Goal: Task Accomplishment & Management: Use online tool/utility

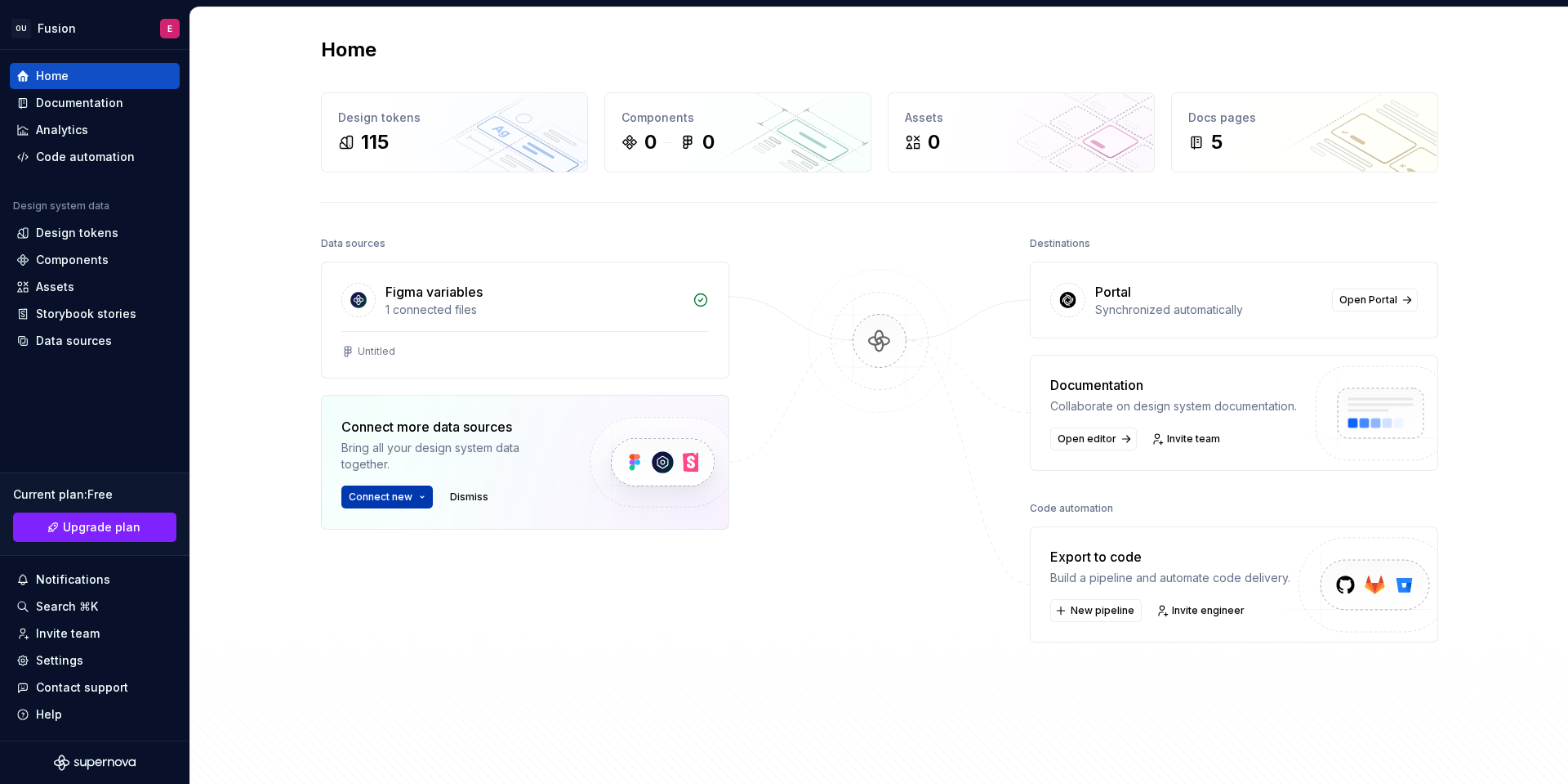
click at [414, 496] on button "Connect new" at bounding box center [387, 497] width 92 height 23
click at [533, 491] on div "Connect new Dismiss" at bounding box center [452, 497] width 221 height 23
click at [414, 504] on button "Connect new" at bounding box center [387, 497] width 92 height 23
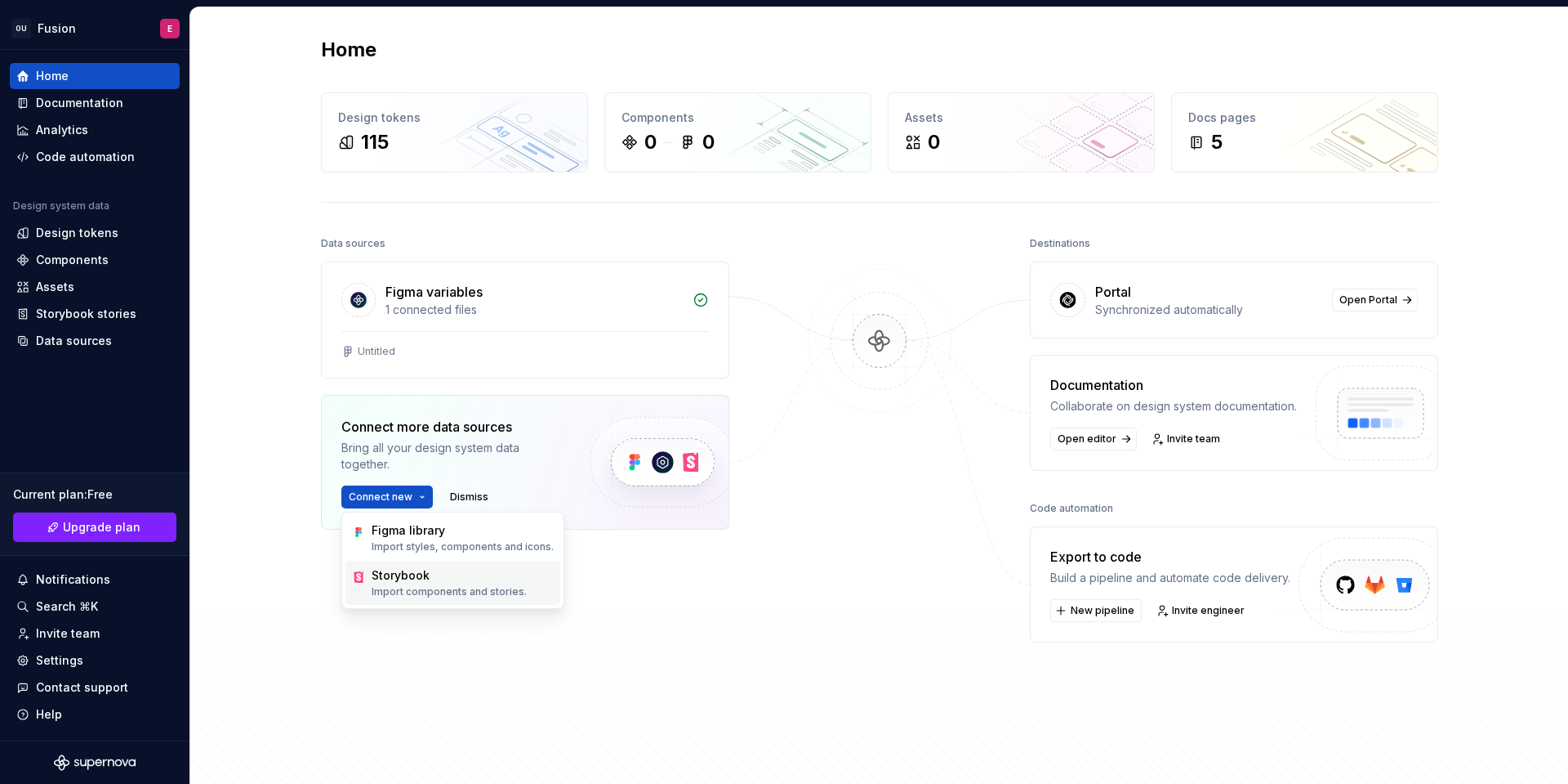
click at [385, 568] on div "Storybook" at bounding box center [448, 576] width 155 height 17
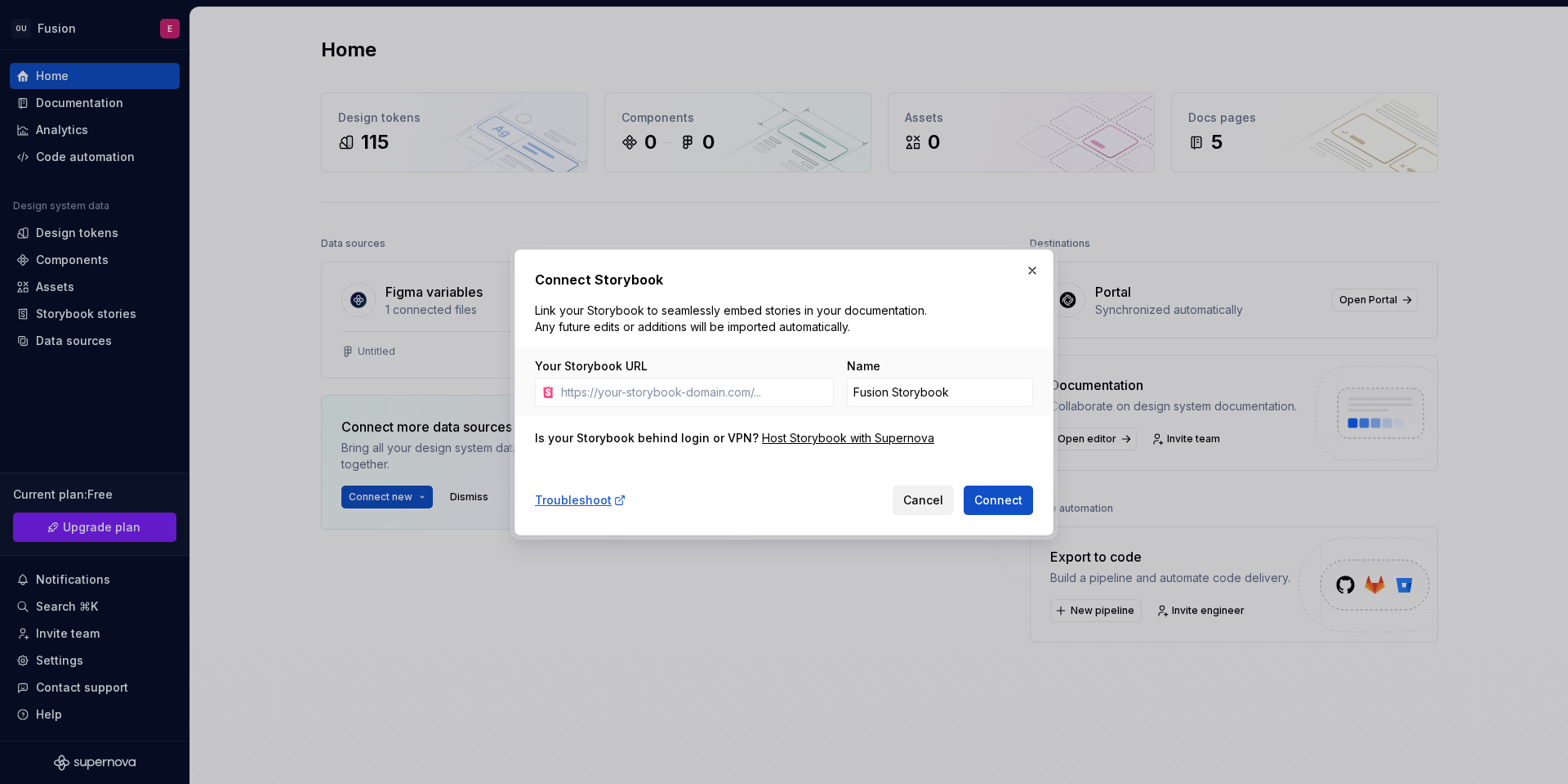
click at [911, 498] on span "Cancel" at bounding box center [923, 501] width 40 height 17
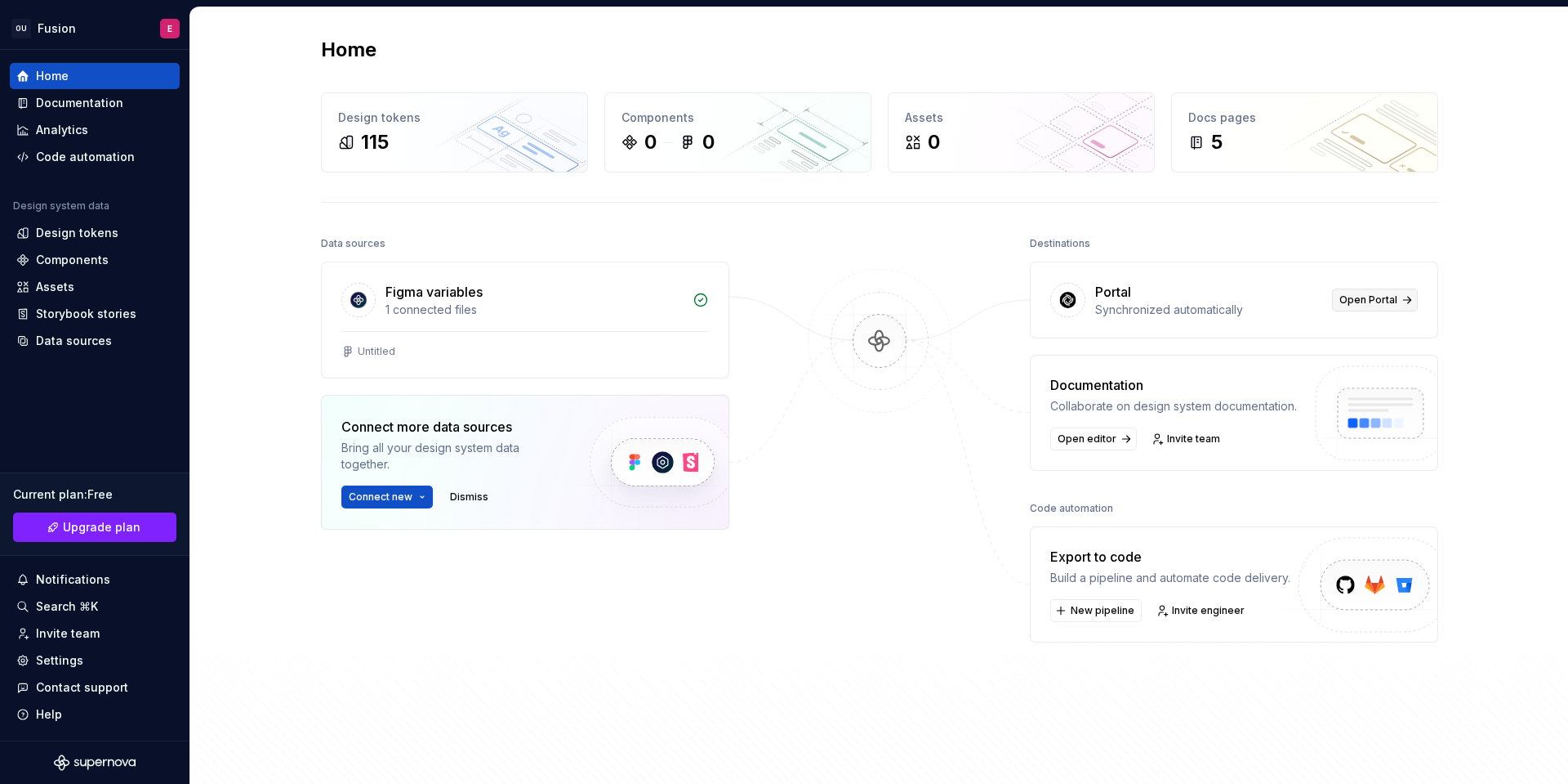
click at [1377, 294] on span "Open Portal" at bounding box center [1368, 300] width 58 height 13
click at [138, 236] on div "Design tokens" at bounding box center [95, 233] width 157 height 17
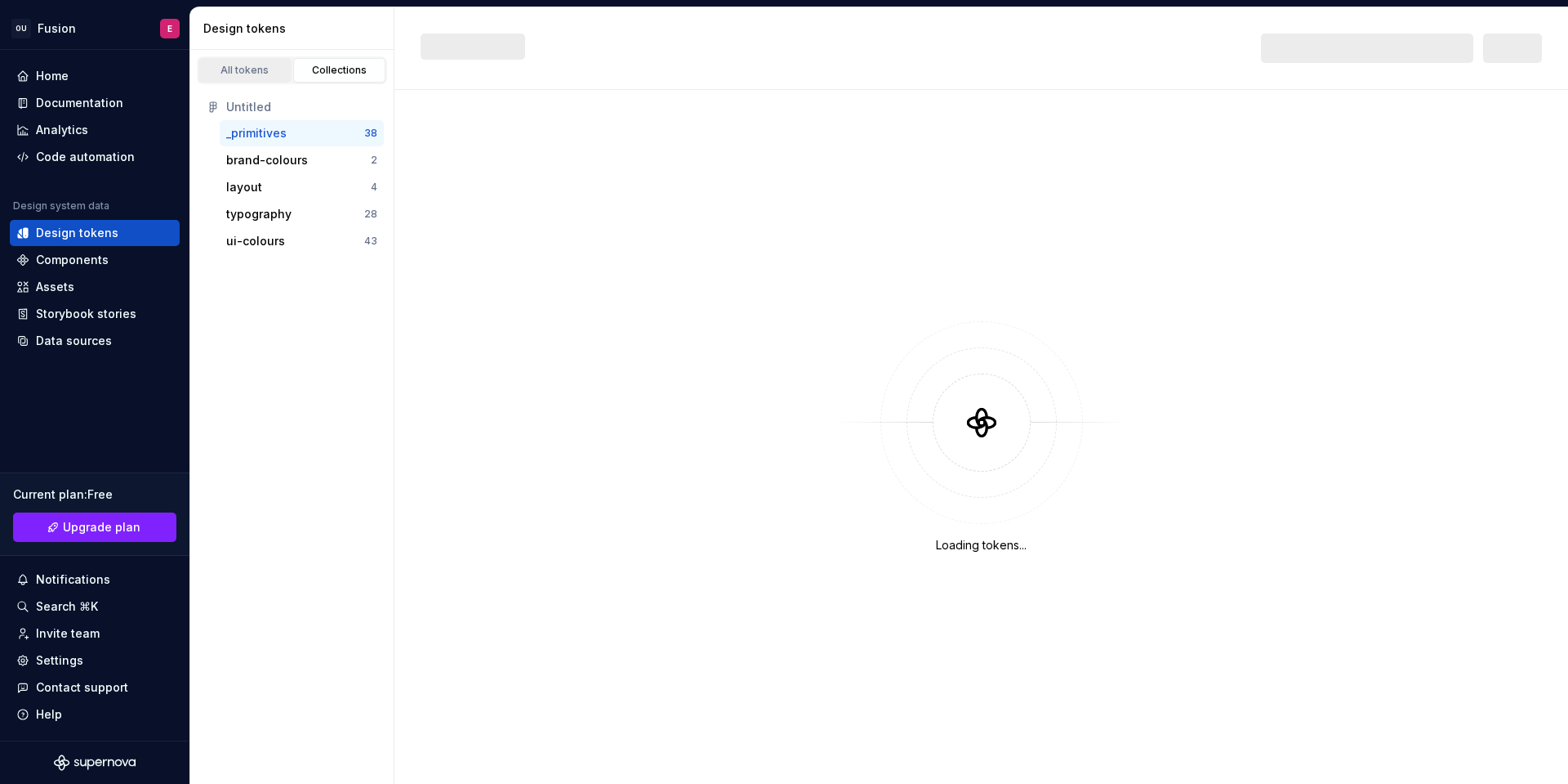
click at [262, 72] on div "All tokens" at bounding box center [245, 71] width 82 height 13
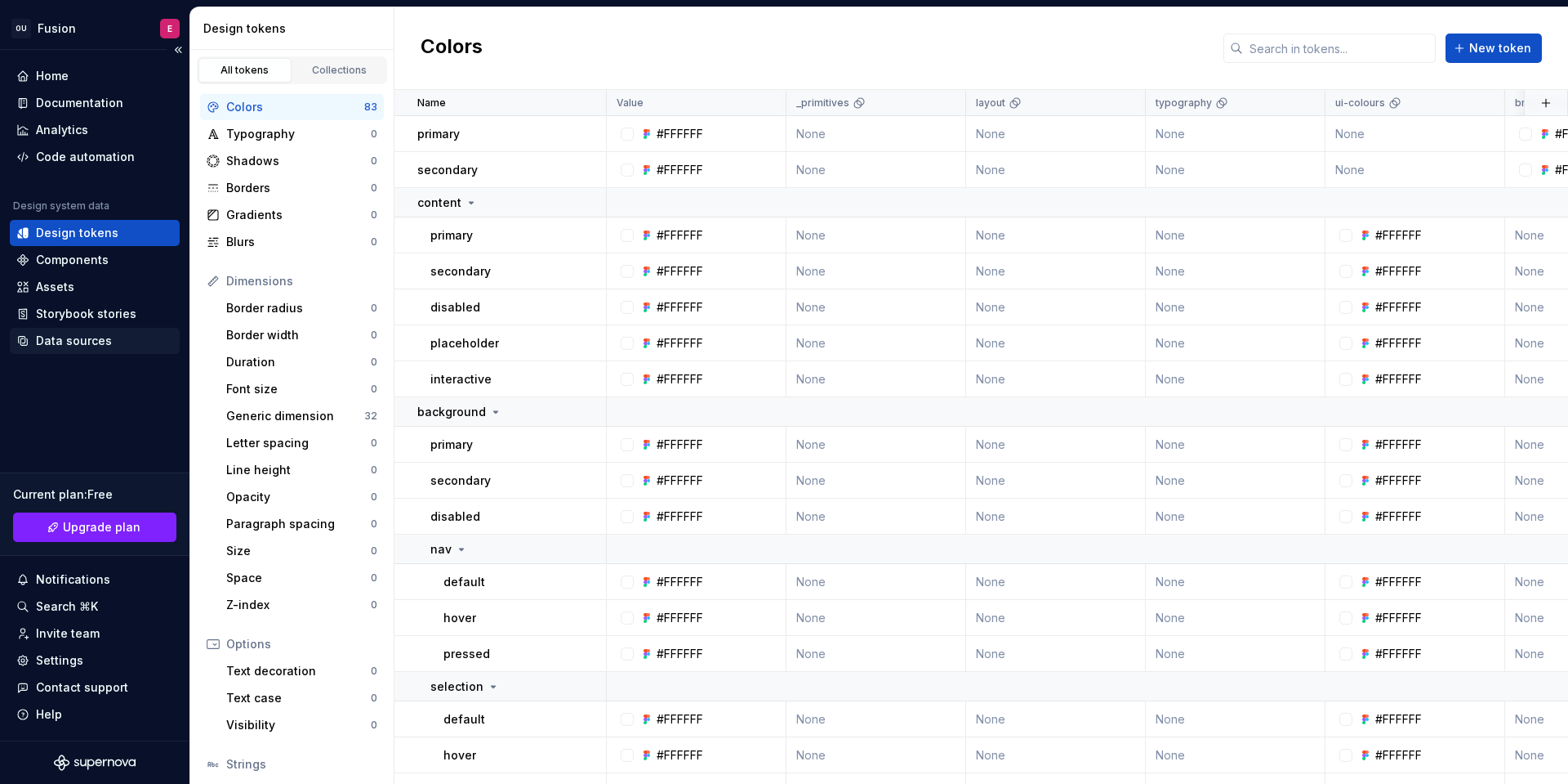
click at [81, 333] on div "Data sources" at bounding box center [74, 341] width 76 height 17
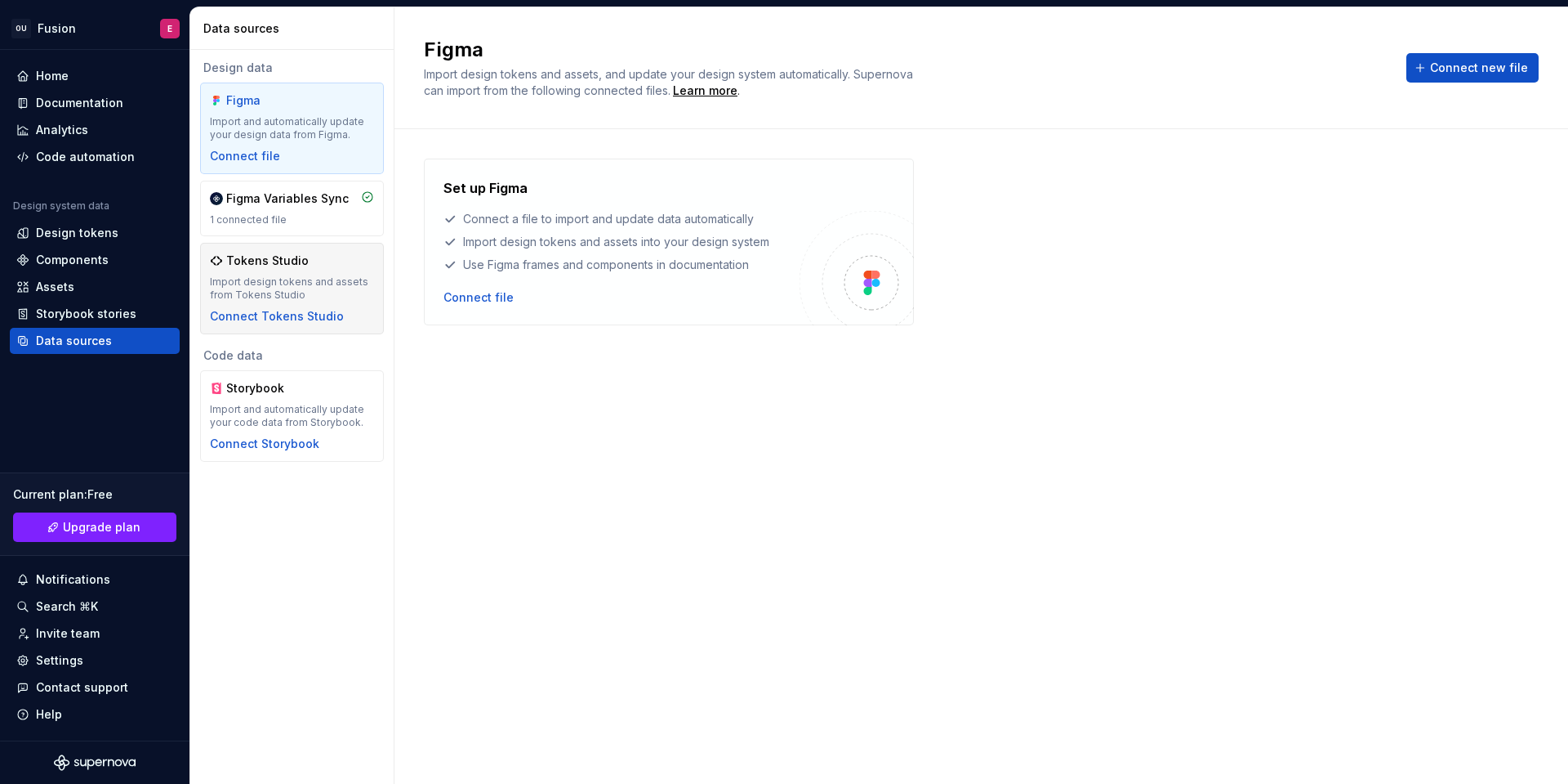
click at [323, 300] on div "Import design tokens and assets from Tokens Studio" at bounding box center [292, 289] width 164 height 26
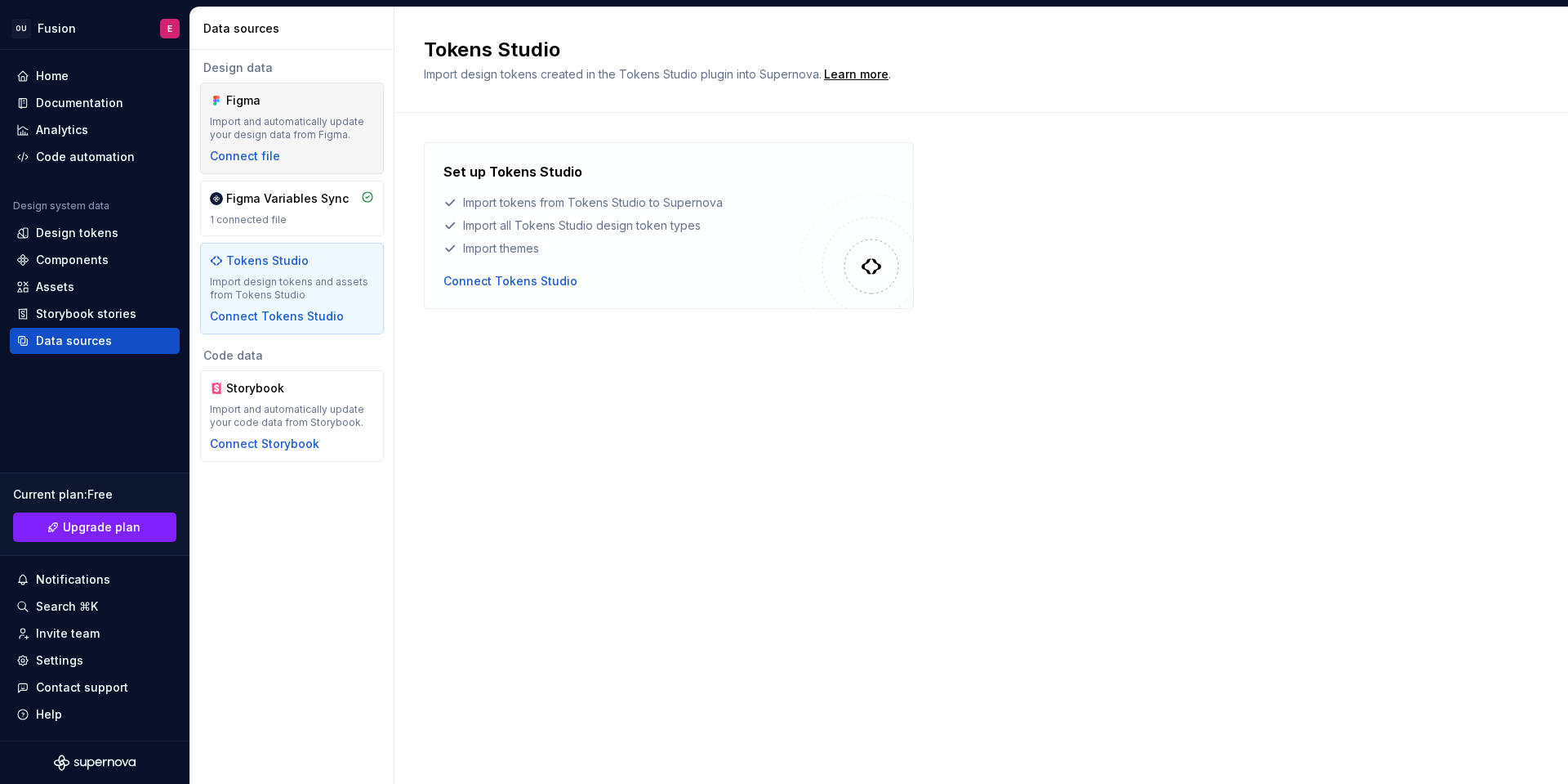
click at [308, 160] on div "Figma Import and automatically update your design data from Figma. Connect file" at bounding box center [292, 127] width 164 height 72
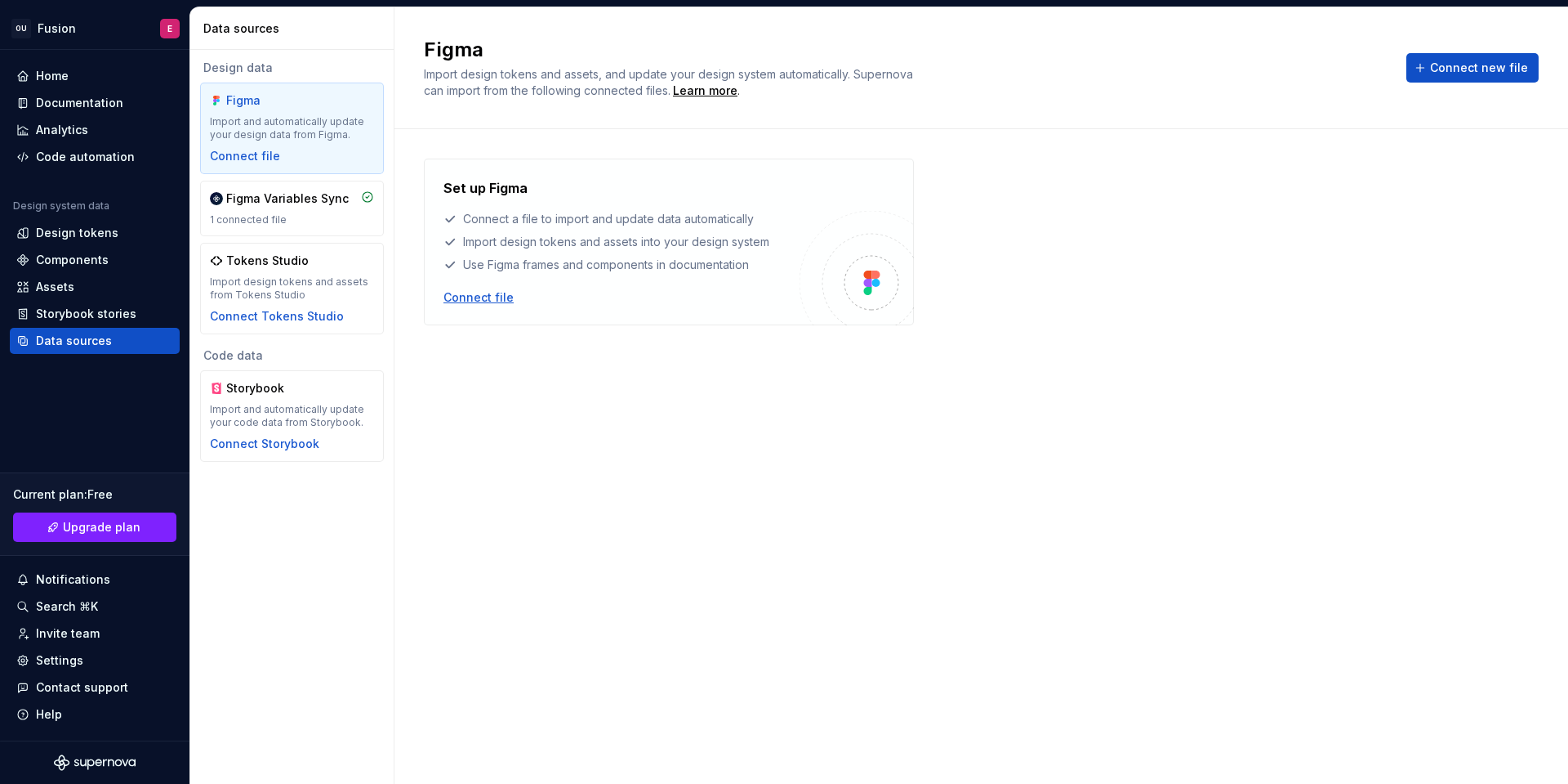
click at [476, 296] on div "Connect file" at bounding box center [479, 297] width 71 height 17
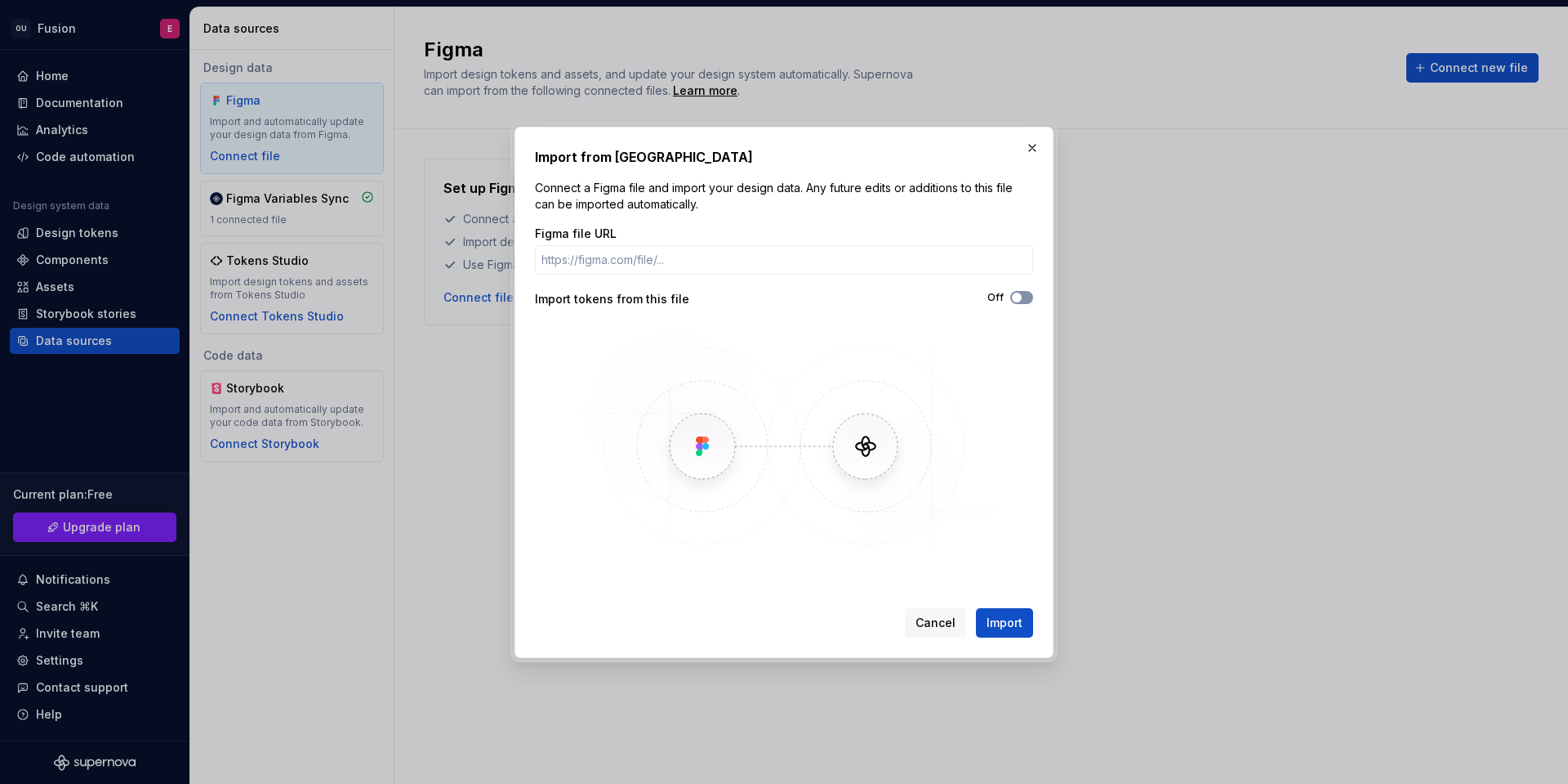
click at [1011, 294] on icon "button" at bounding box center [1017, 297] width 13 height 10
click at [1013, 294] on icon "button" at bounding box center [1017, 297] width 13 height 10
click at [956, 262] on input "Figma file URL" at bounding box center [784, 260] width 499 height 30
click at [1031, 137] on button "button" at bounding box center [1032, 148] width 23 height 23
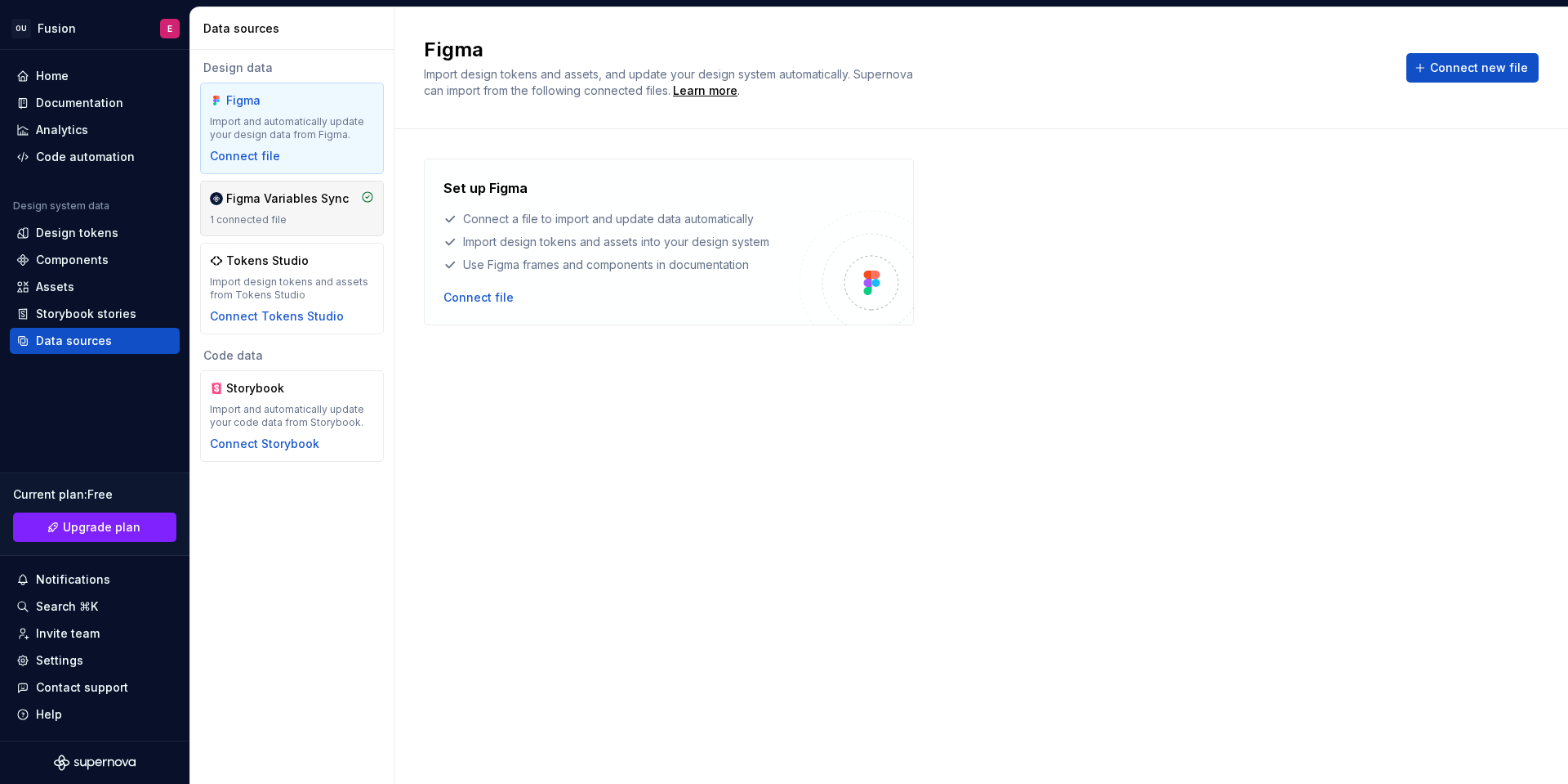
click at [314, 229] on div "Figma Variables Sync 1 connected file" at bounding box center [292, 208] width 184 height 56
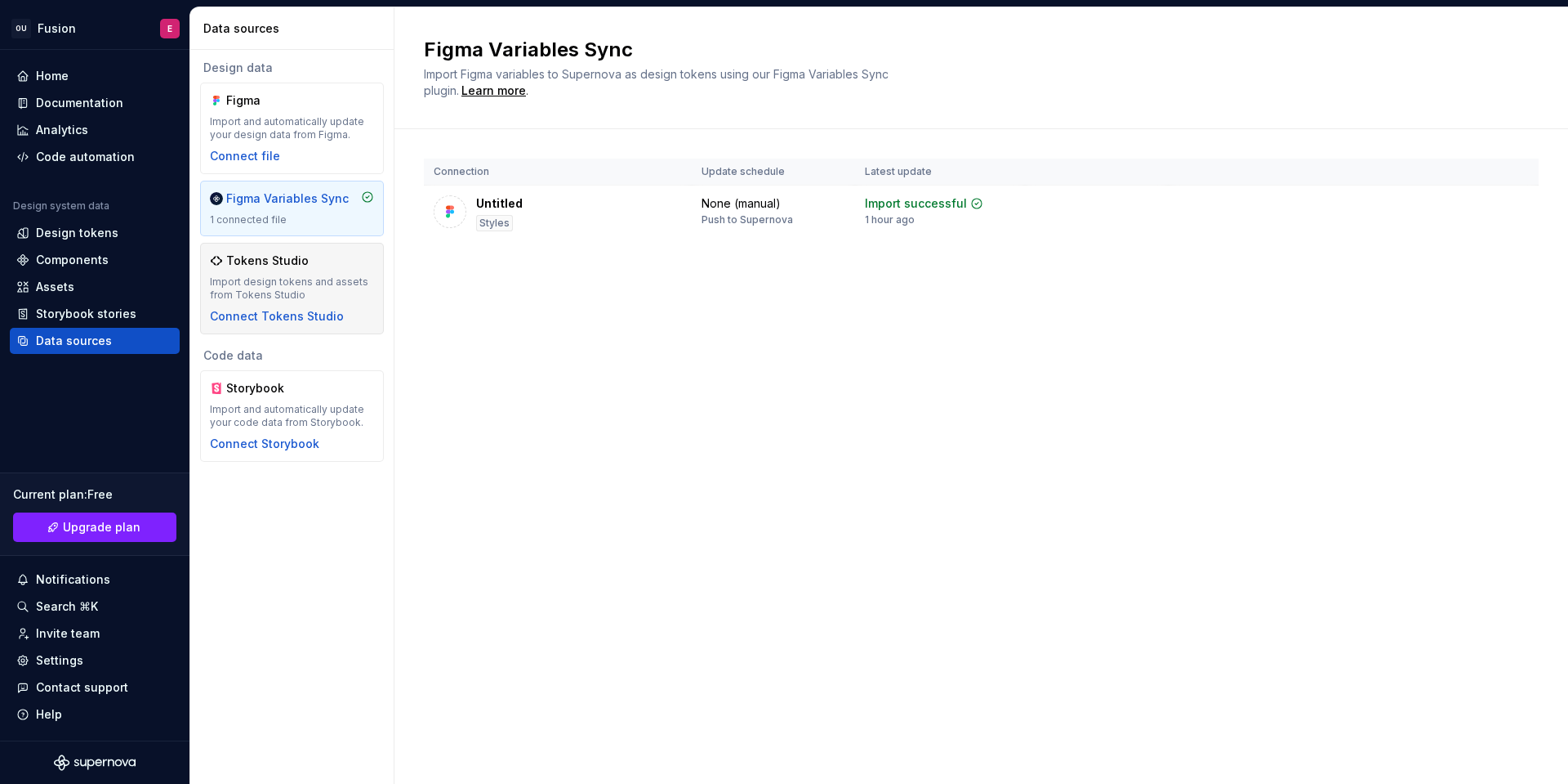
click at [319, 294] on div "Import design tokens and assets from Tokens Studio" at bounding box center [292, 289] width 164 height 26
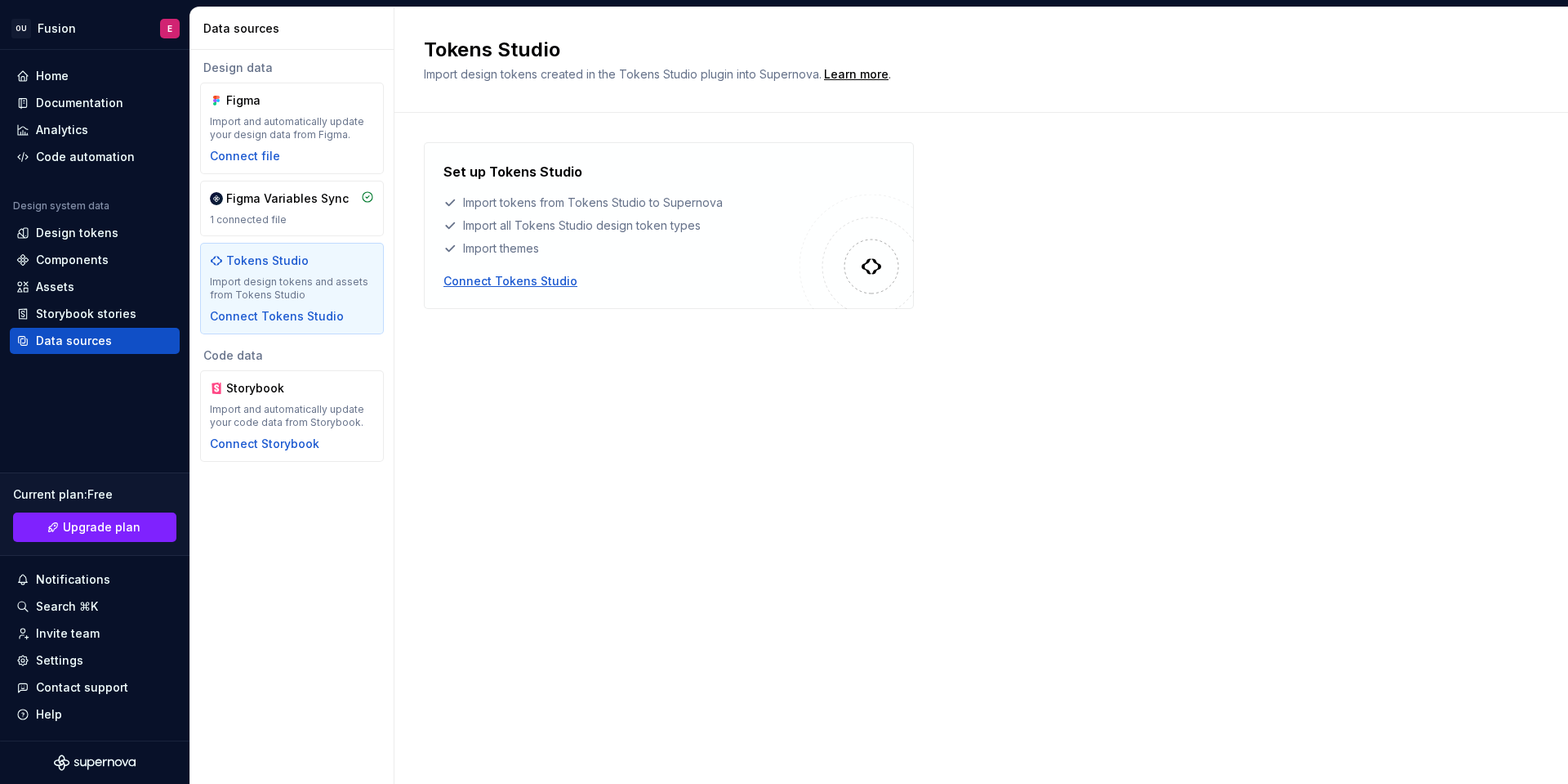
click at [506, 274] on div "Connect Tokens Studio" at bounding box center [511, 281] width 134 height 17
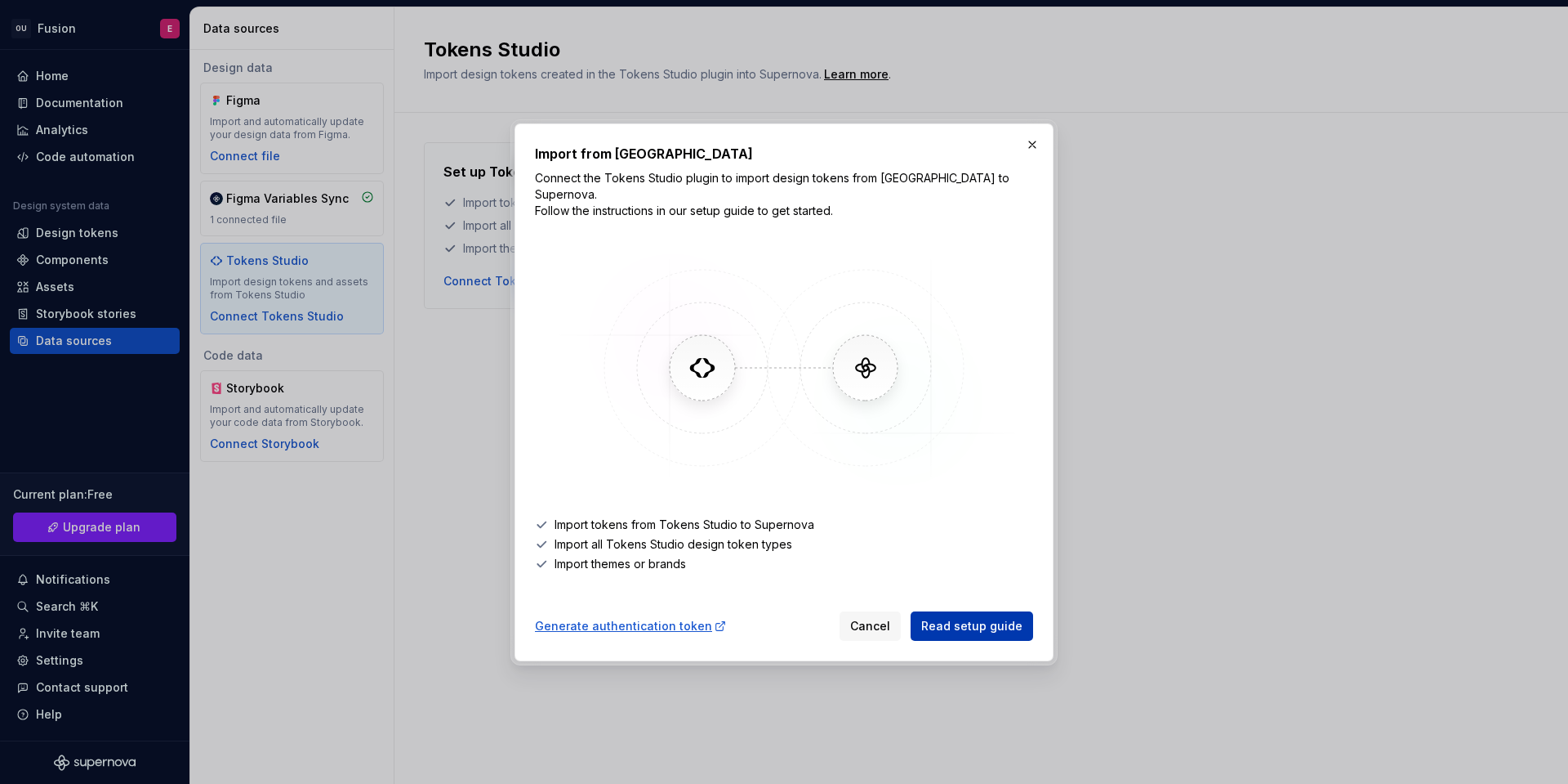
click at [966, 618] on span "Read setup guide" at bounding box center [972, 626] width 101 height 17
click at [1024, 155] on button "button" at bounding box center [1032, 144] width 23 height 23
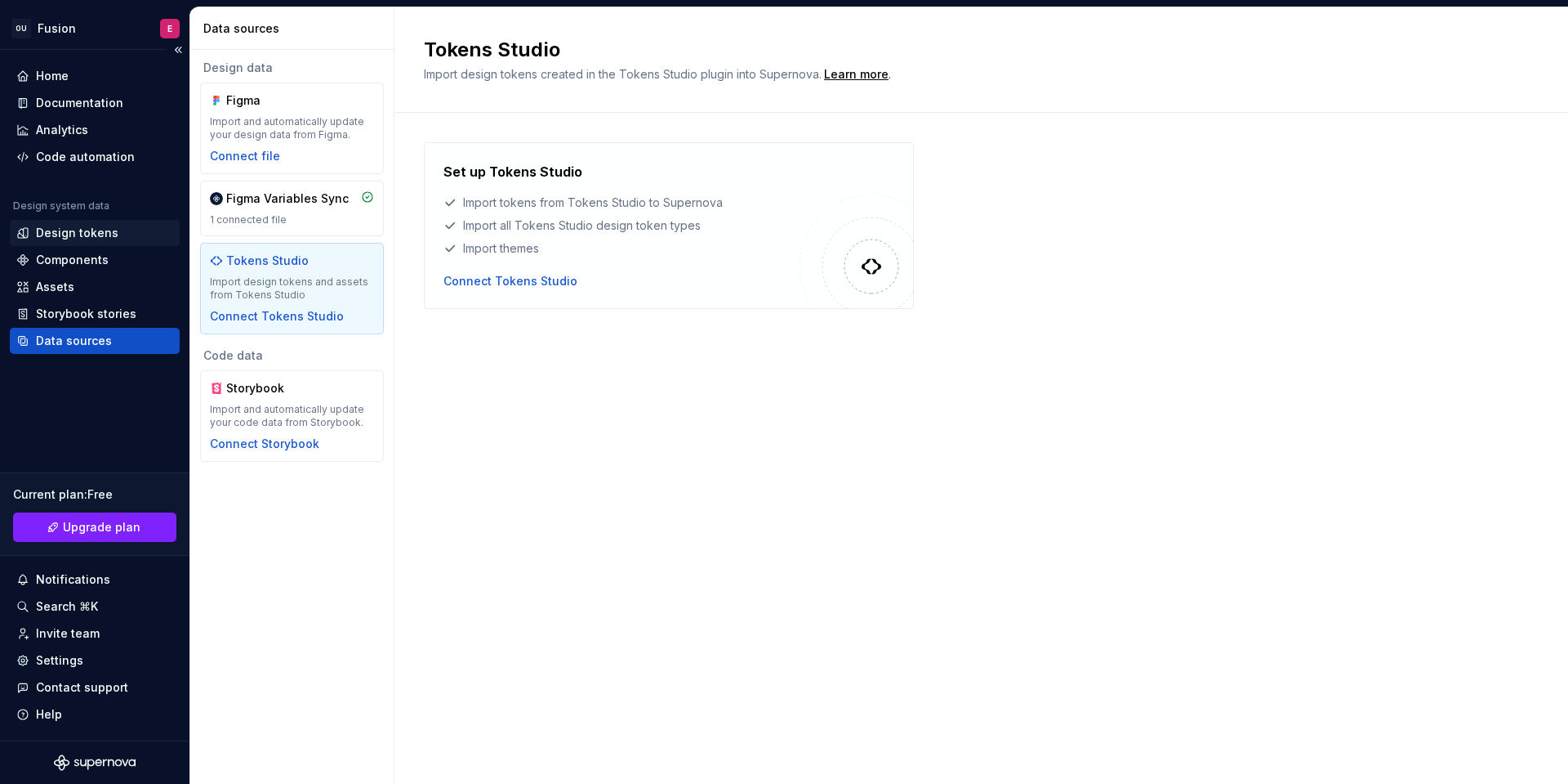
click at [116, 230] on div "Design tokens" at bounding box center [95, 233] width 157 height 17
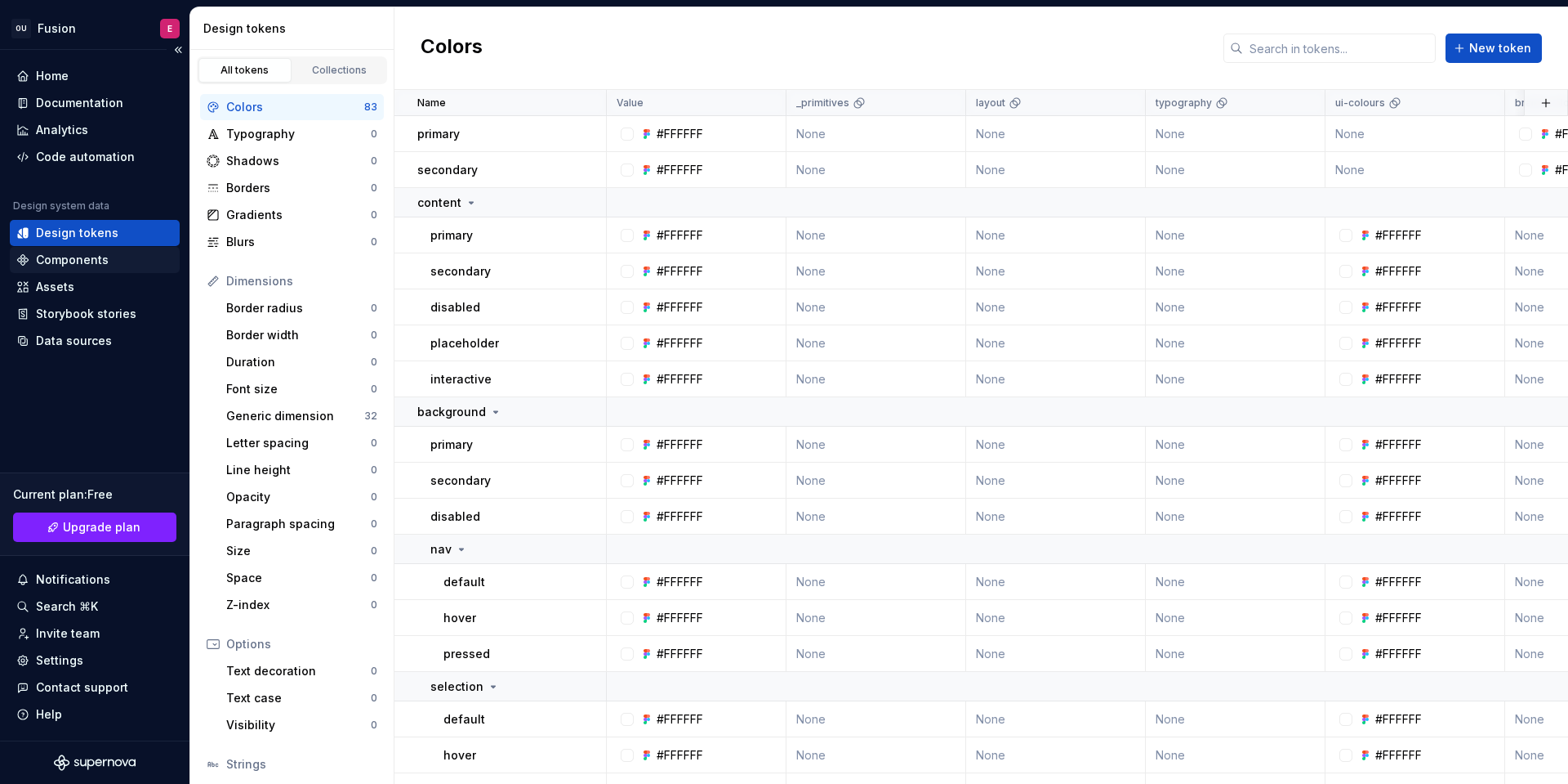
click at [105, 248] on div "Components" at bounding box center [95, 260] width 170 height 26
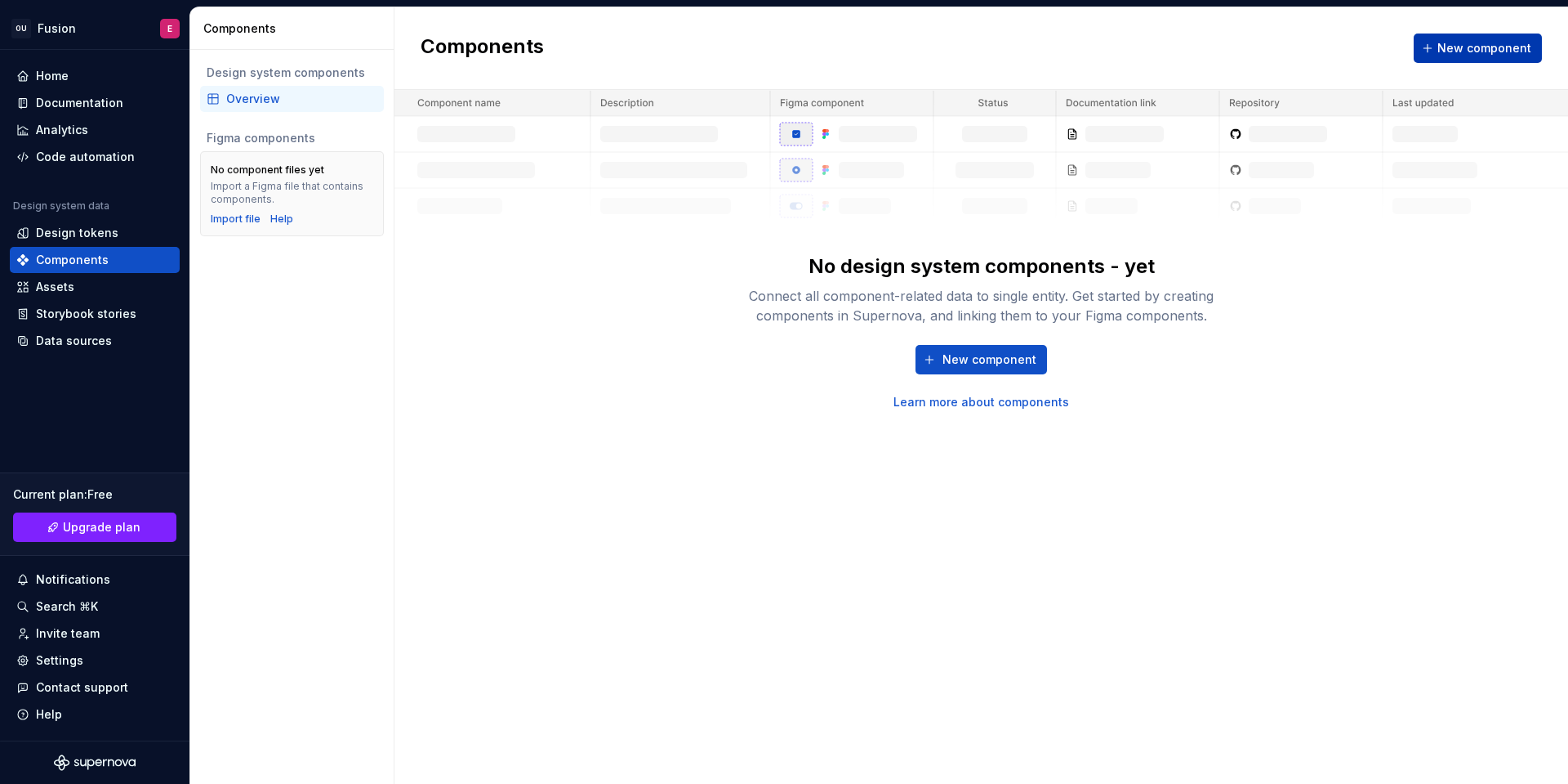
click at [1461, 45] on span "New component" at bounding box center [1484, 48] width 94 height 17
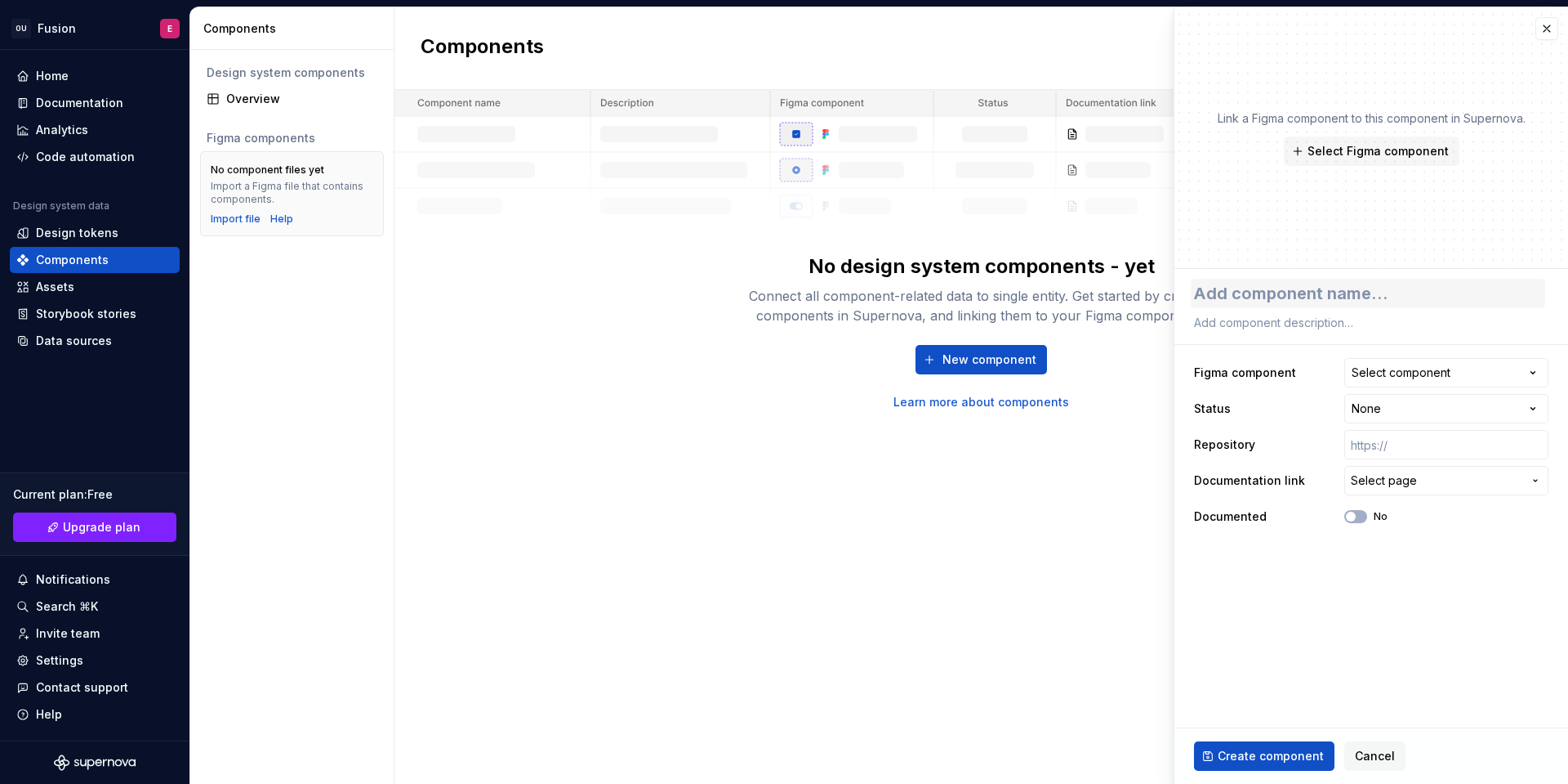
type textarea "*"
click at [1540, 33] on button "button" at bounding box center [1547, 28] width 23 height 23
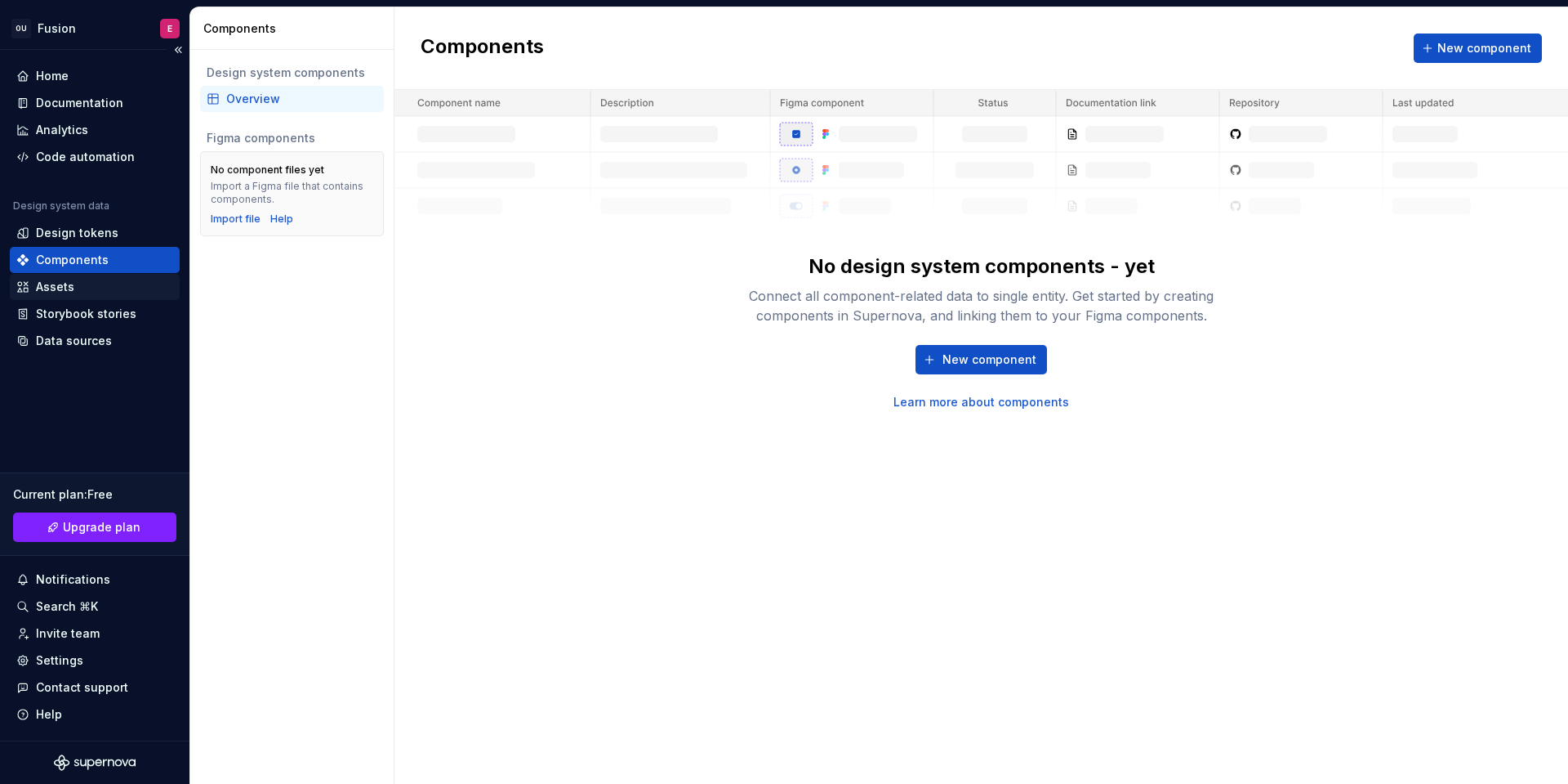
click at [119, 285] on div "Assets" at bounding box center [95, 287] width 157 height 17
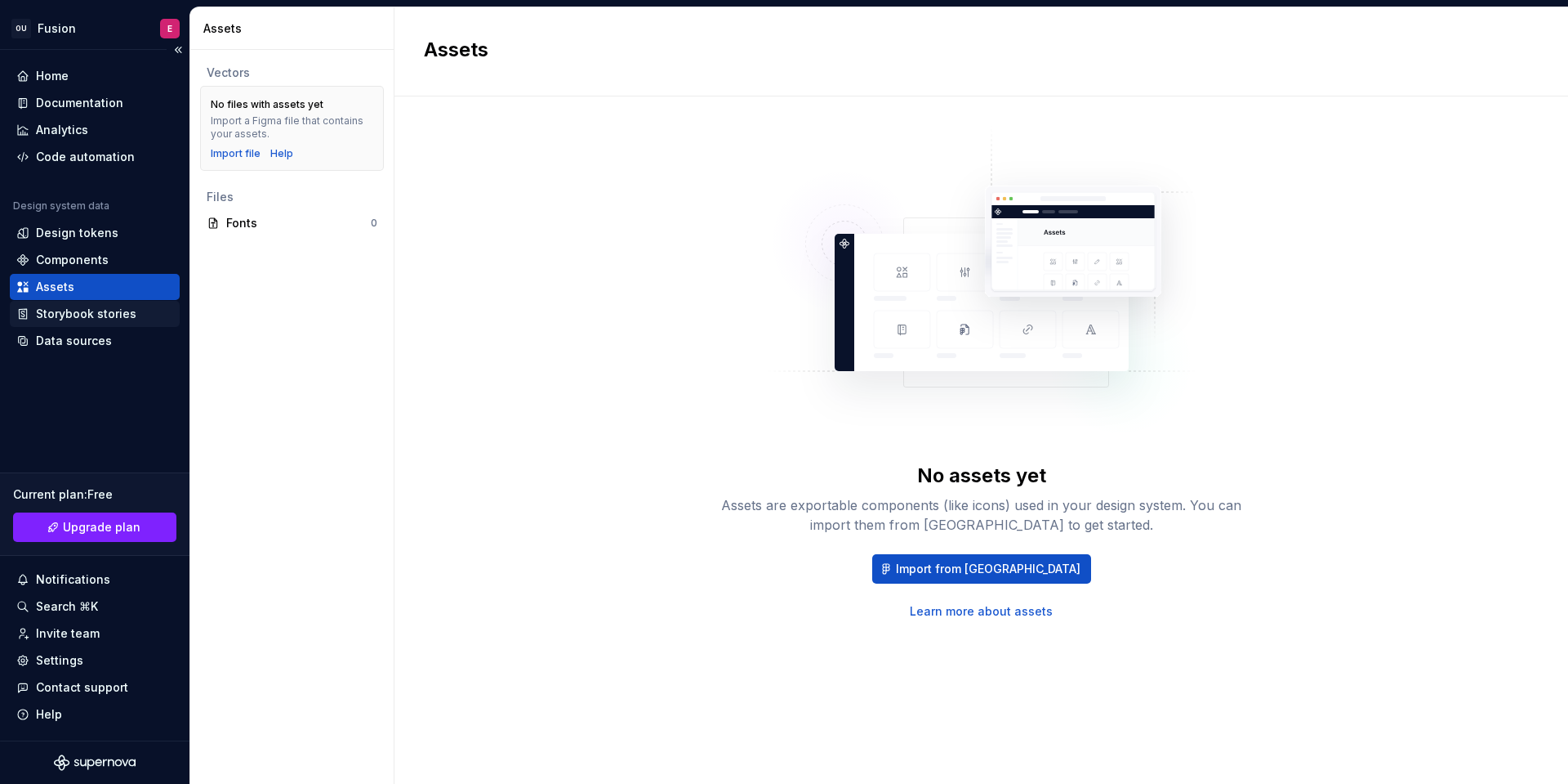
click at [98, 312] on div "Storybook stories" at bounding box center [86, 314] width 100 height 17
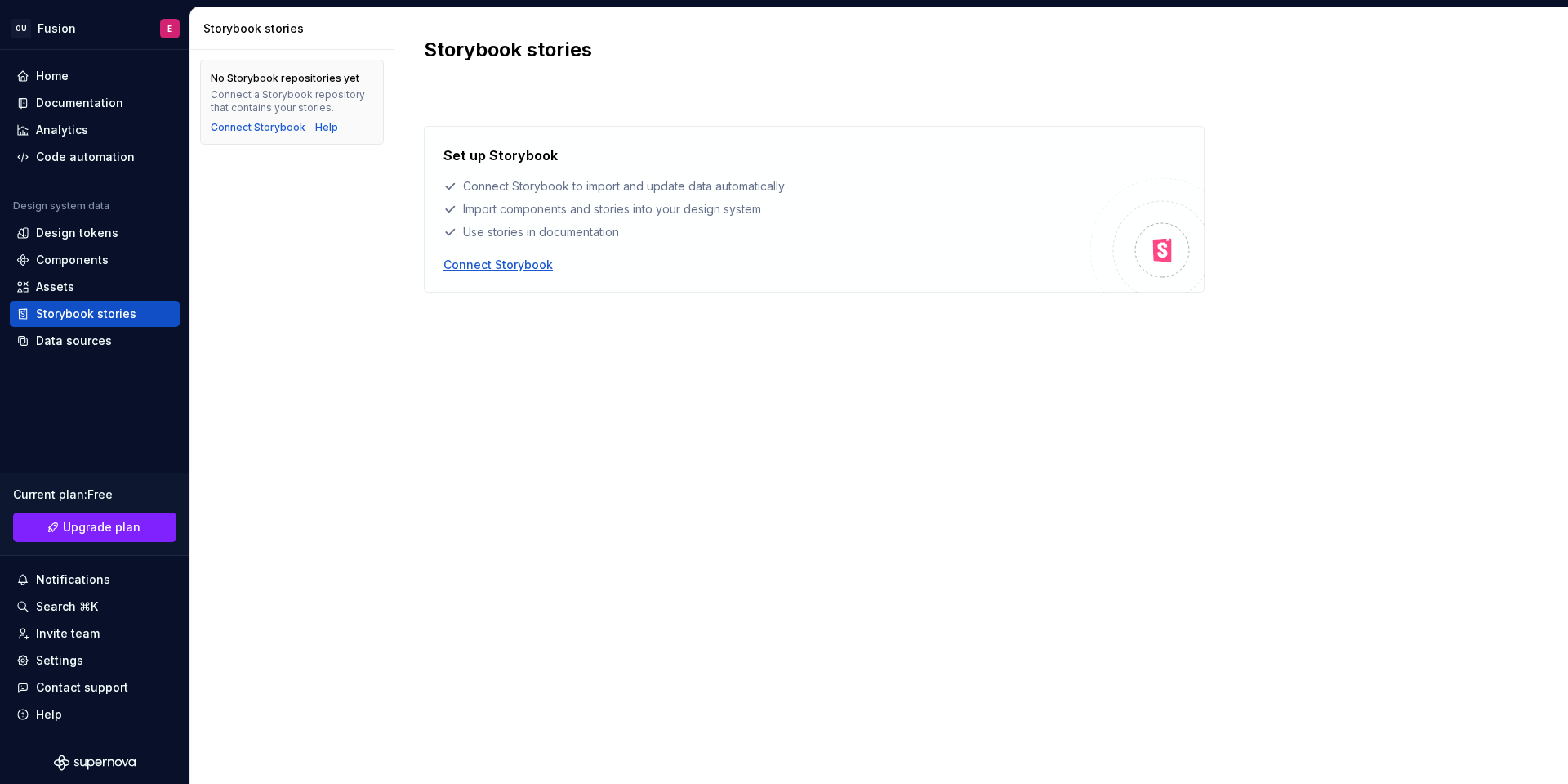
click at [479, 261] on div "Connect Storybook" at bounding box center [499, 265] width 110 height 17
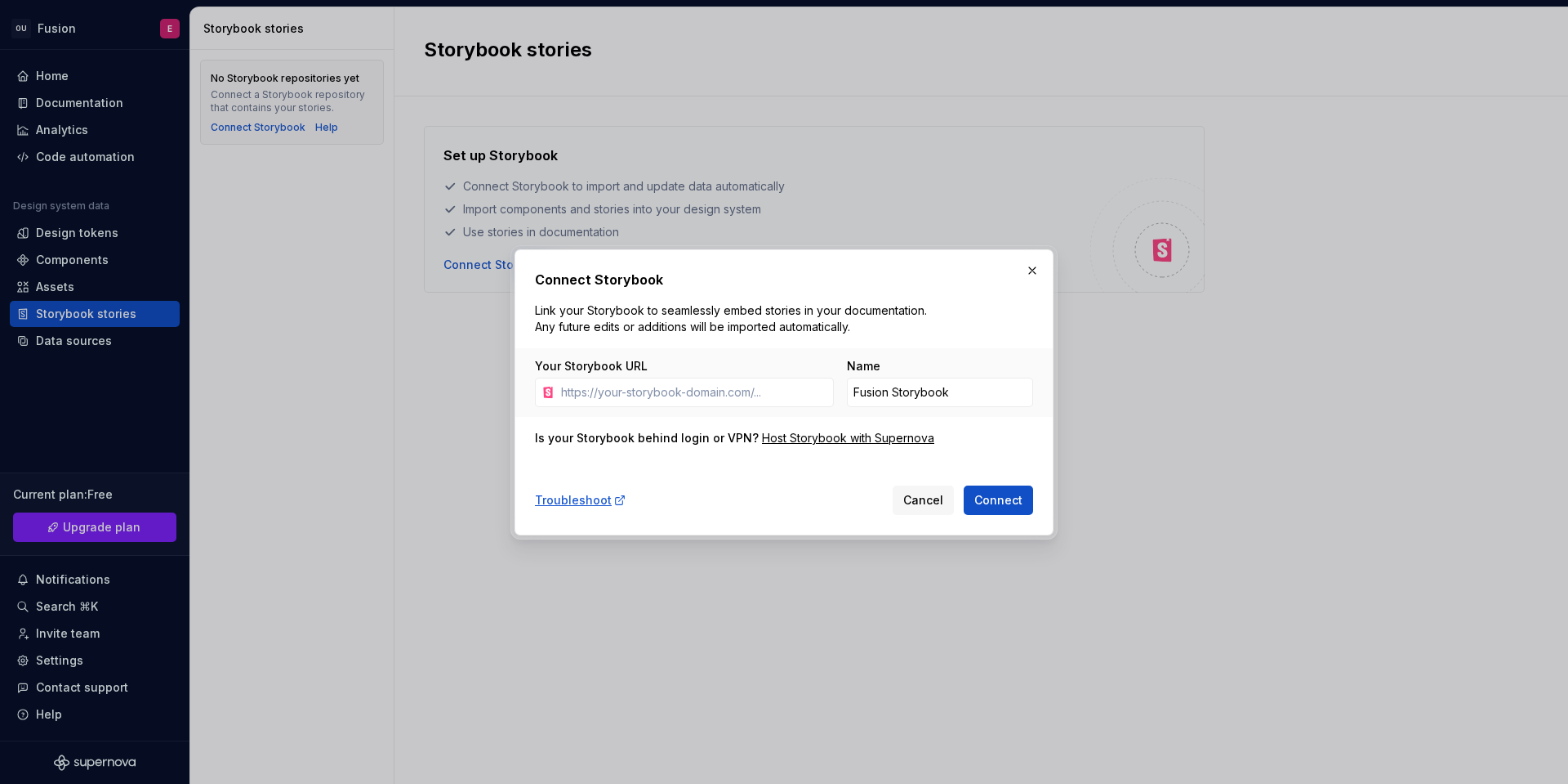
click at [1035, 269] on button "button" at bounding box center [1032, 270] width 23 height 23
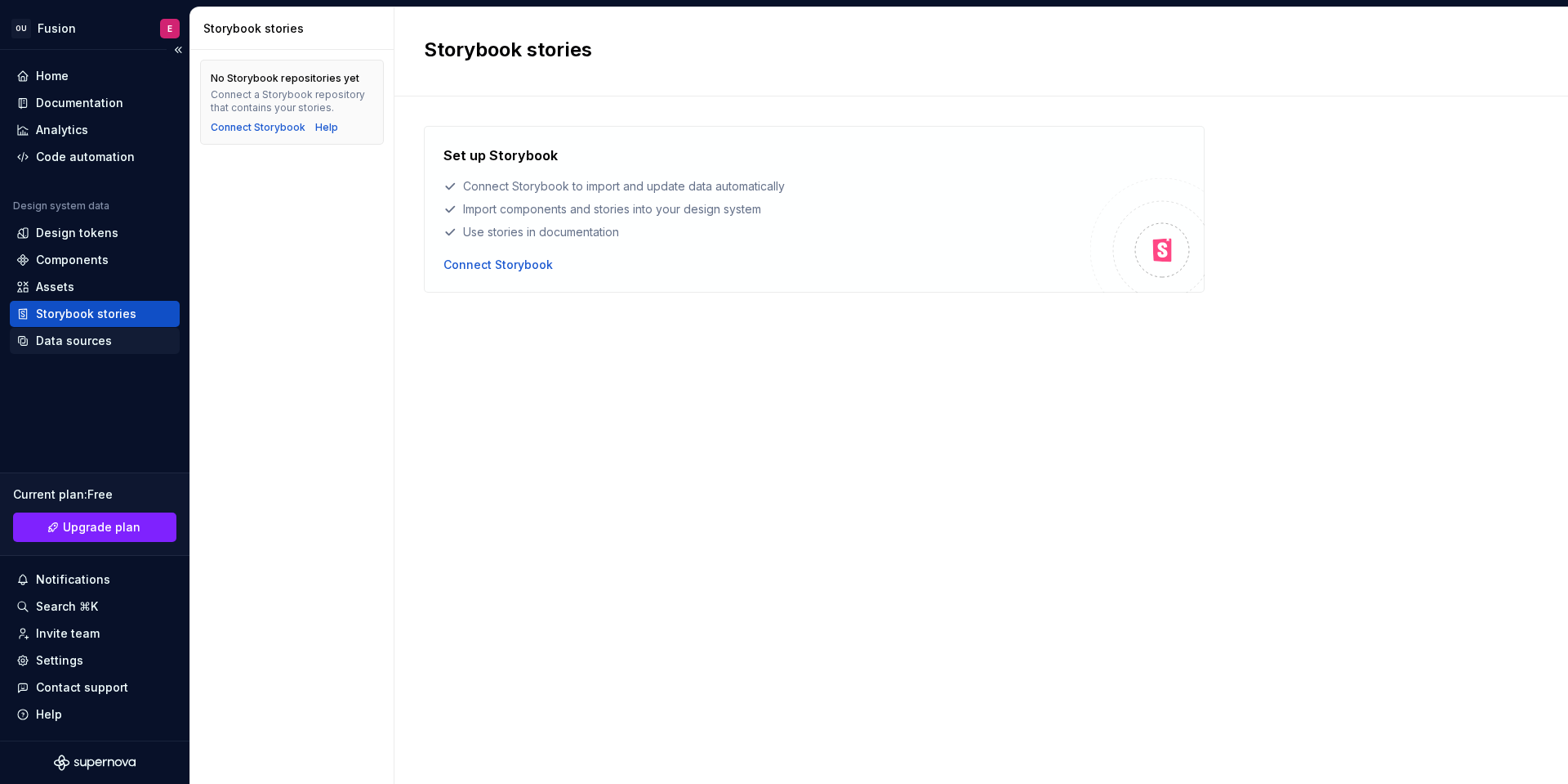
click at [99, 341] on div "Data sources" at bounding box center [74, 341] width 76 height 17
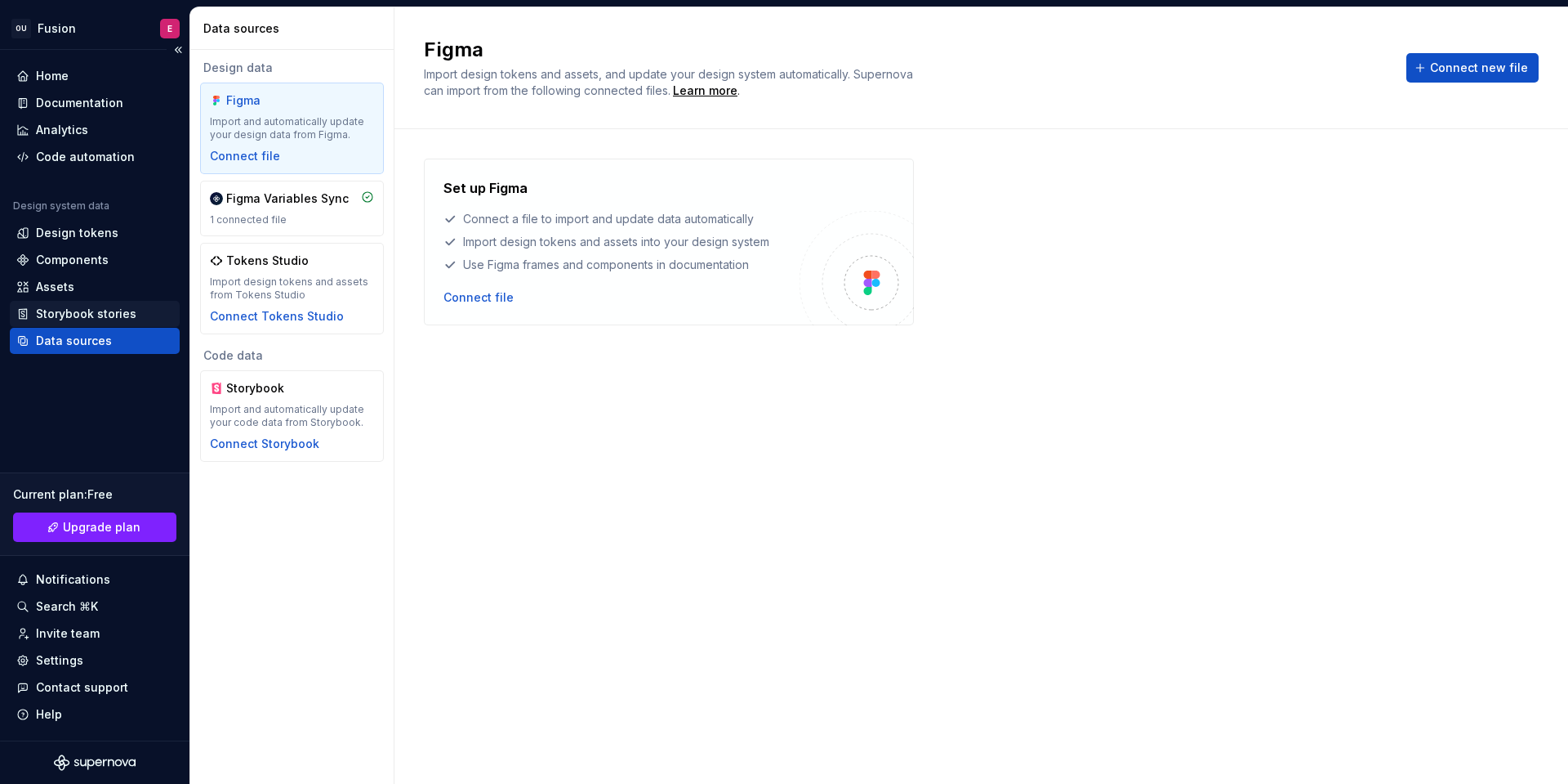
click at [156, 323] on div "Storybook stories" at bounding box center [95, 314] width 170 height 26
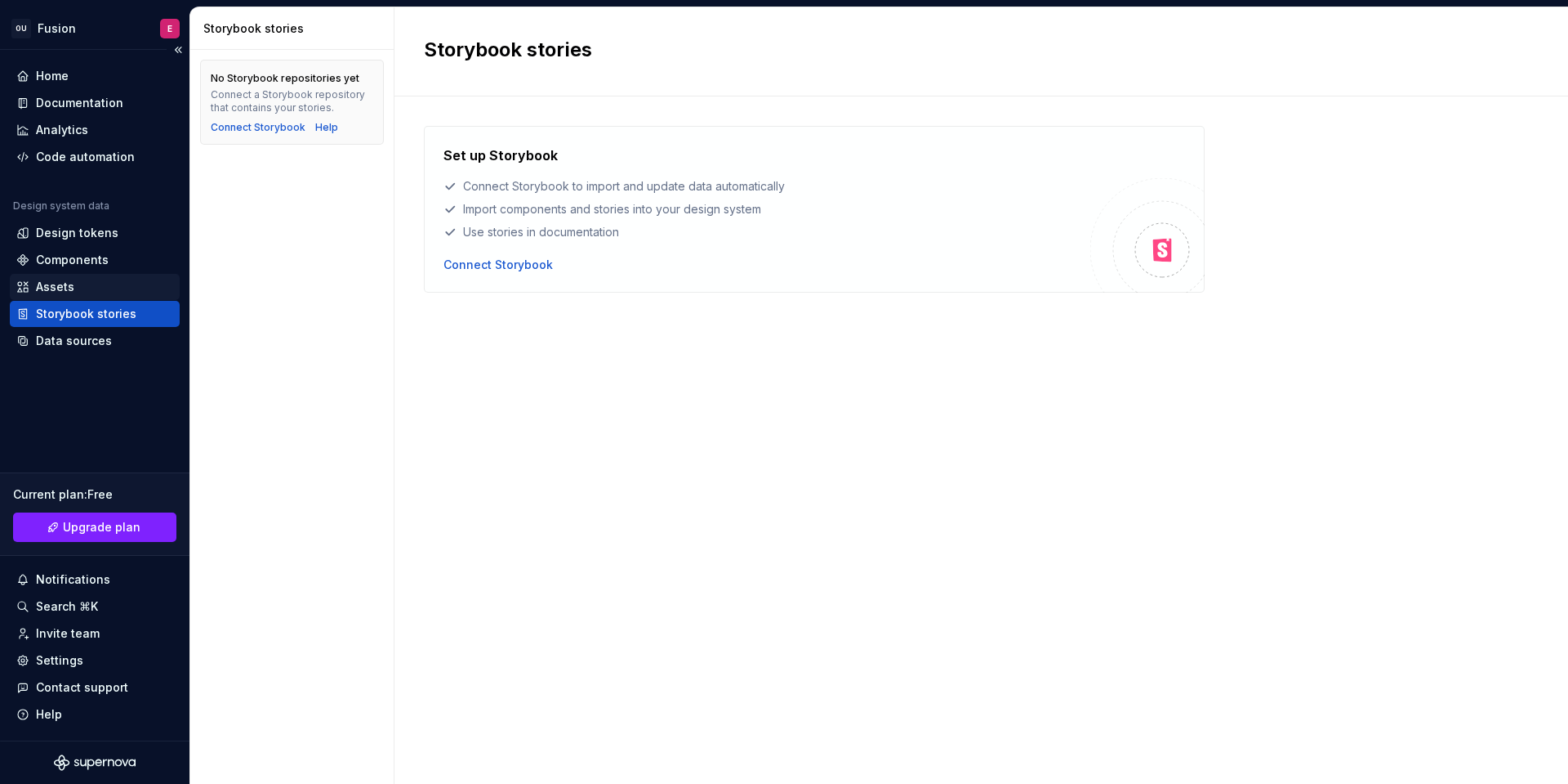
click at [160, 292] on div "Assets" at bounding box center [95, 287] width 157 height 17
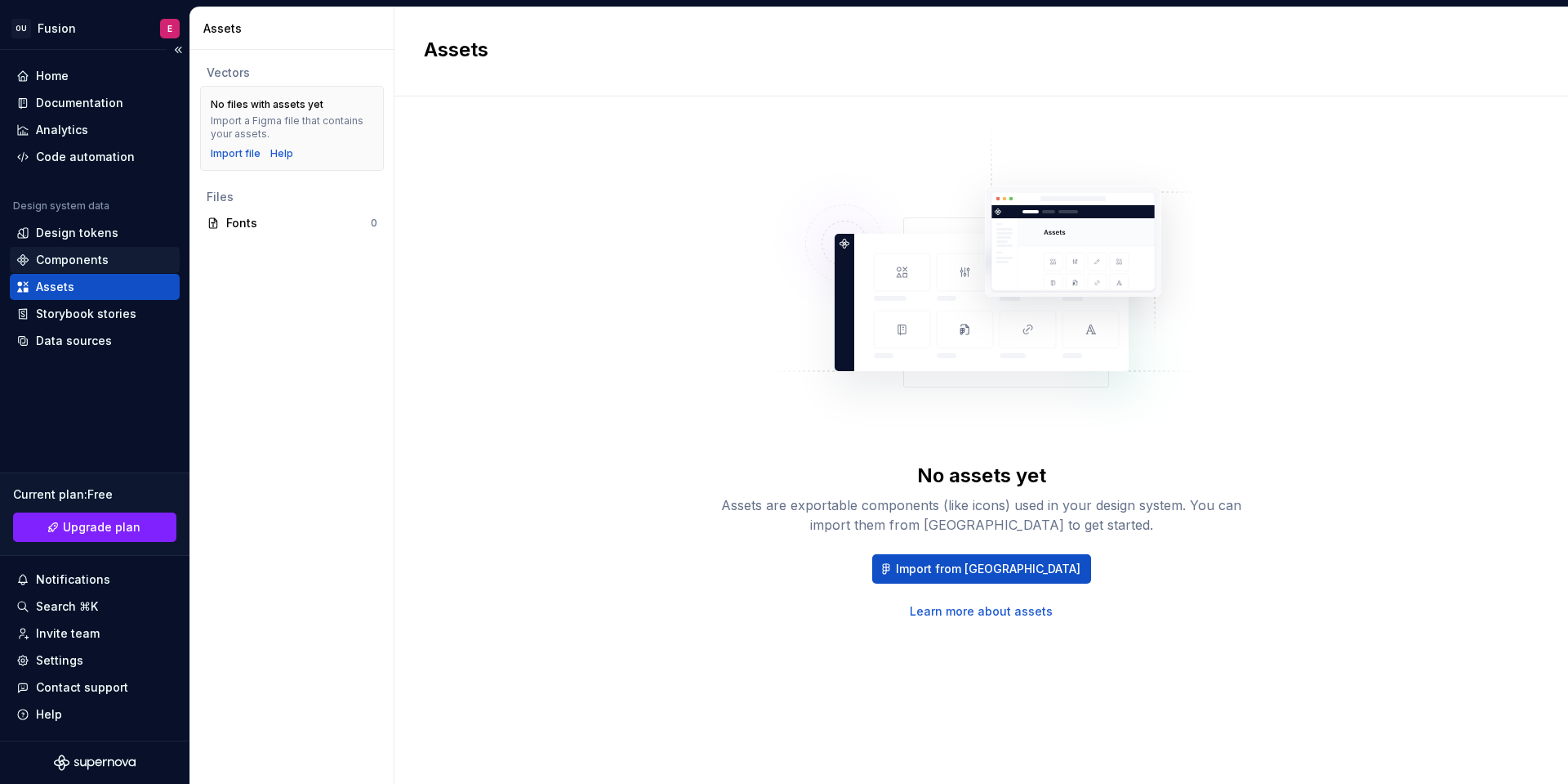
click at [158, 264] on div "Components" at bounding box center [95, 260] width 157 height 17
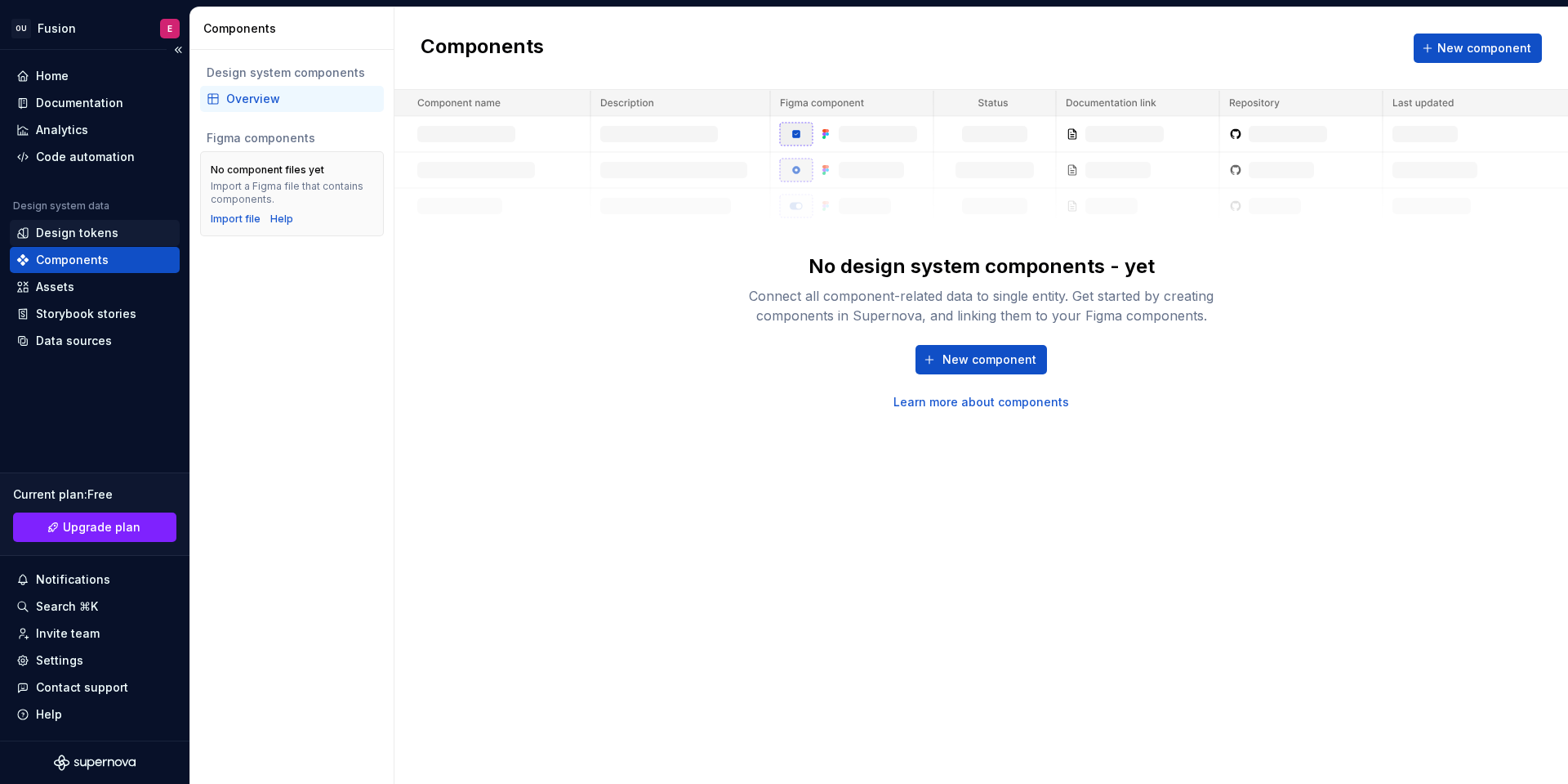
click at [158, 229] on div "Design tokens" at bounding box center [95, 233] width 157 height 17
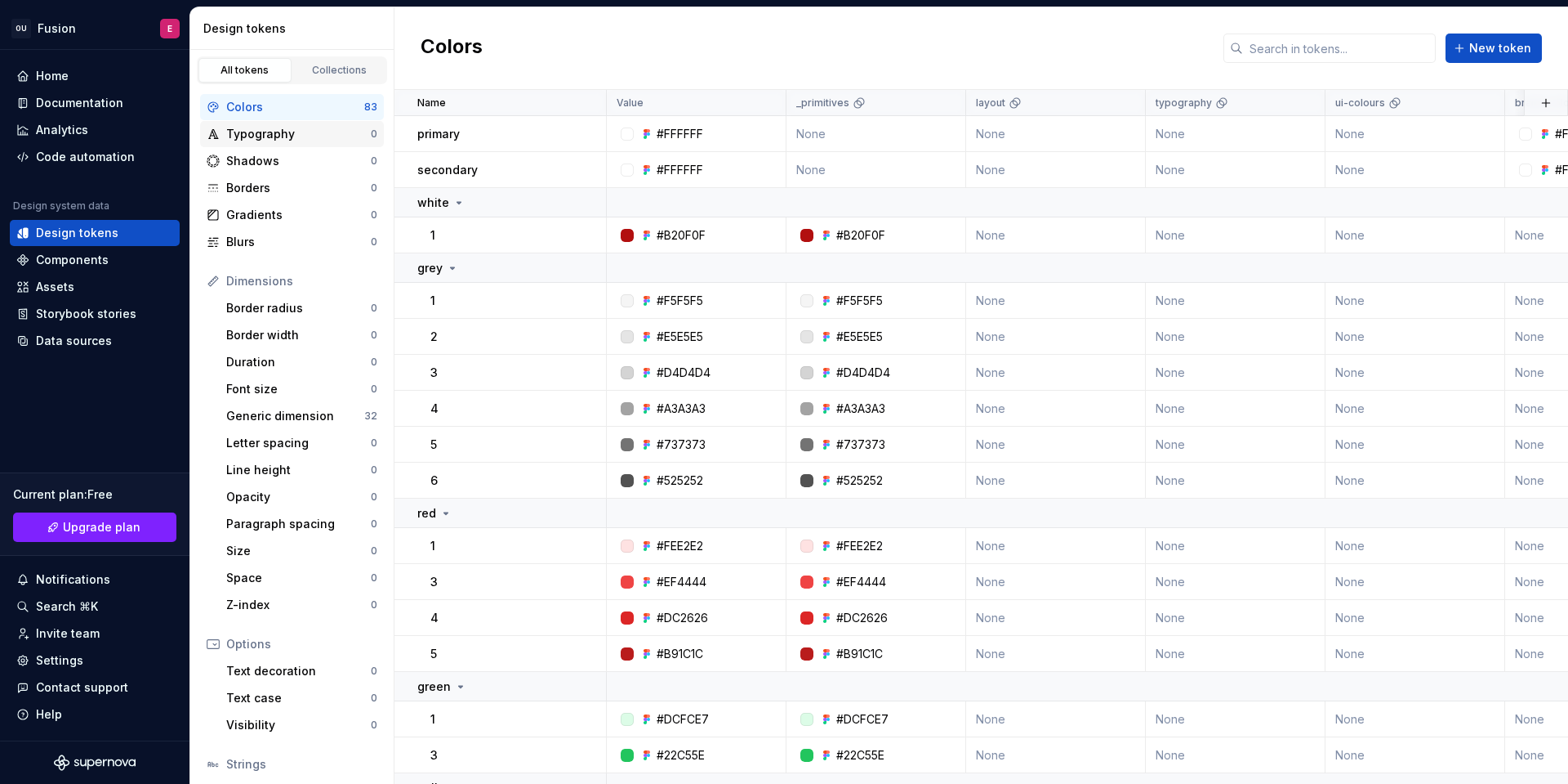
click at [350, 143] on div "Typography 0" at bounding box center [292, 134] width 184 height 26
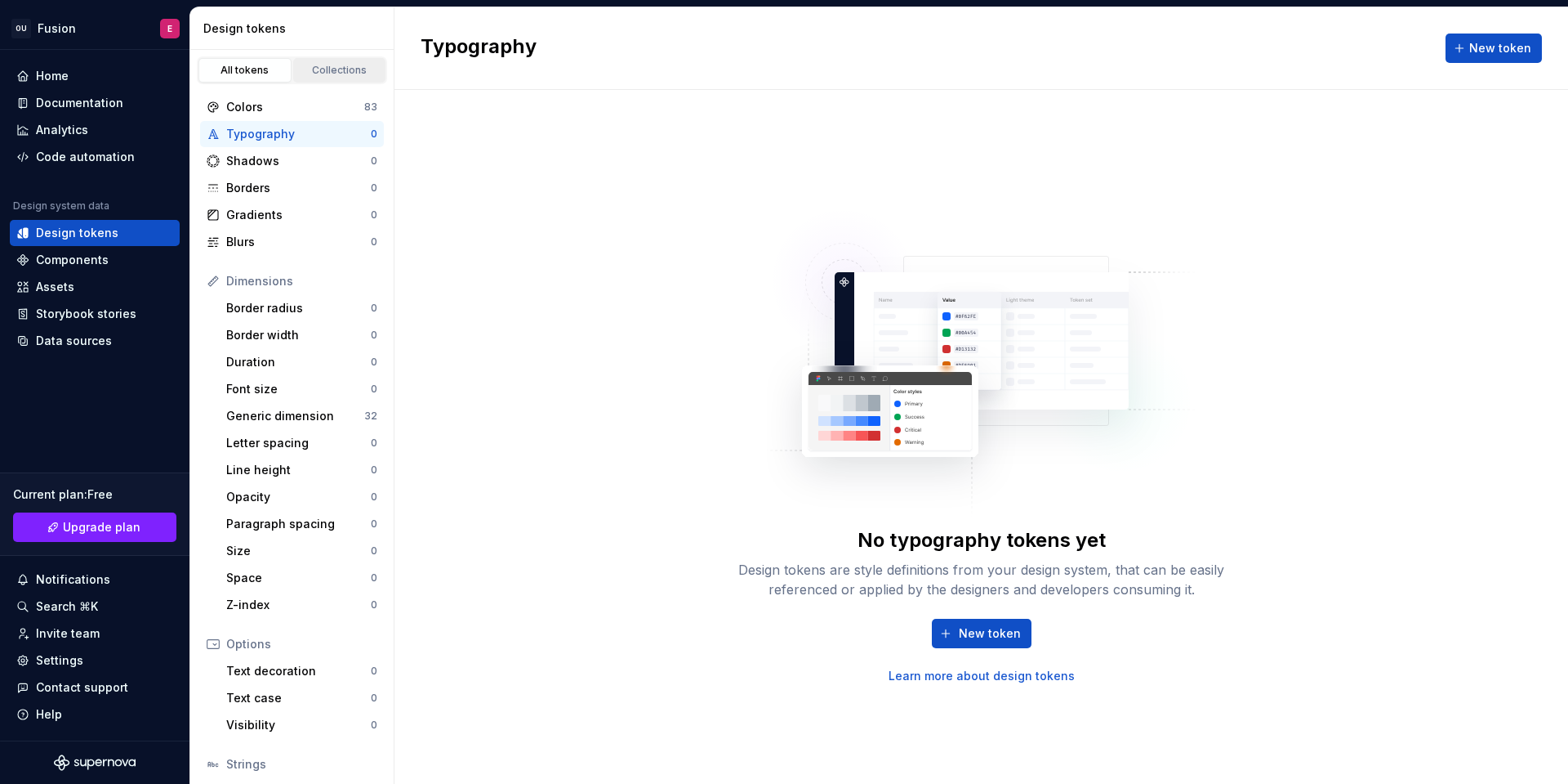
click at [342, 74] on div "Collections" at bounding box center [340, 71] width 82 height 13
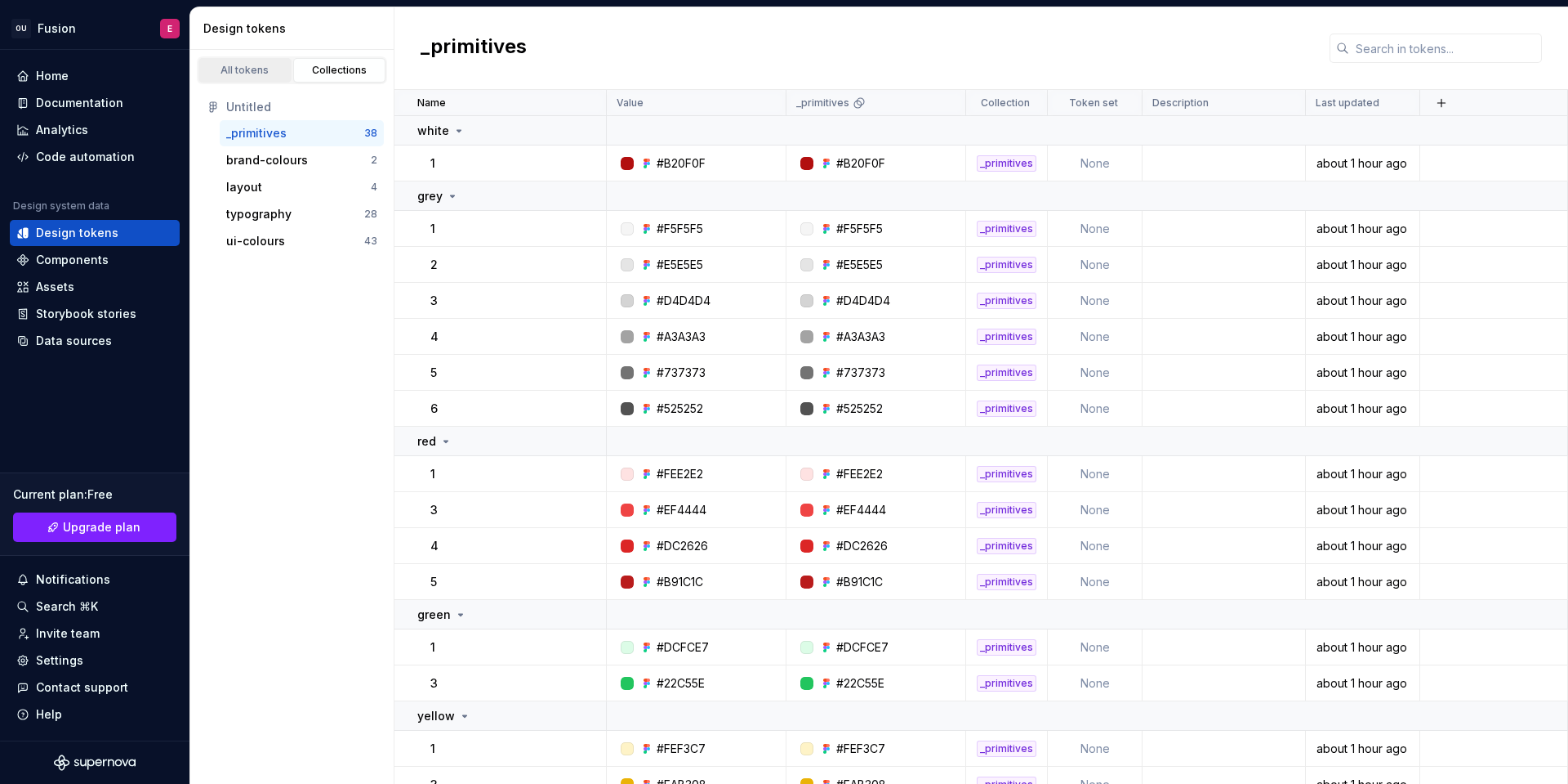
click at [270, 74] on div "All tokens" at bounding box center [245, 71] width 82 height 13
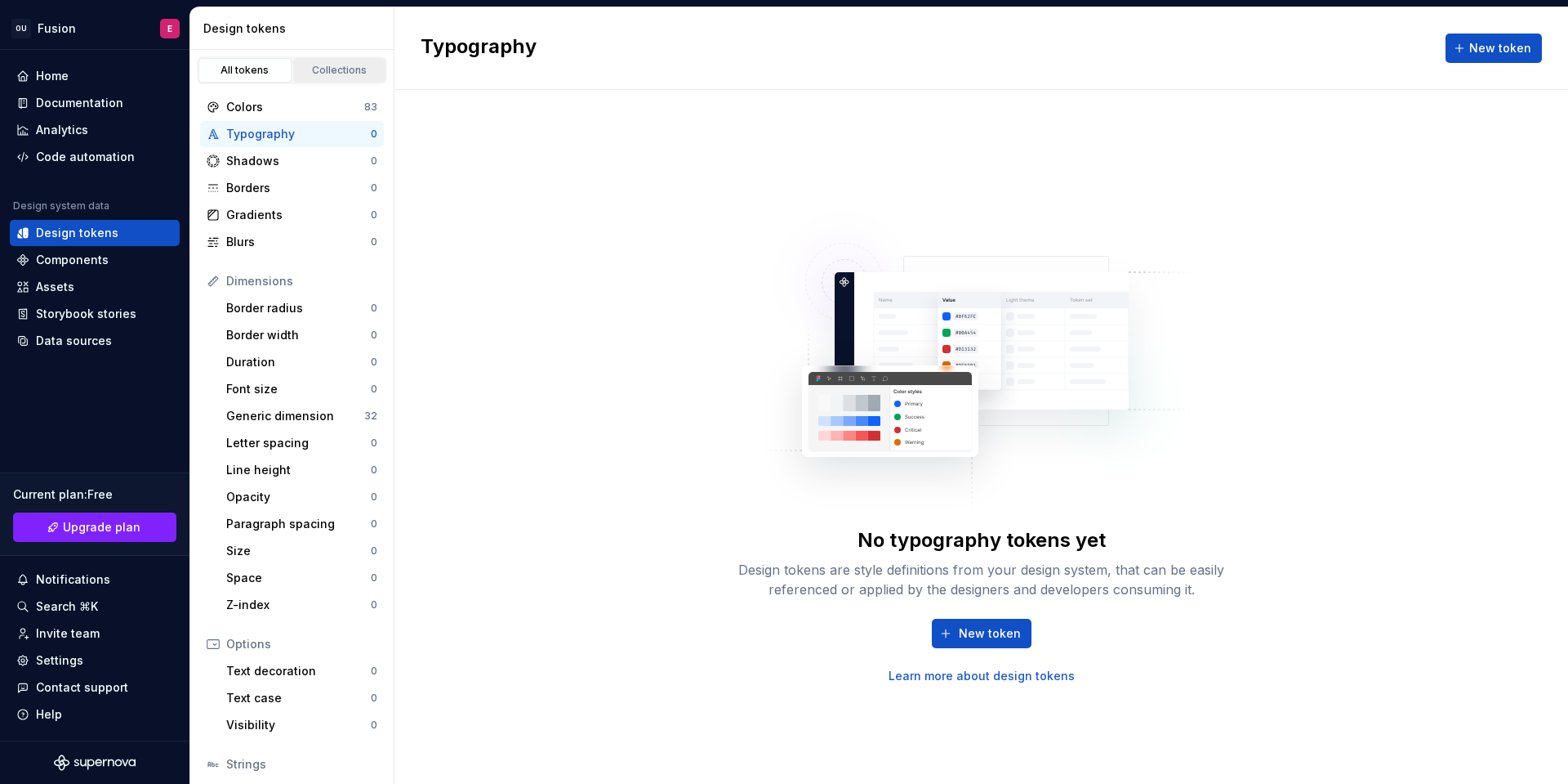
click at [315, 74] on div "Collections" at bounding box center [340, 71] width 82 height 13
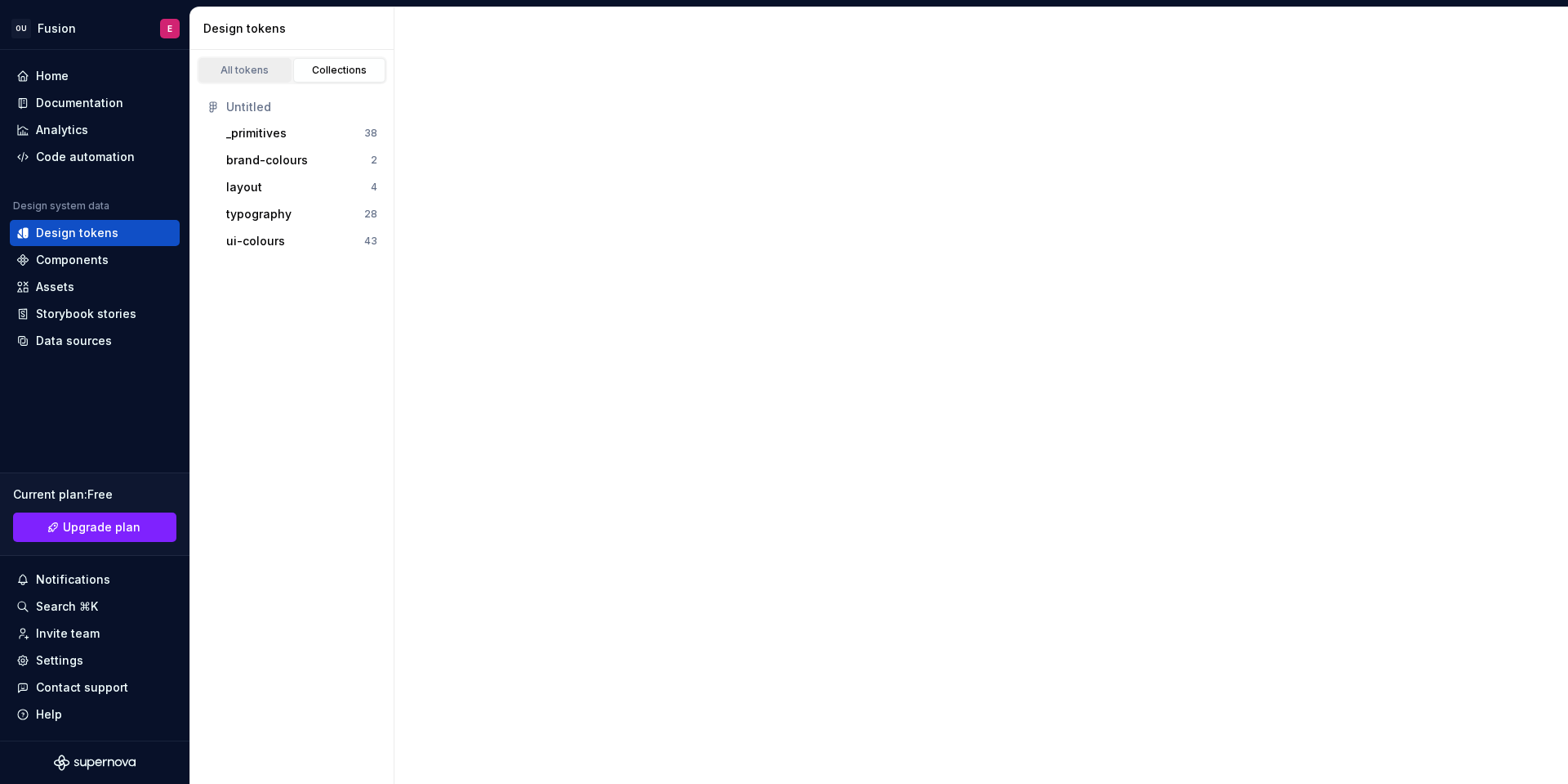
click at [266, 73] on div "All tokens" at bounding box center [245, 71] width 82 height 13
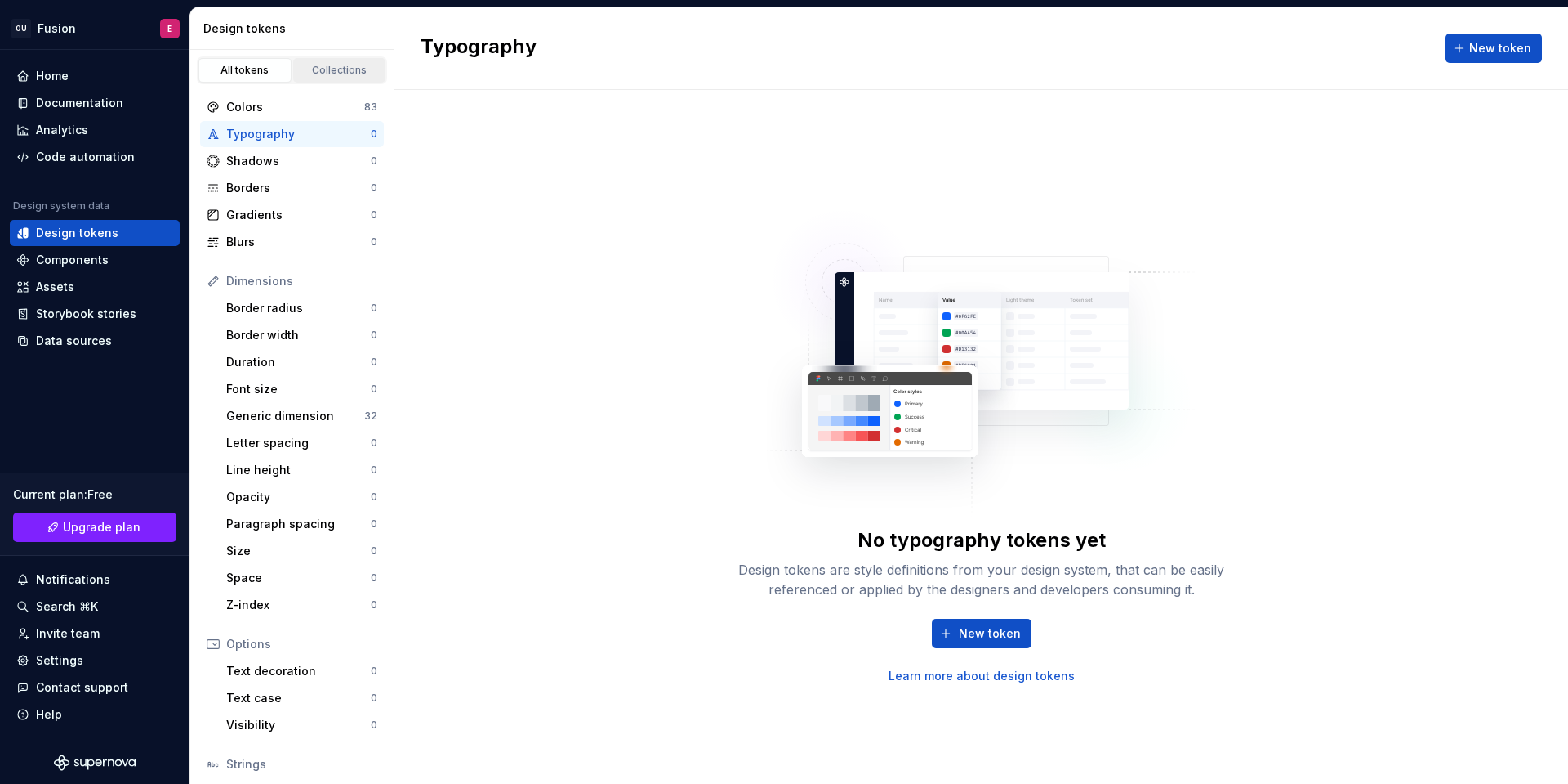
click at [362, 74] on div "Collections" at bounding box center [340, 71] width 82 height 13
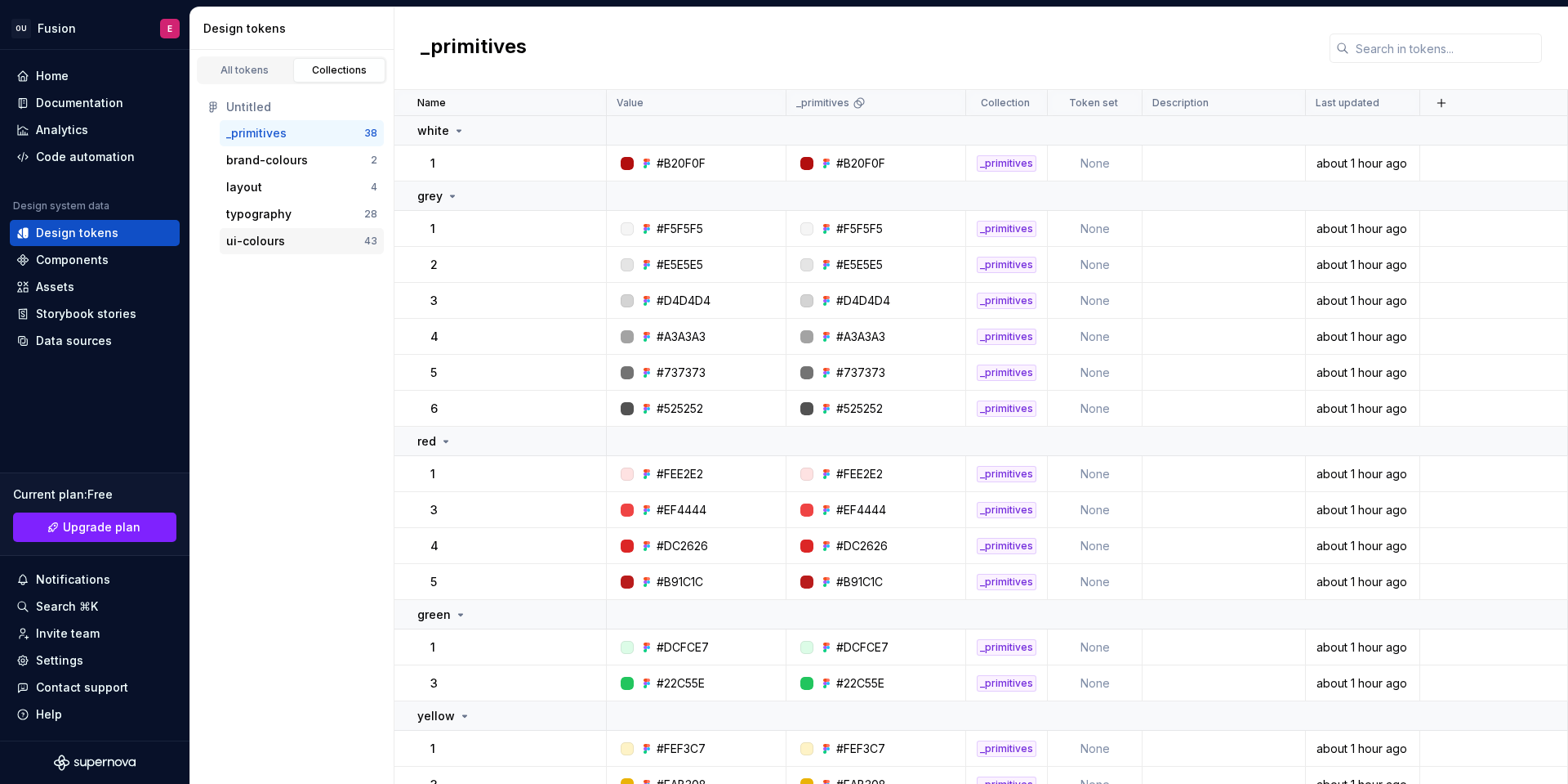
click at [254, 230] on div "ui-colours 43" at bounding box center [302, 242] width 164 height 26
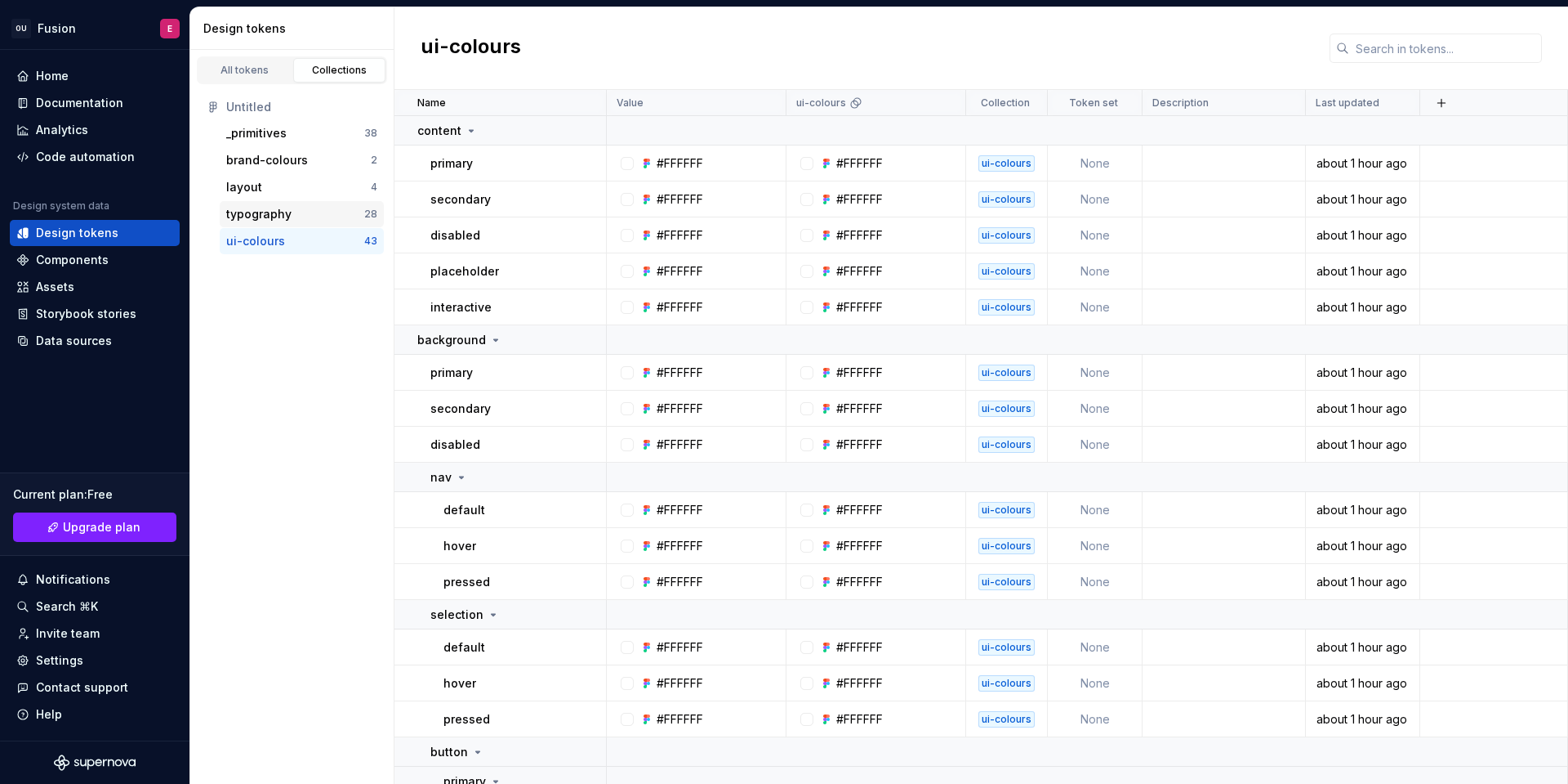
click at [266, 223] on div "typography 28" at bounding box center [302, 214] width 164 height 26
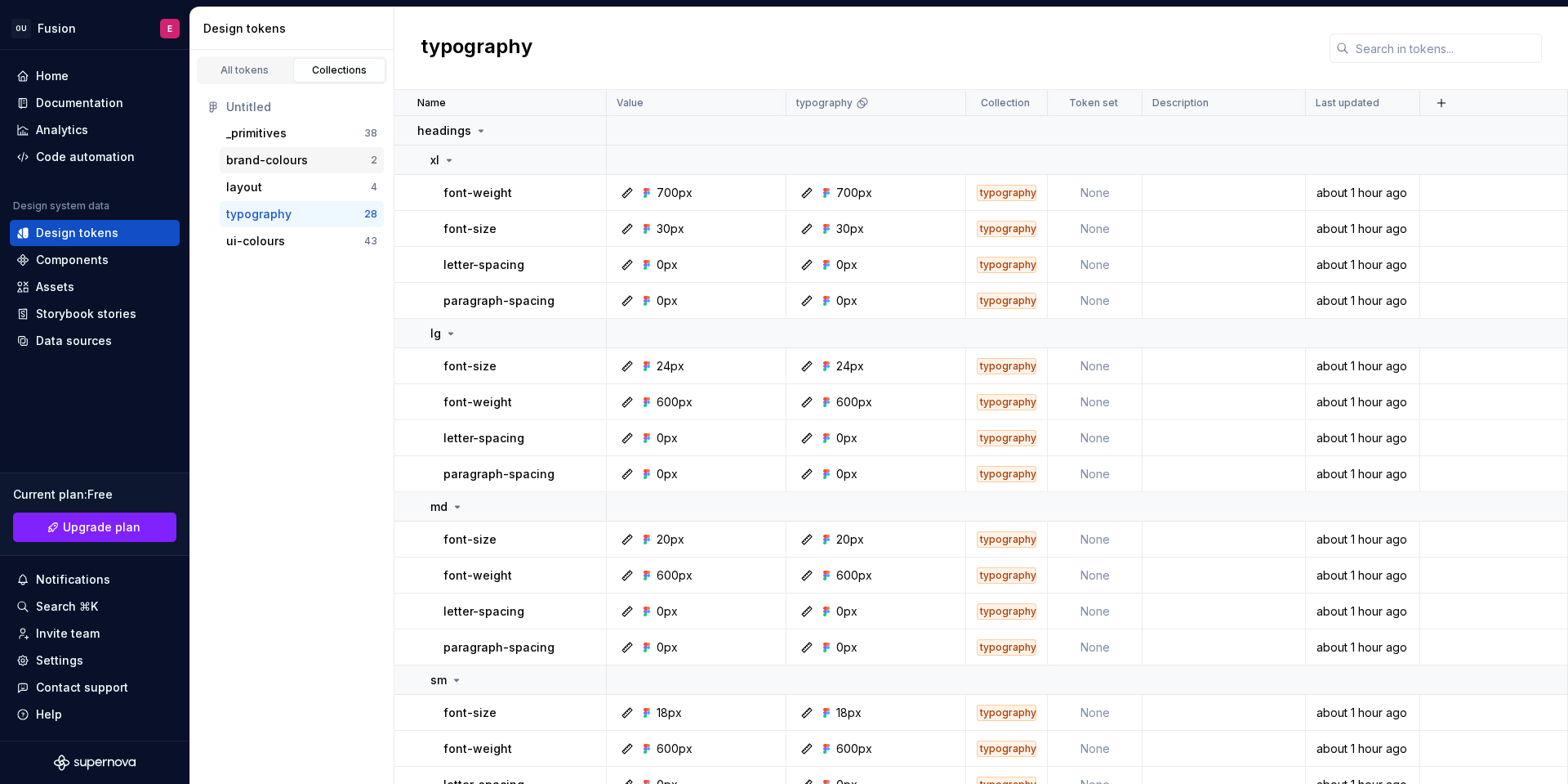
click at [291, 157] on div "brand-colours" at bounding box center [267, 161] width 82 height 17
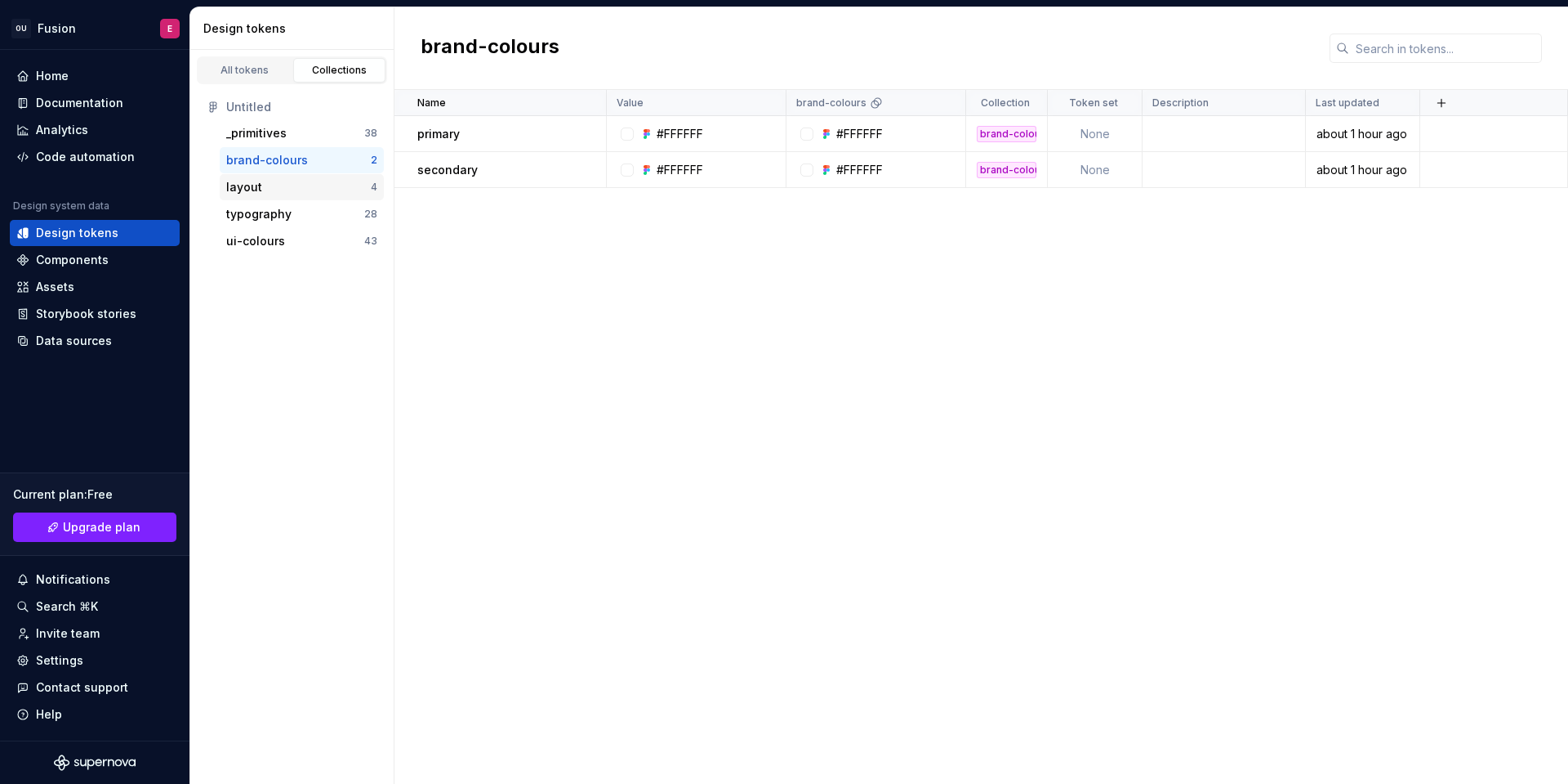
click at [311, 180] on div "layout" at bounding box center [299, 188] width 145 height 17
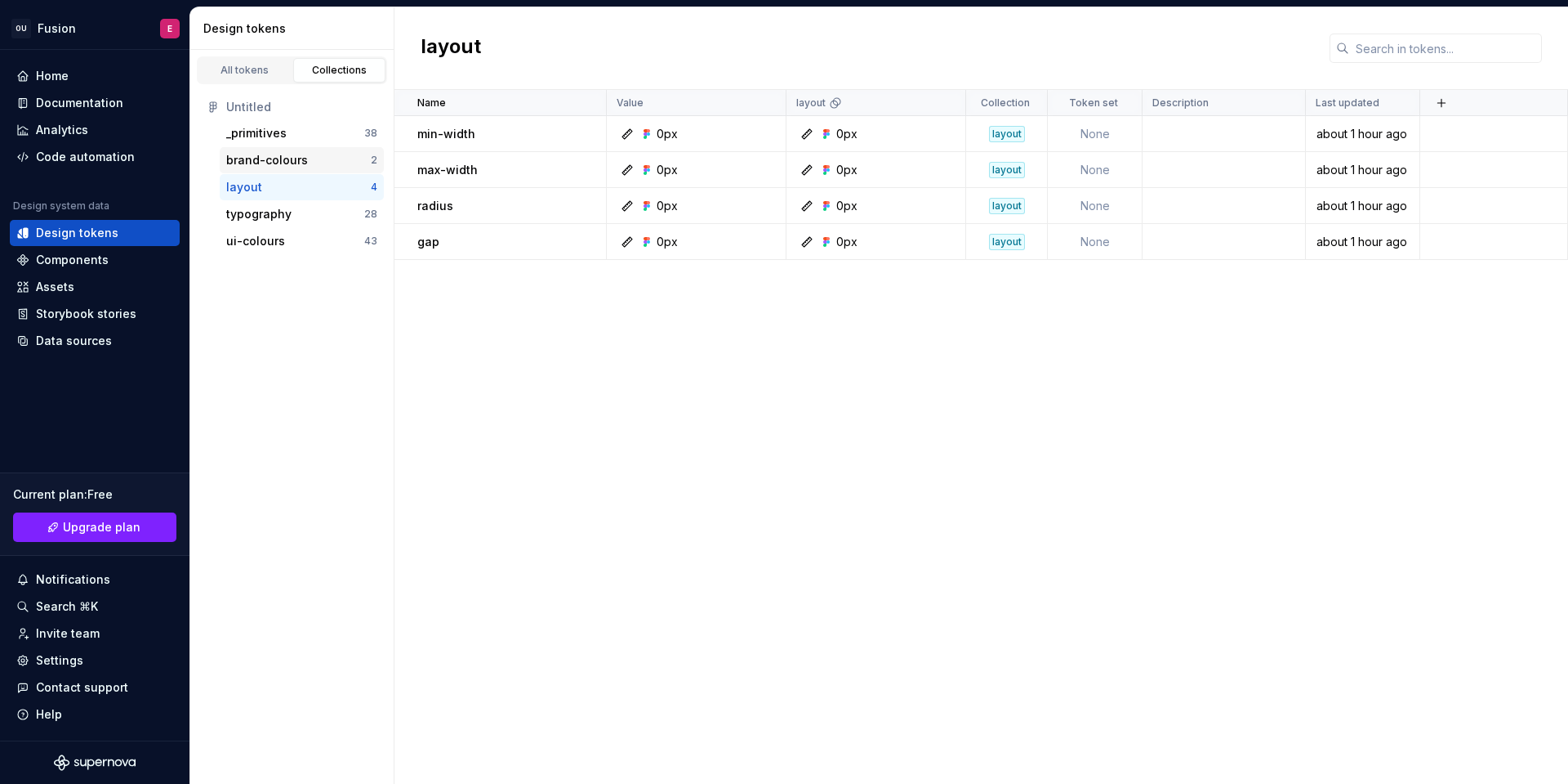
click at [323, 163] on div "brand-colours" at bounding box center [299, 161] width 145 height 17
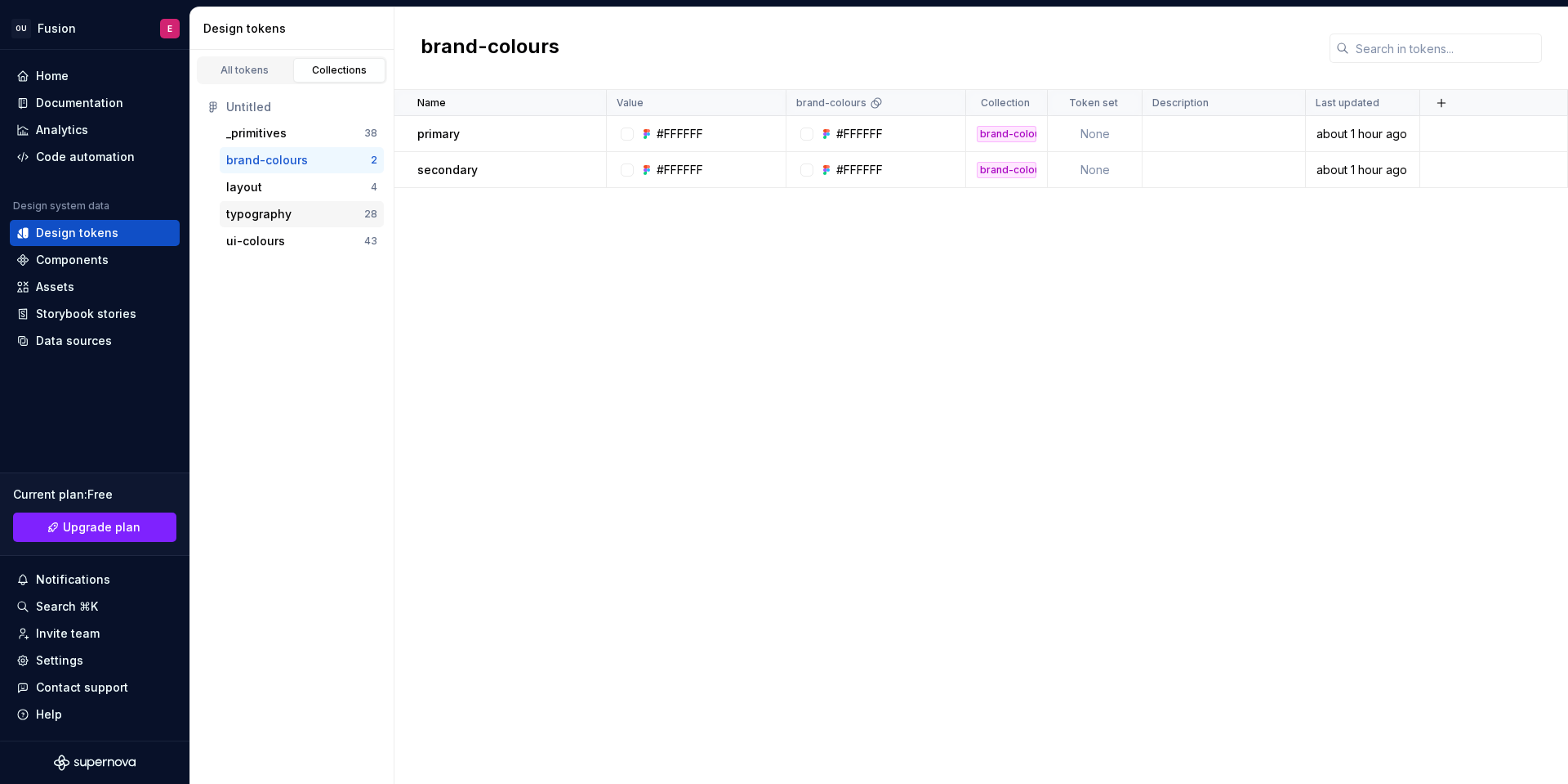
click at [313, 210] on div "typography" at bounding box center [295, 215] width 138 height 17
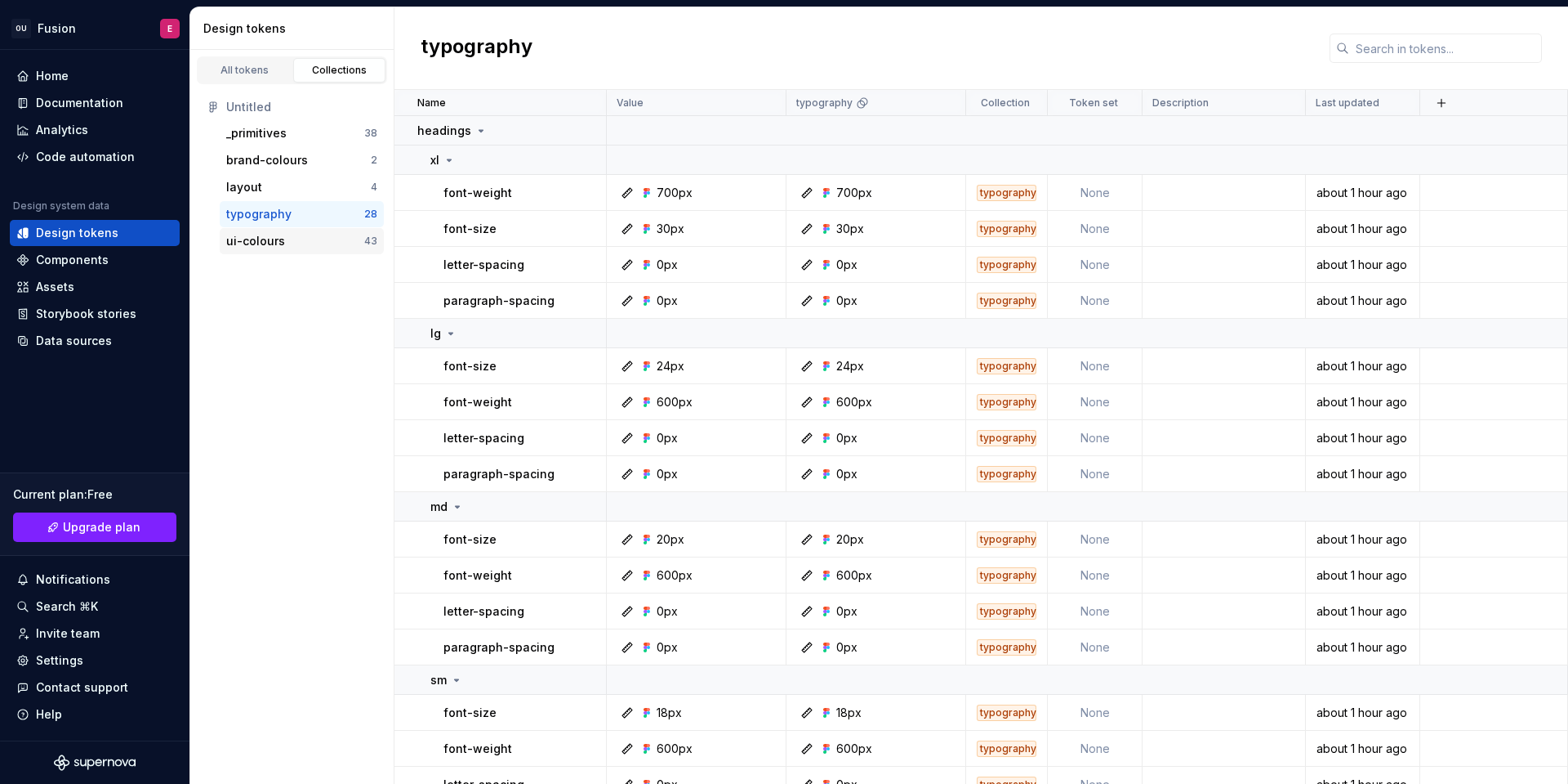
click at [300, 239] on div "ui-colours" at bounding box center [295, 242] width 138 height 17
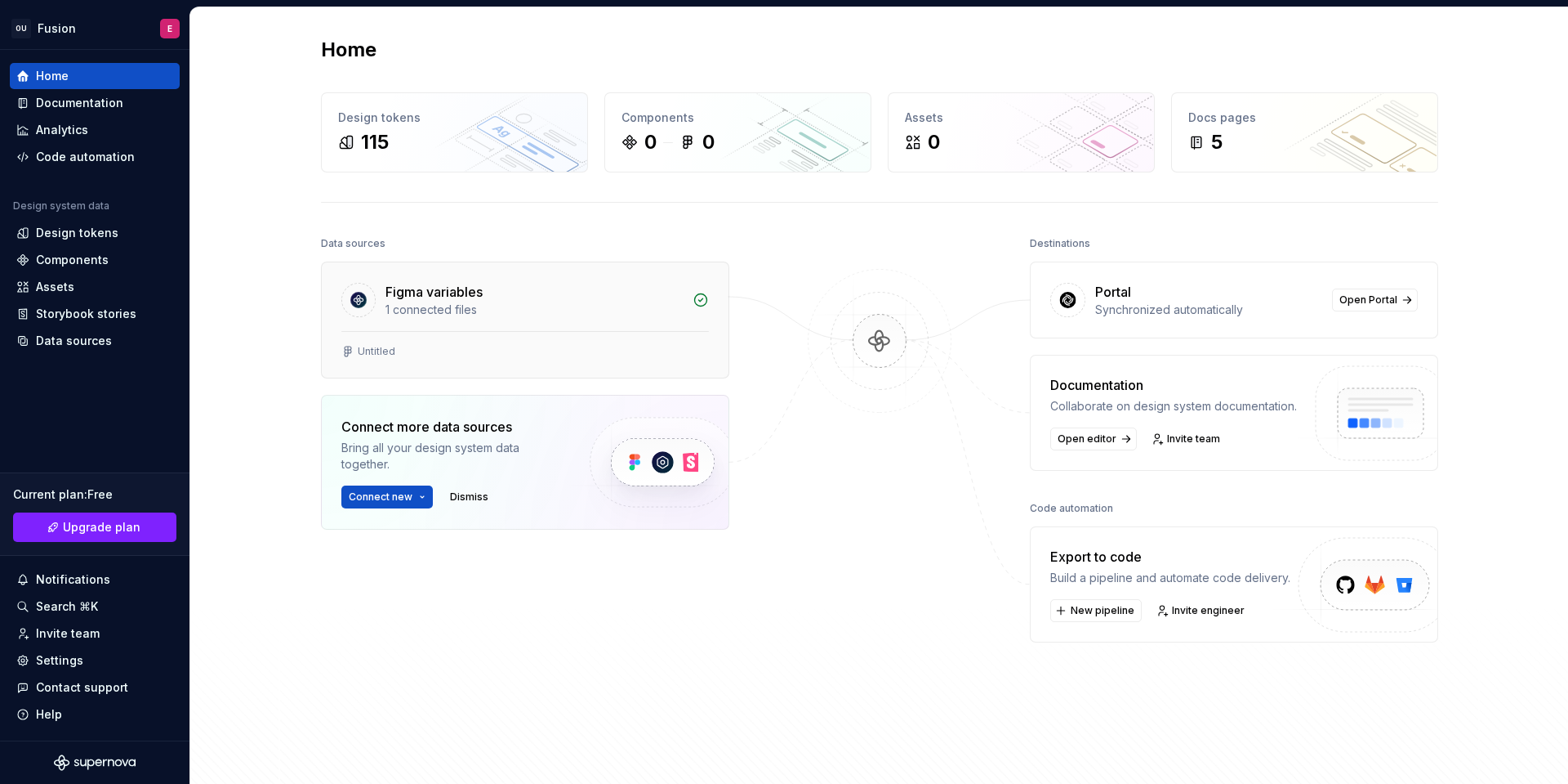
click at [626, 321] on div "Figma variables 1 connected files" at bounding box center [525, 296] width 407 height 69
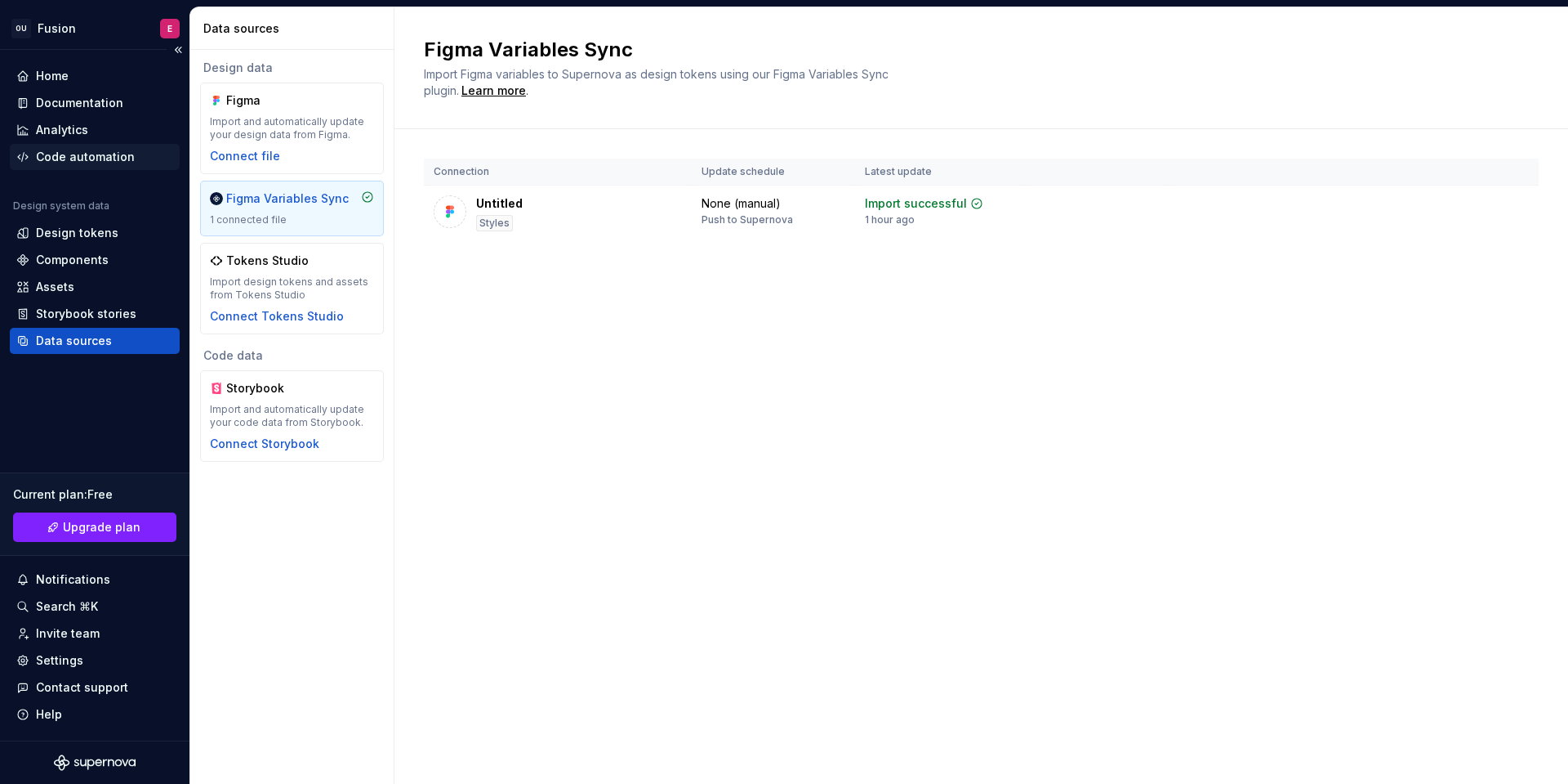
click at [137, 150] on div "Code automation" at bounding box center [95, 157] width 157 height 17
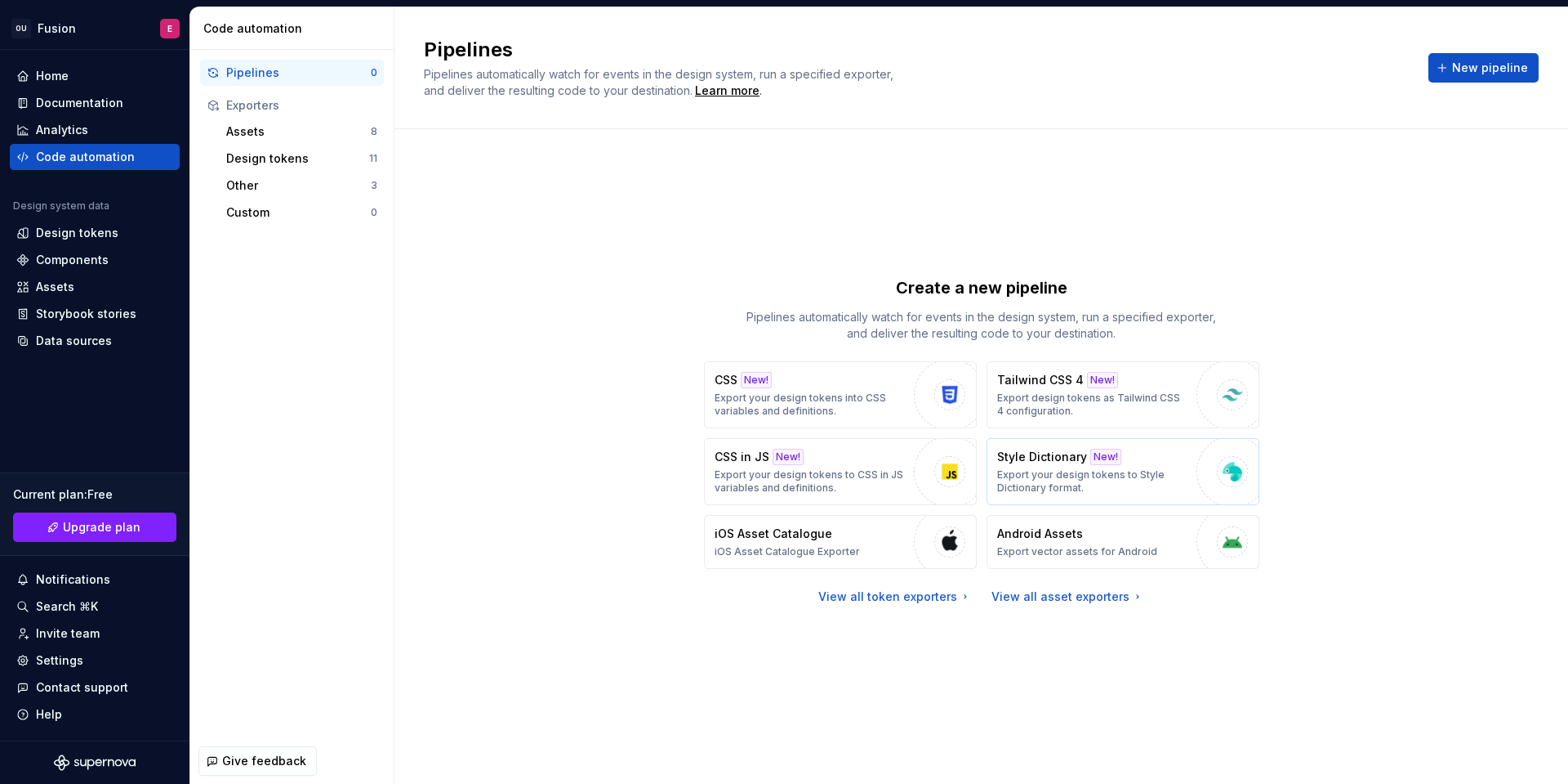
click at [1019, 468] on p "Export your design tokens to Style Dictionary format." at bounding box center [1093, 481] width 191 height 26
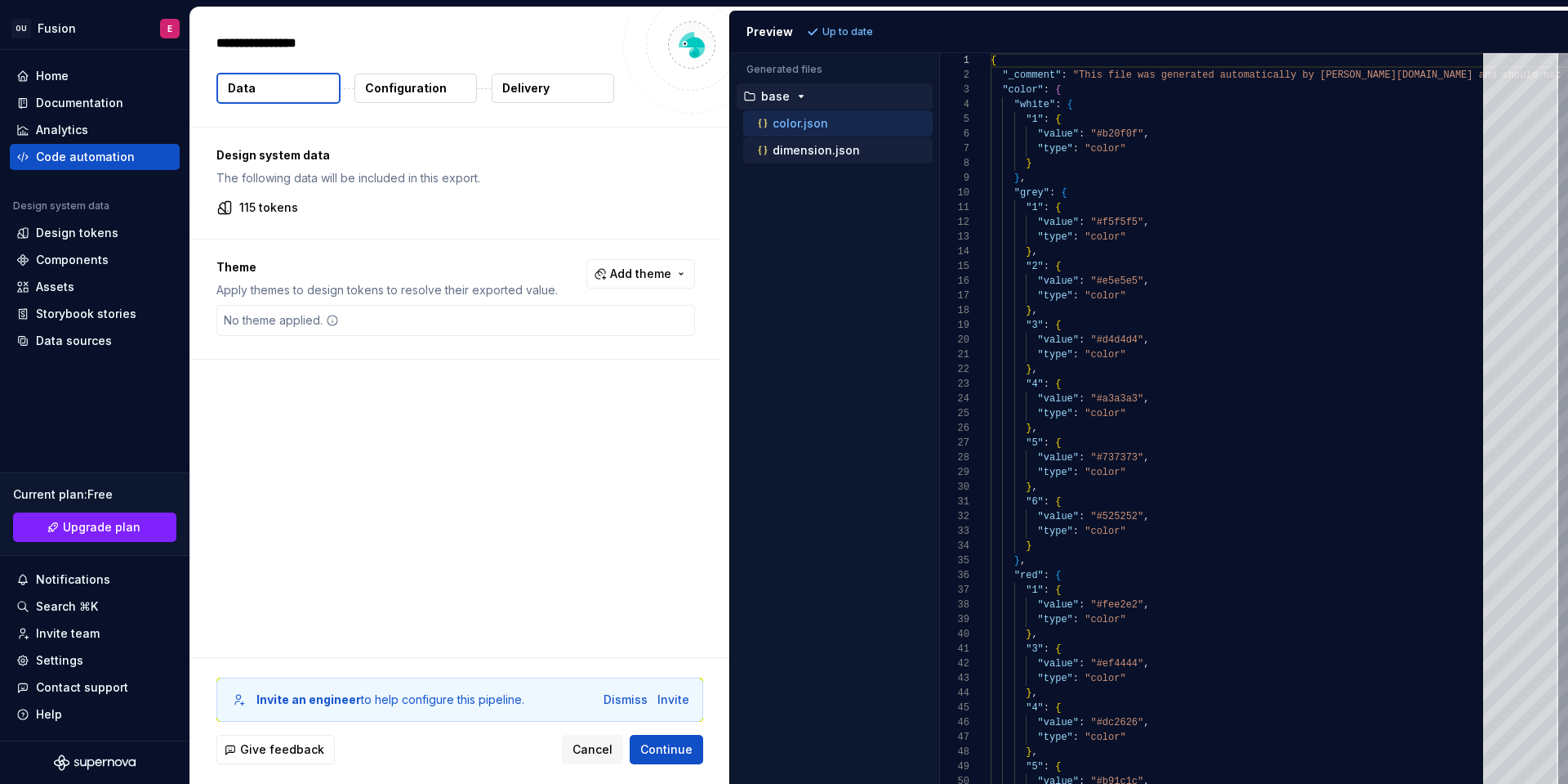
click at [856, 151] on div "dimension.json" at bounding box center [844, 150] width 178 height 17
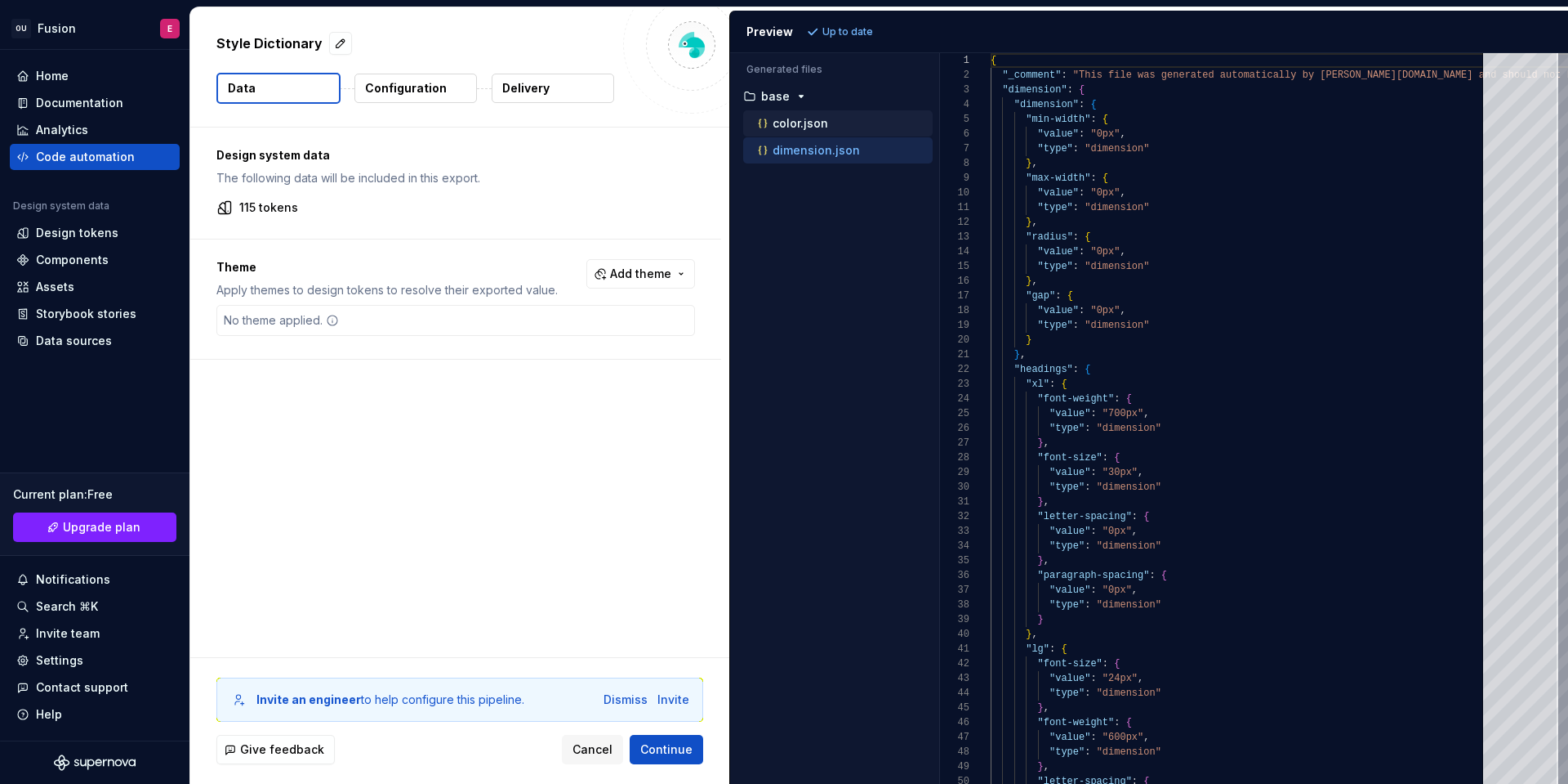
click at [875, 121] on div "color.json" at bounding box center [844, 124] width 178 height 17
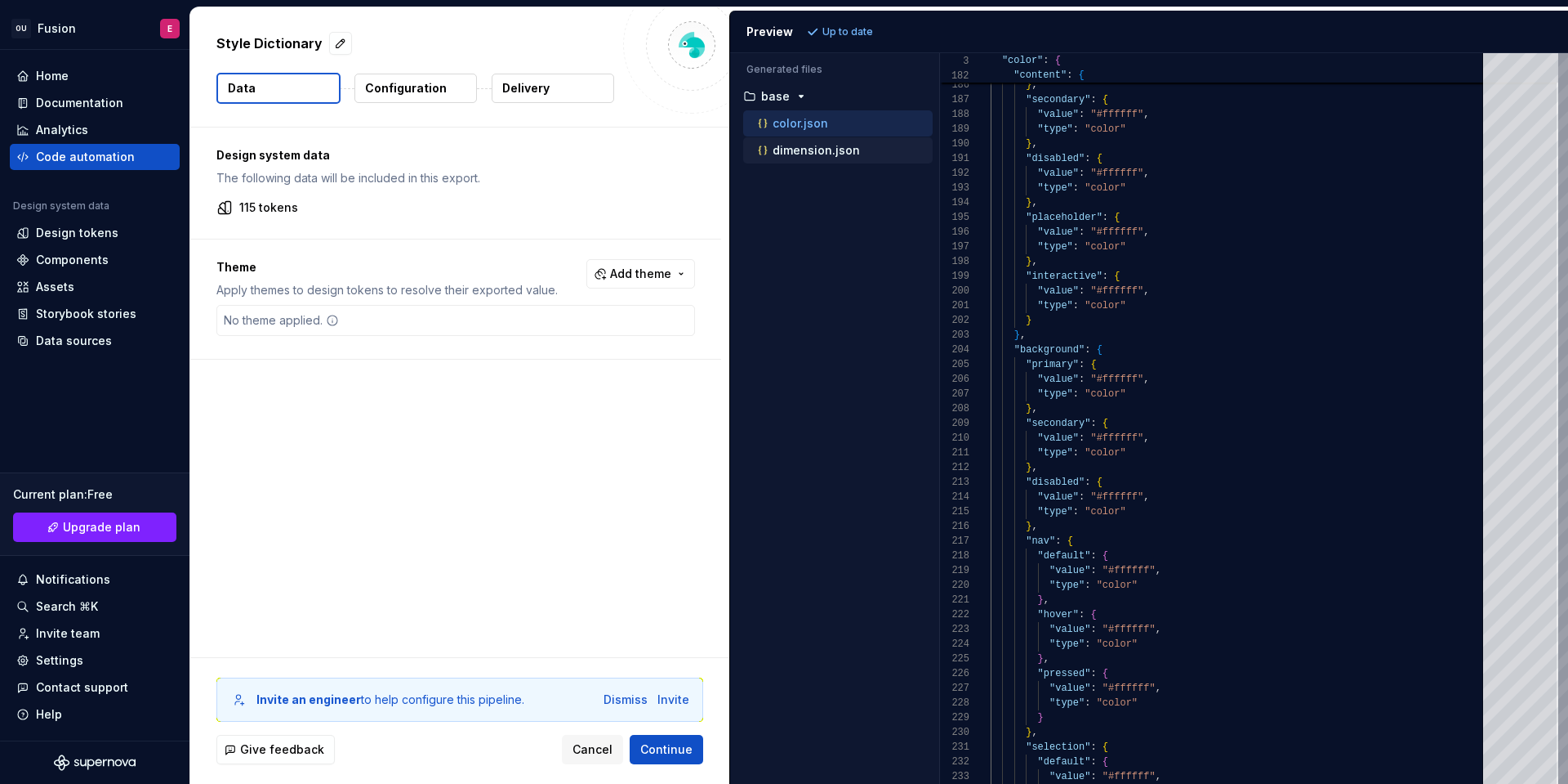
click at [845, 146] on p "dimension.json" at bounding box center [816, 150] width 87 height 13
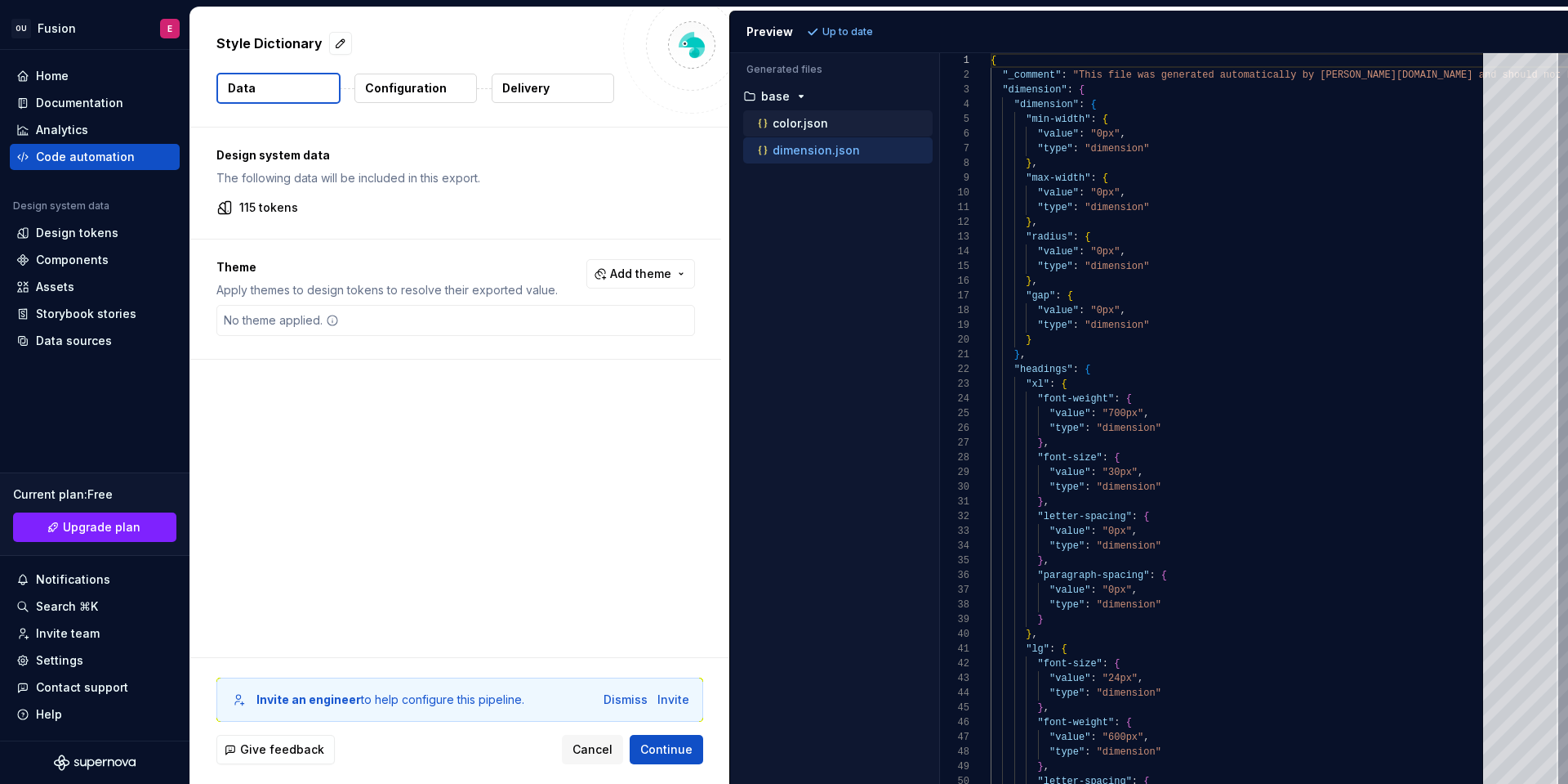
click at [847, 127] on div "color.json" at bounding box center [844, 124] width 178 height 17
type textarea "**********"
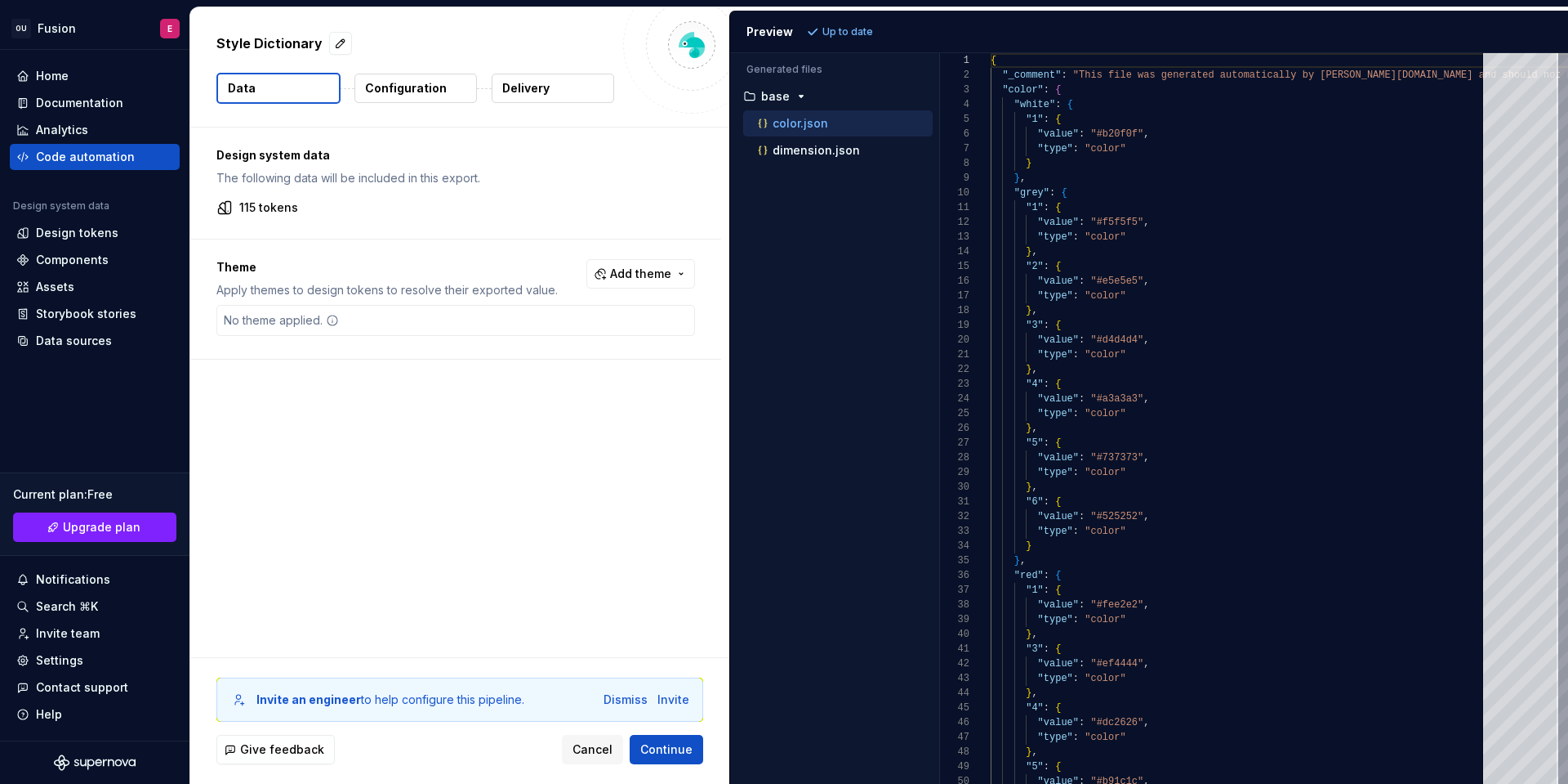
click at [452, 319] on div "No theme applied." at bounding box center [456, 320] width 479 height 31
click at [651, 281] on span "Add theme" at bounding box center [641, 274] width 61 height 17
click at [474, 425] on html "OU Fusion E Home Documentation Analytics Code automation Design system data Des…" at bounding box center [784, 392] width 1568 height 784
click at [657, 742] on span "Continue" at bounding box center [667, 750] width 52 height 17
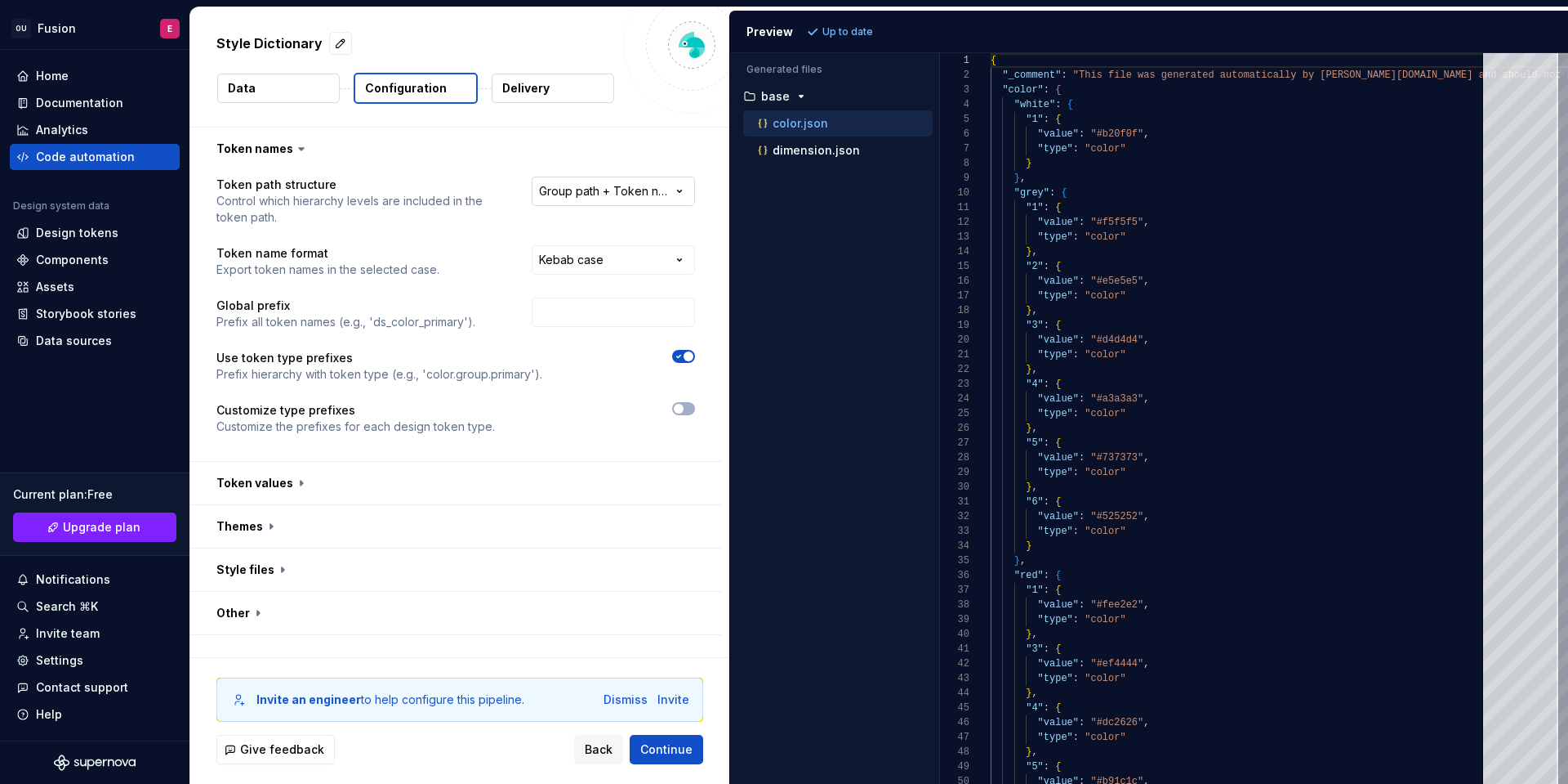
click at [551, 197] on html "**********" at bounding box center [784, 392] width 1568 height 784
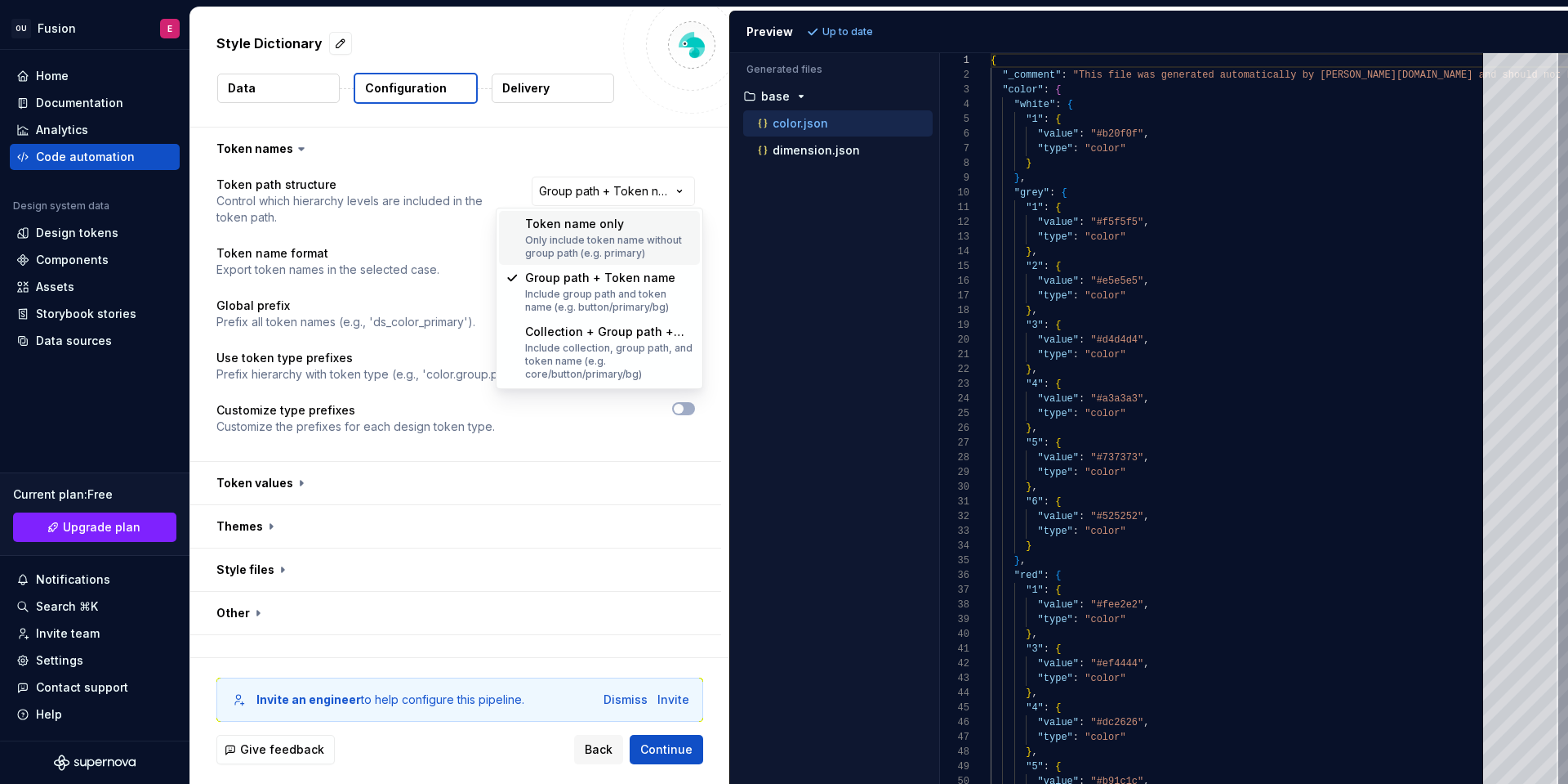
select select "********"
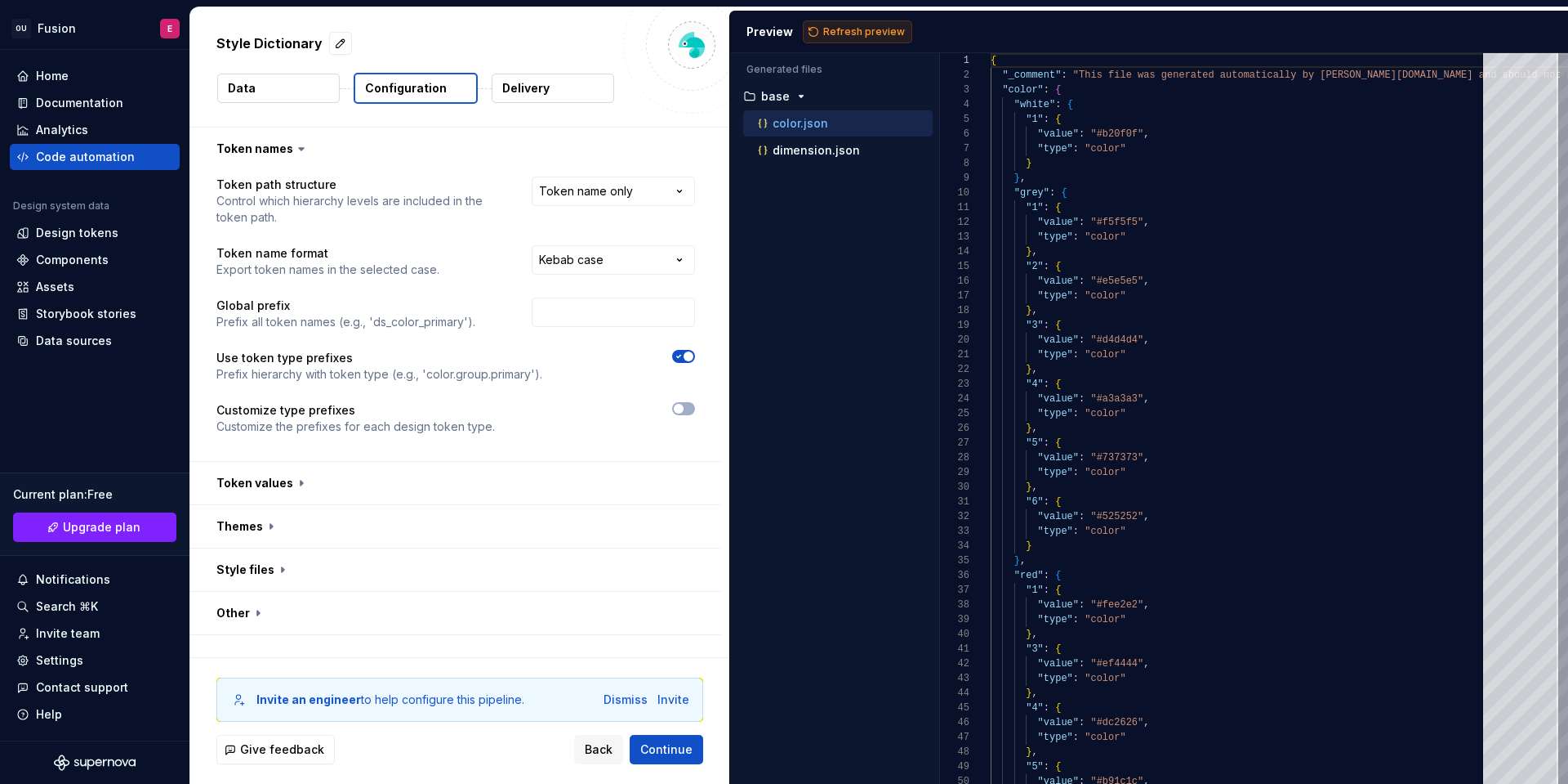
click at [828, 32] on span "Refresh preview" at bounding box center [864, 32] width 82 height 13
type textarea "**********"
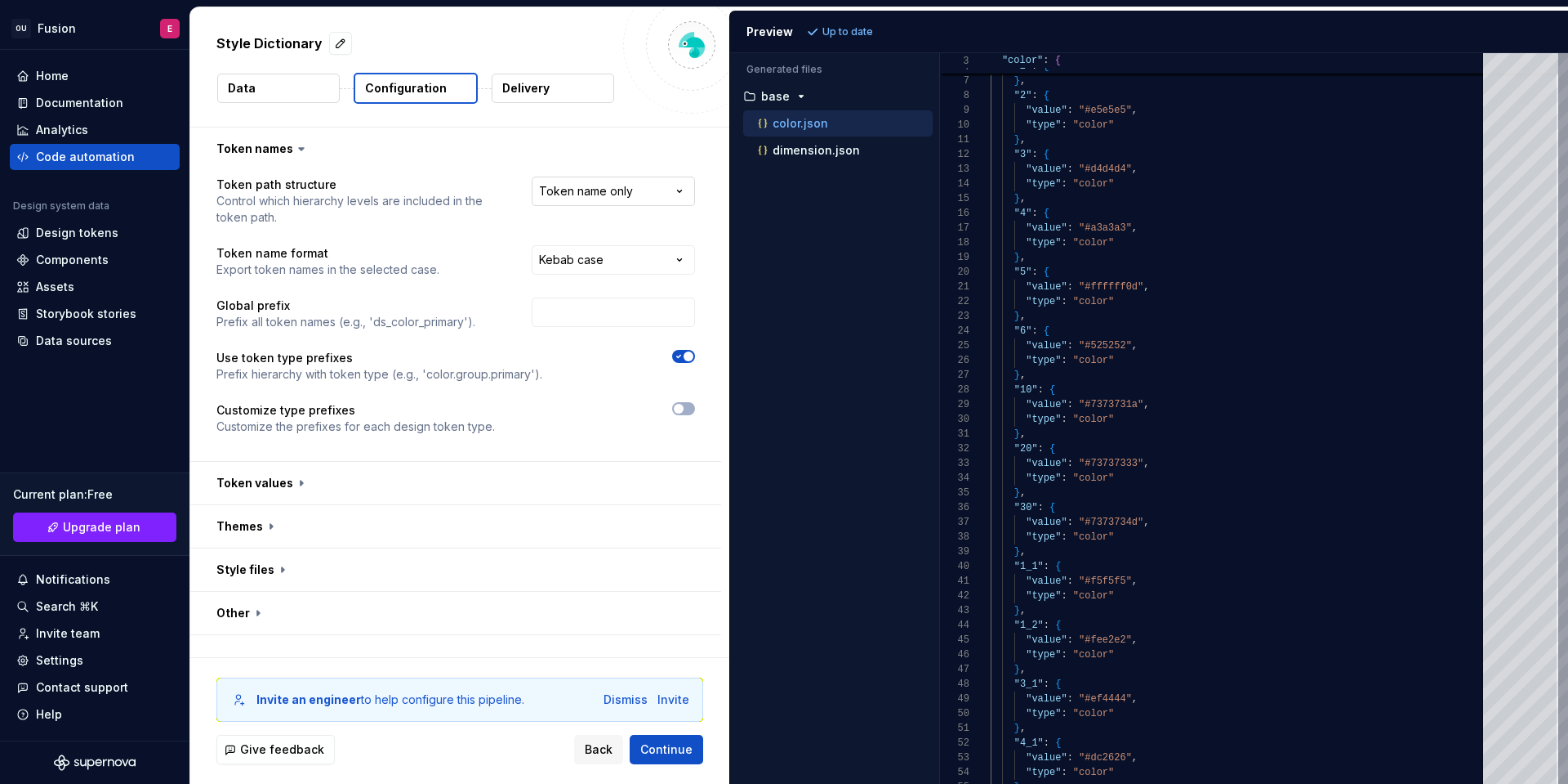
click at [577, 188] on html "**********" at bounding box center [784, 392] width 1568 height 784
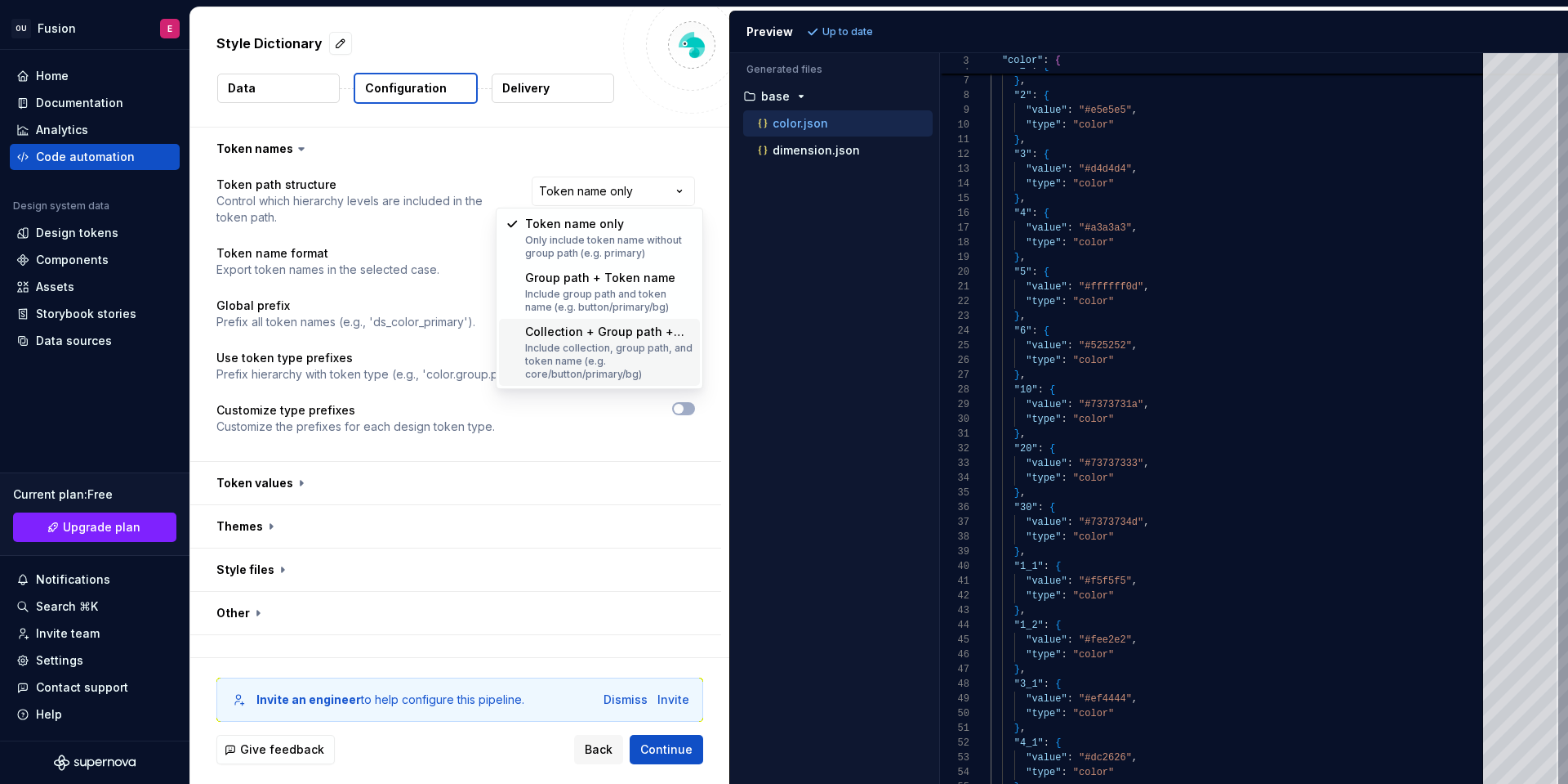
select select "**********"
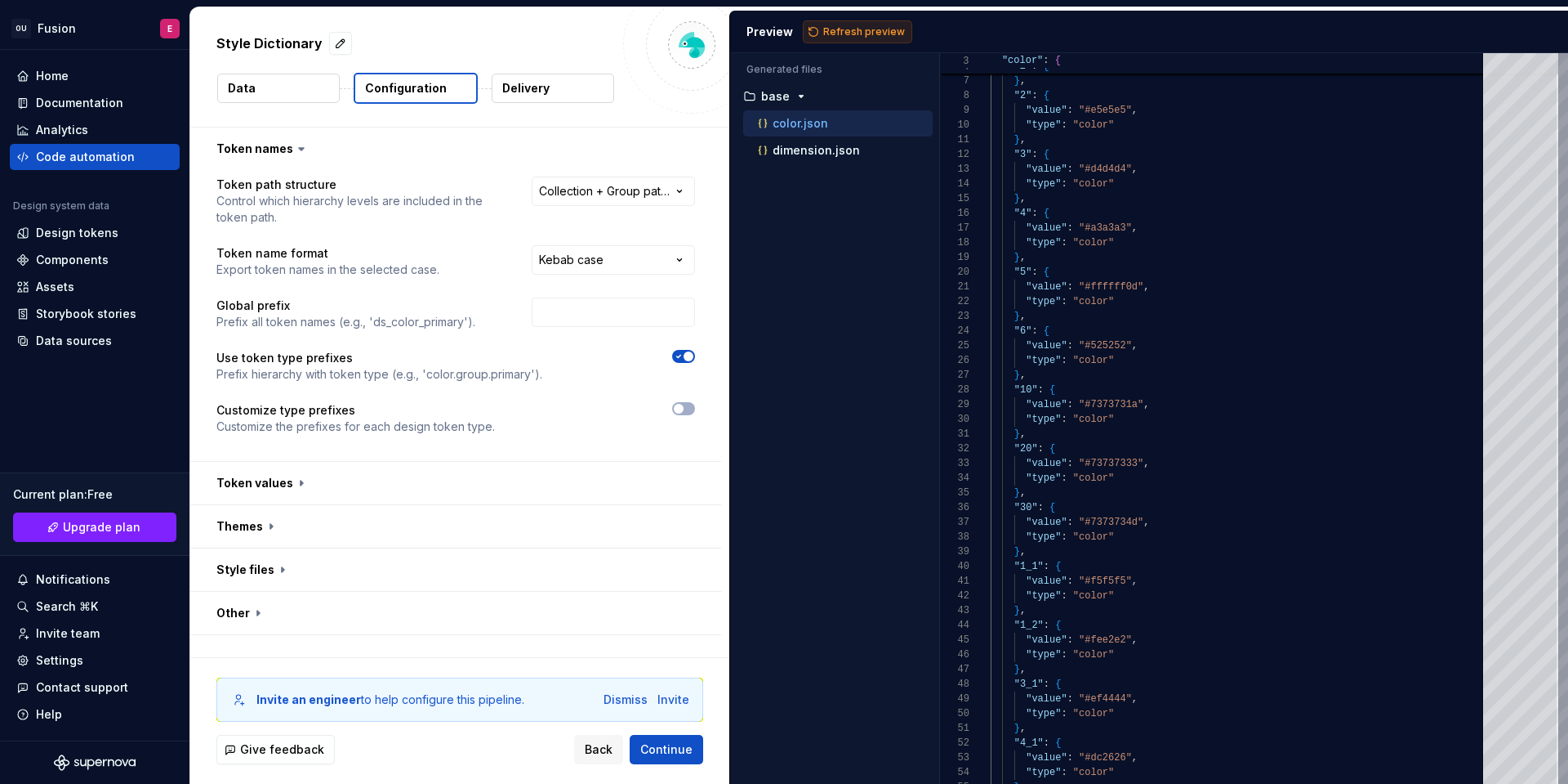
click at [843, 40] on button "Refresh preview" at bounding box center [858, 32] width 110 height 23
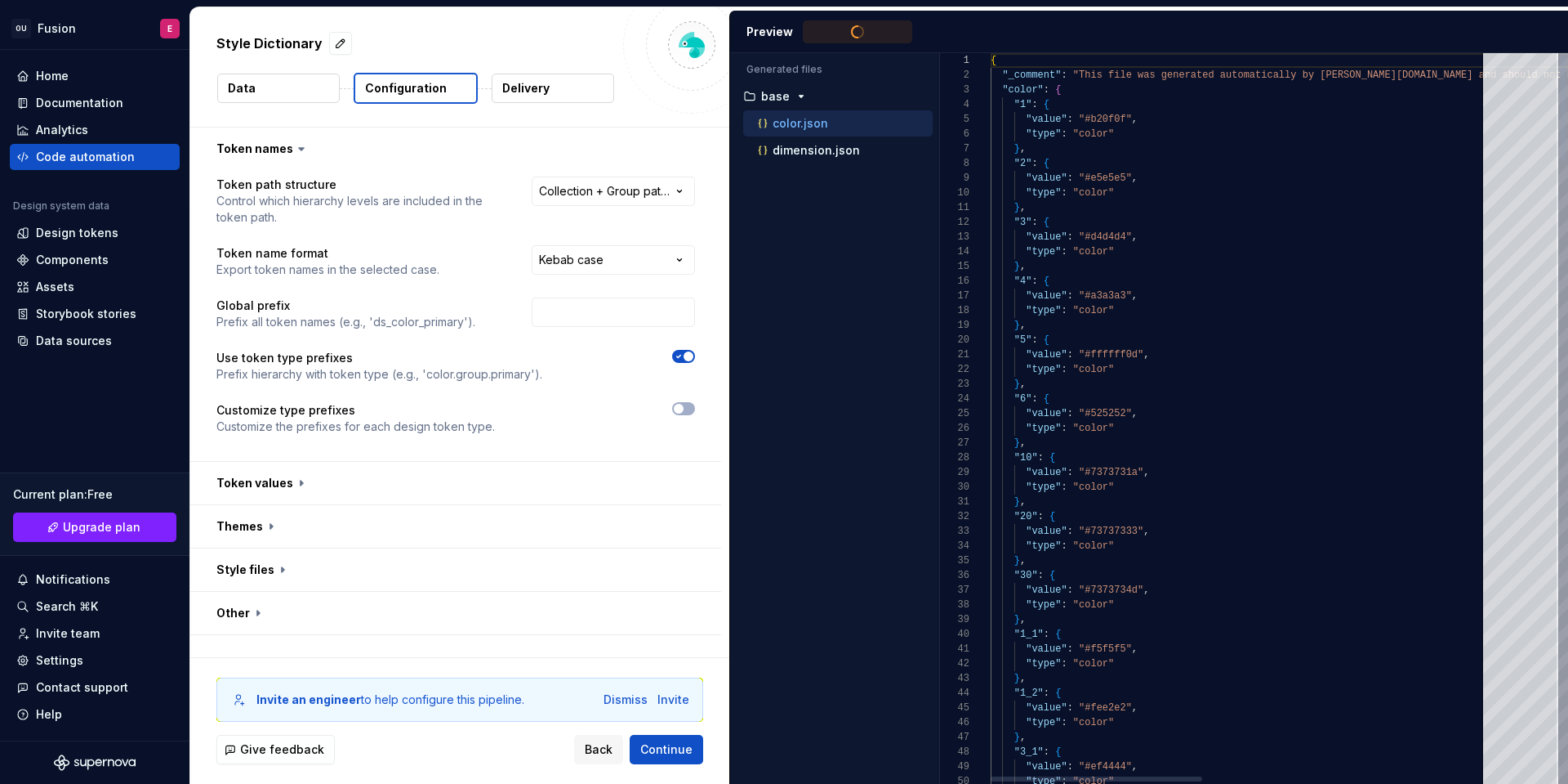
type textarea "**********"
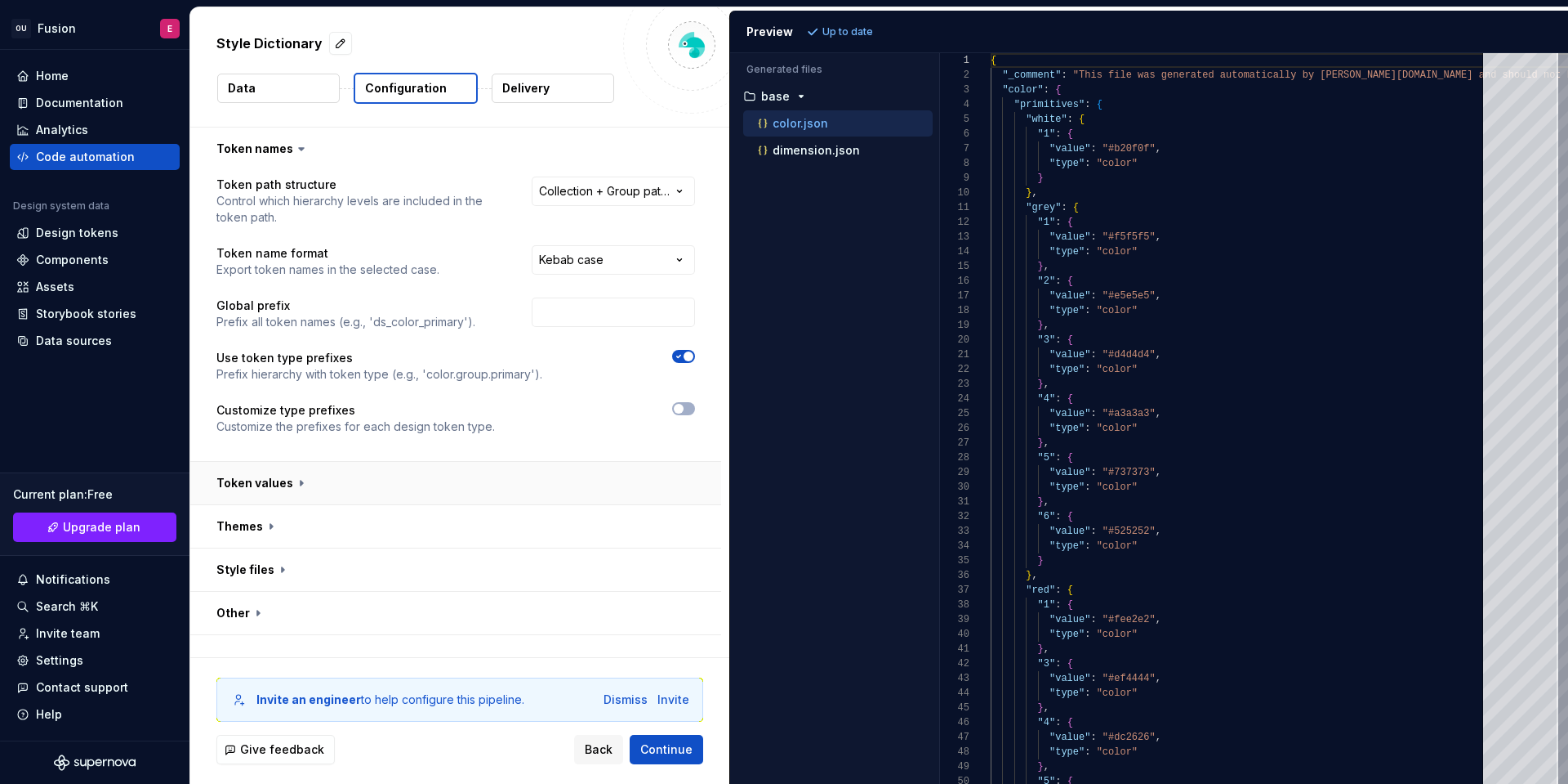
click at [294, 476] on button "button" at bounding box center [456, 483] width 531 height 43
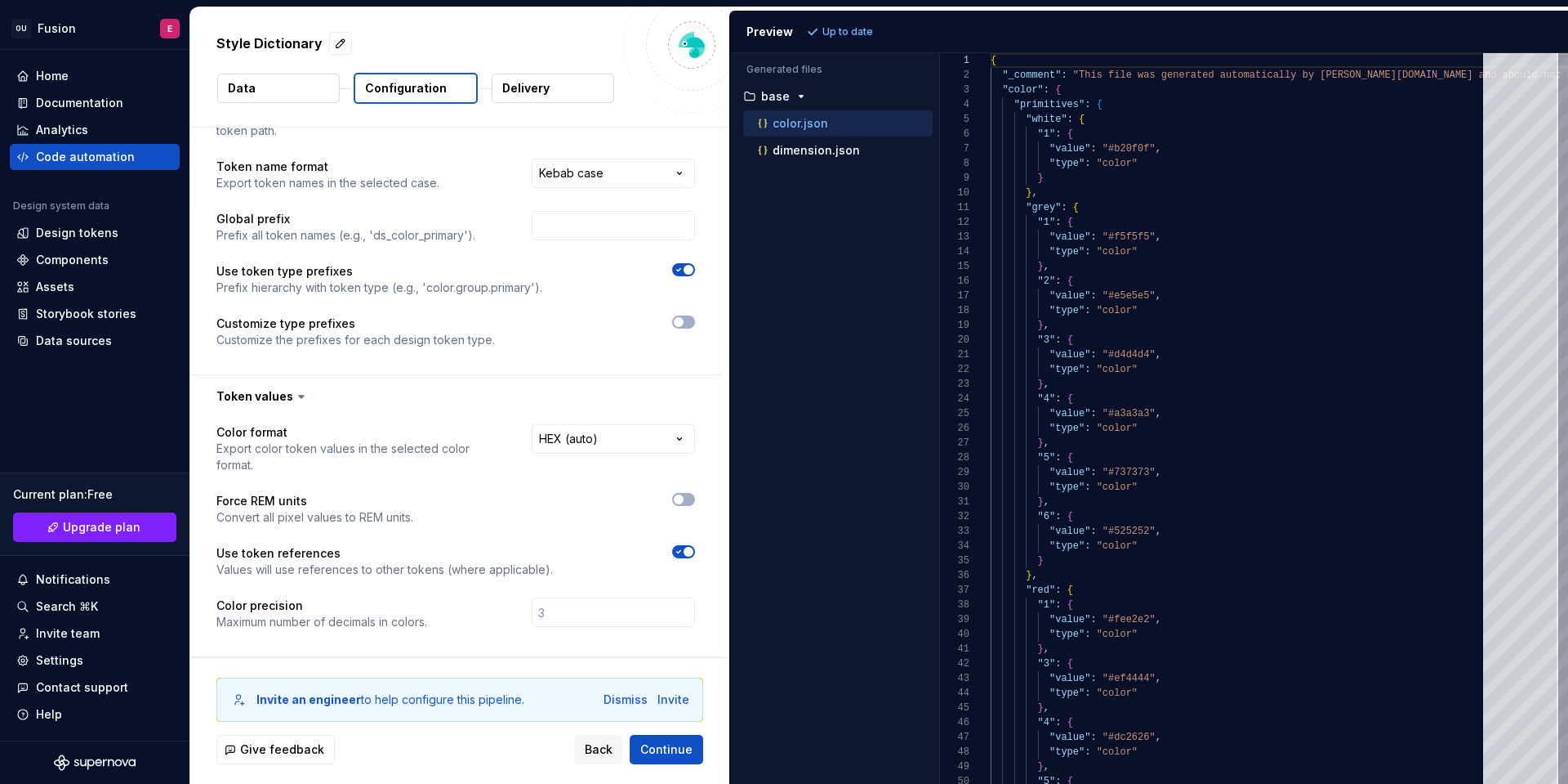
scroll to position [111, 0]
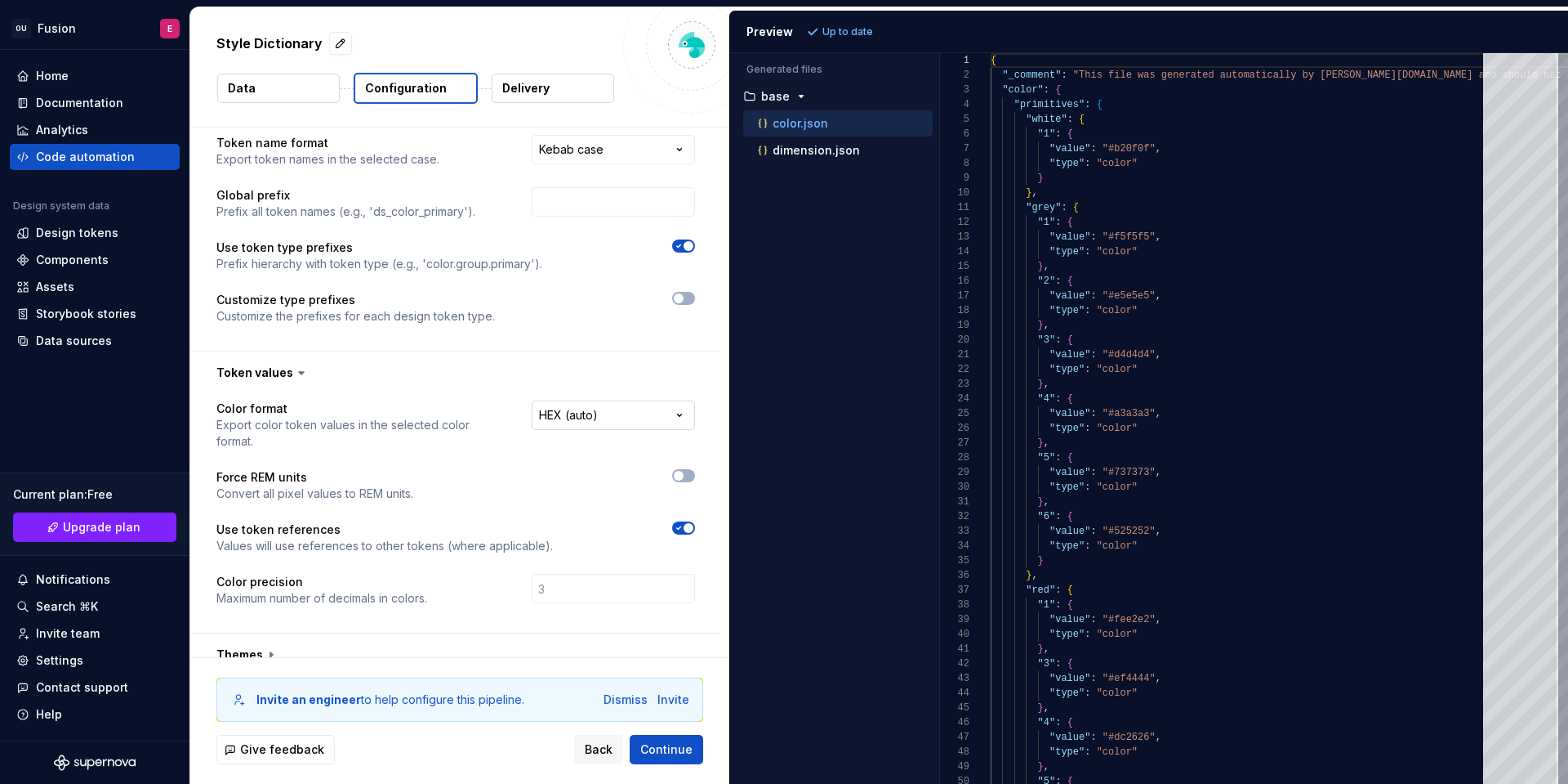
click at [611, 414] on html "**********" at bounding box center [784, 392] width 1568 height 784
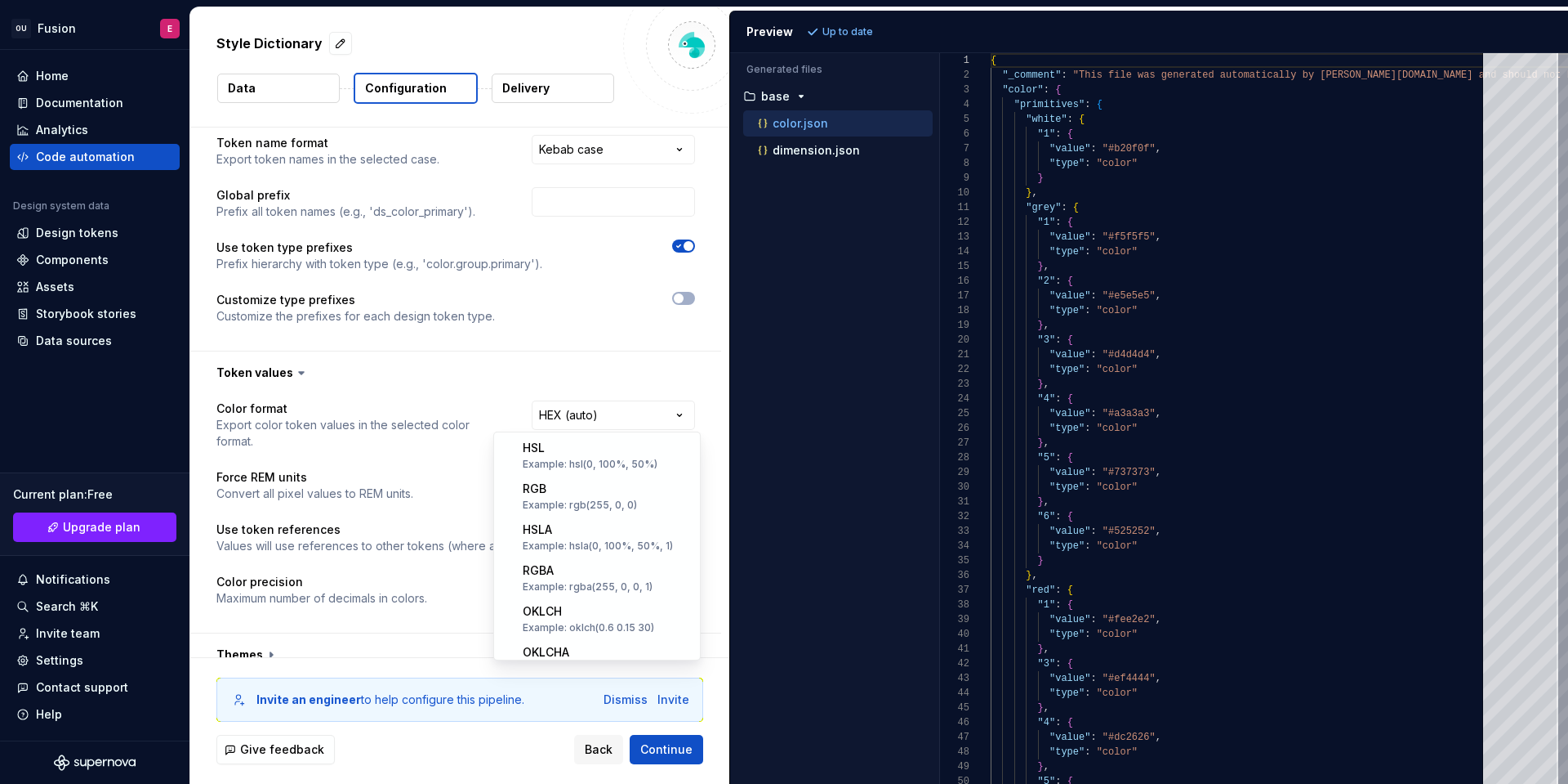
scroll to position [320, 0]
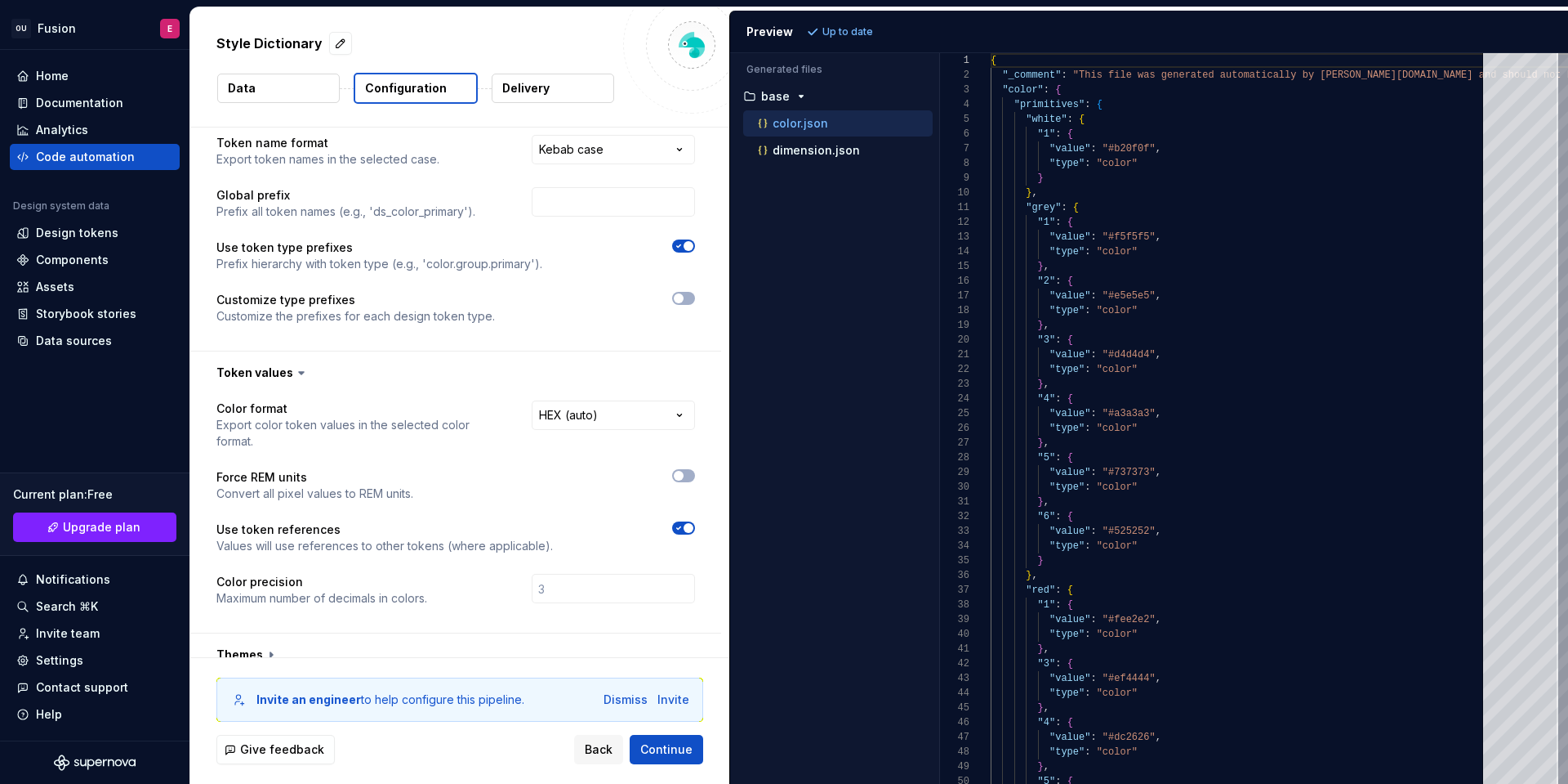
click at [591, 414] on html "**********" at bounding box center [784, 392] width 1568 height 784
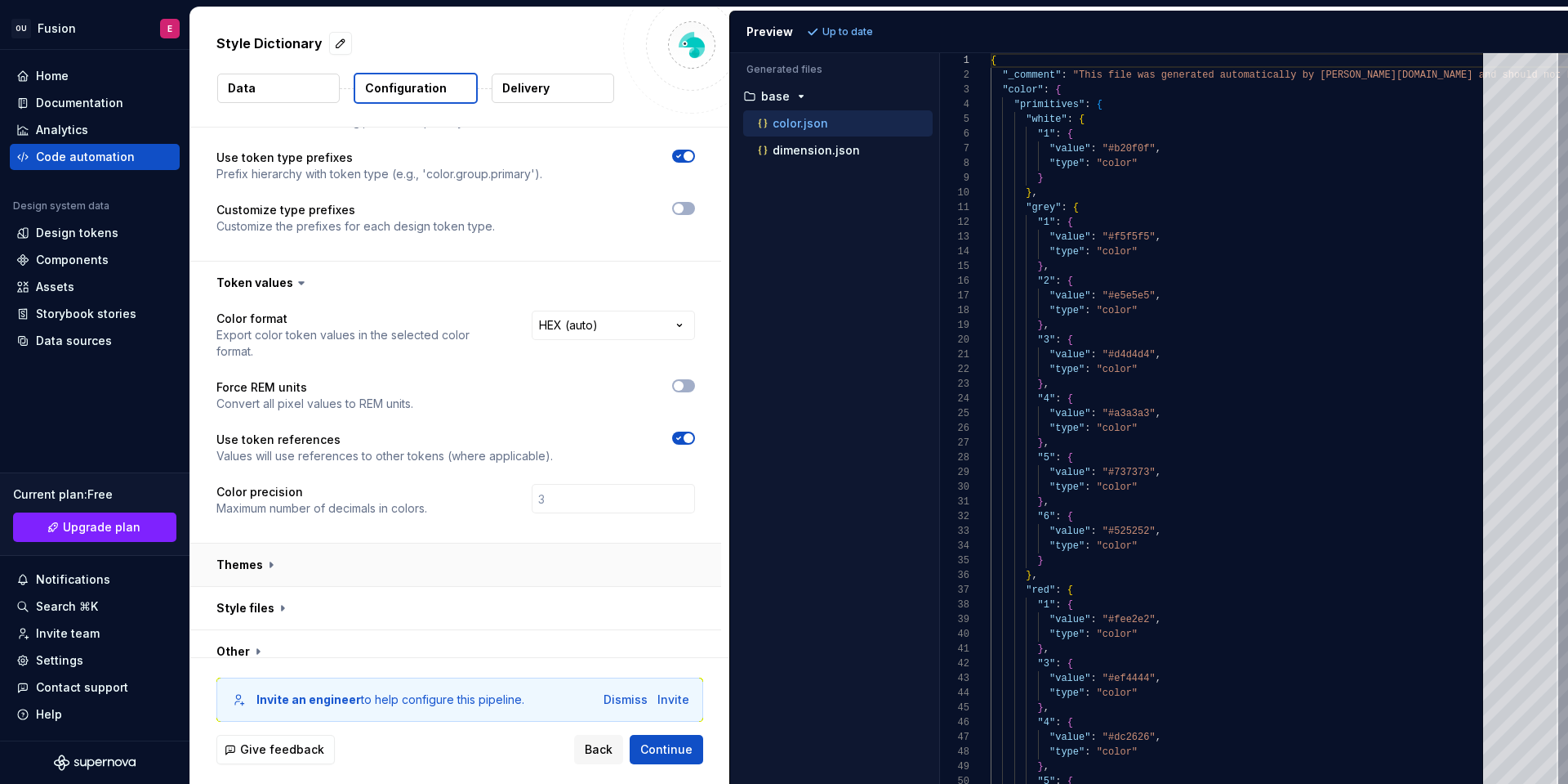
click at [280, 548] on button "button" at bounding box center [456, 565] width 531 height 43
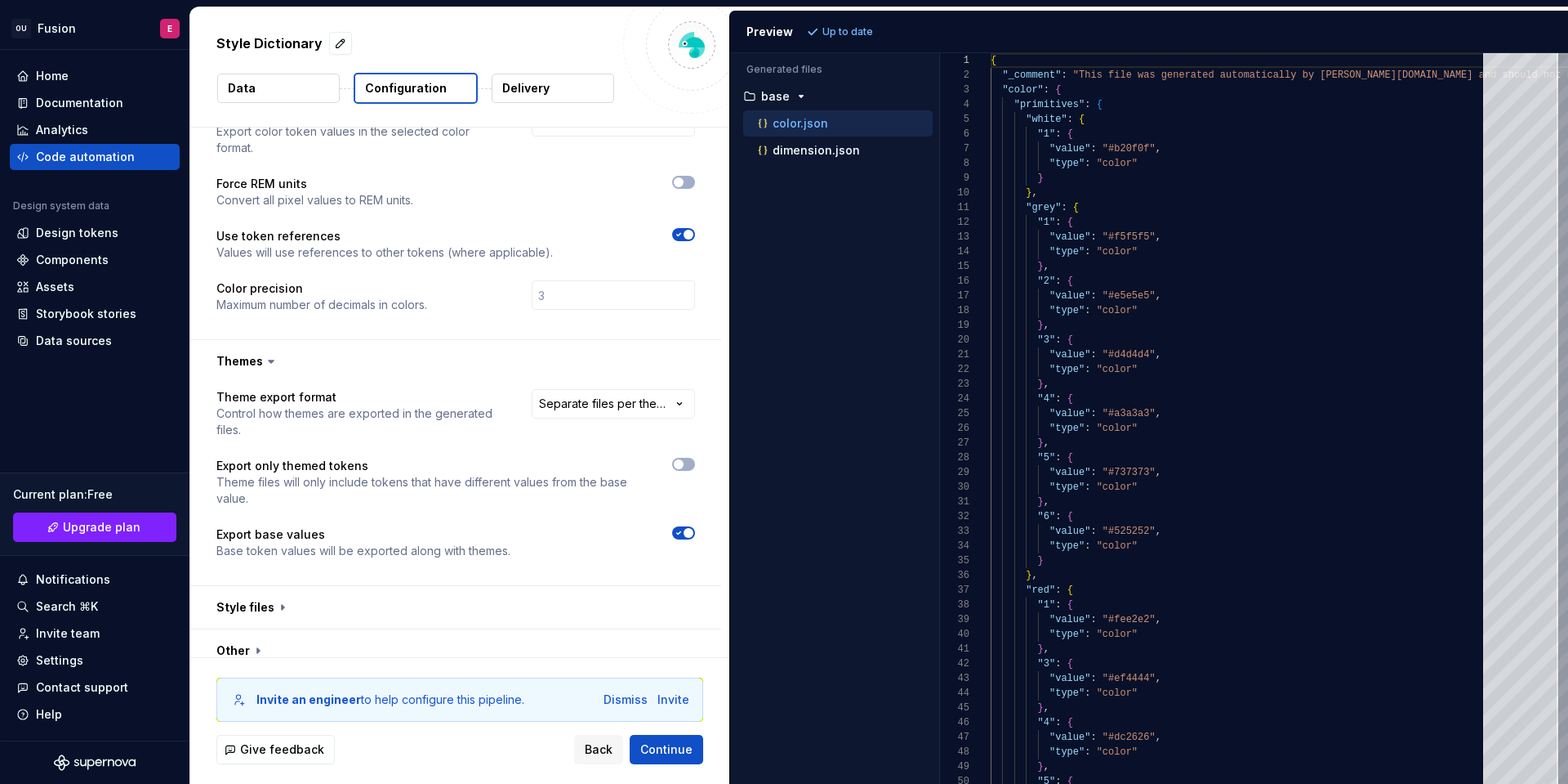
scroll to position [403, 0]
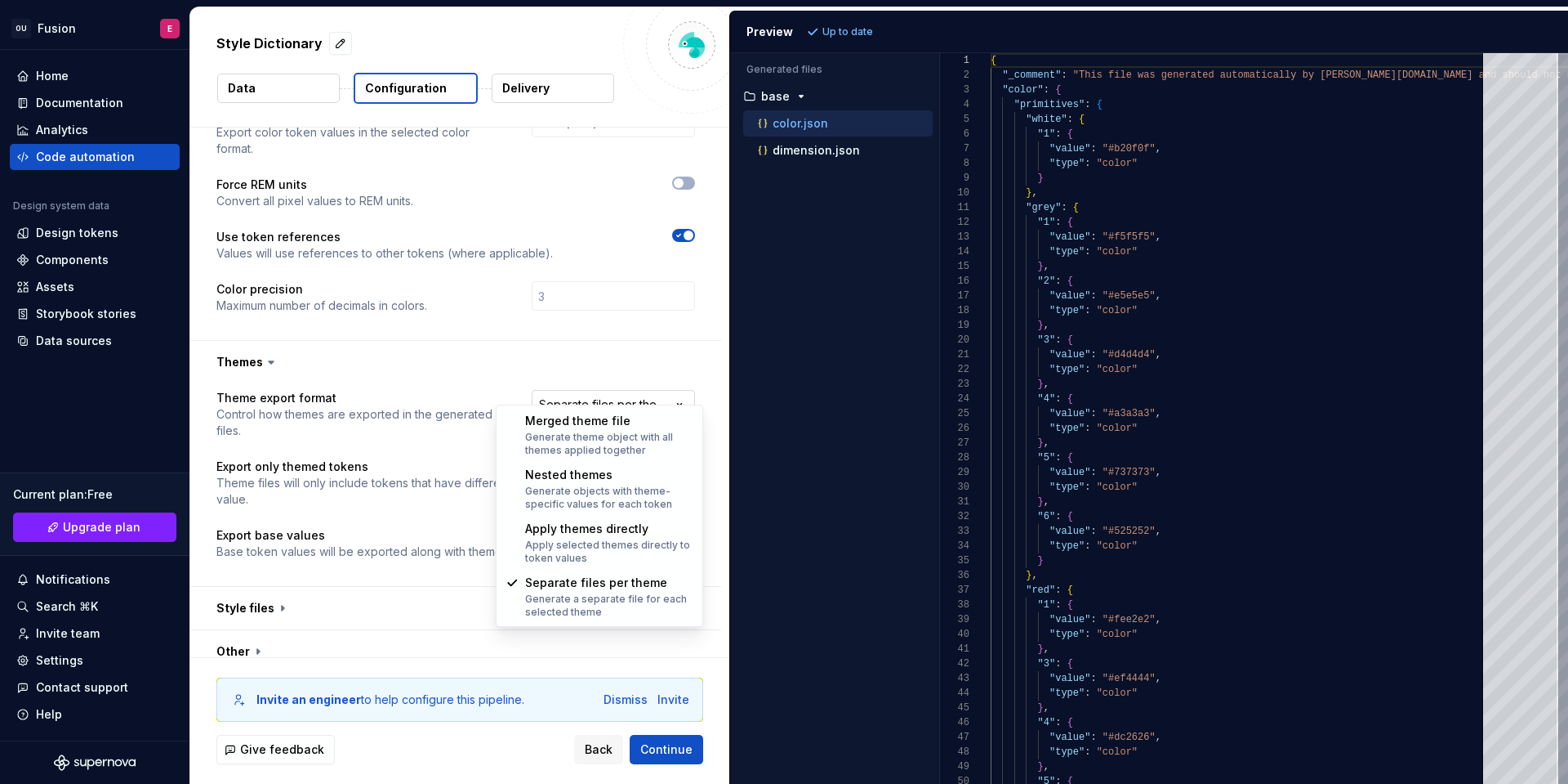
click at [598, 383] on html "**********" at bounding box center [784, 392] width 1568 height 784
click at [599, 382] on html "**********" at bounding box center [784, 392] width 1568 height 784
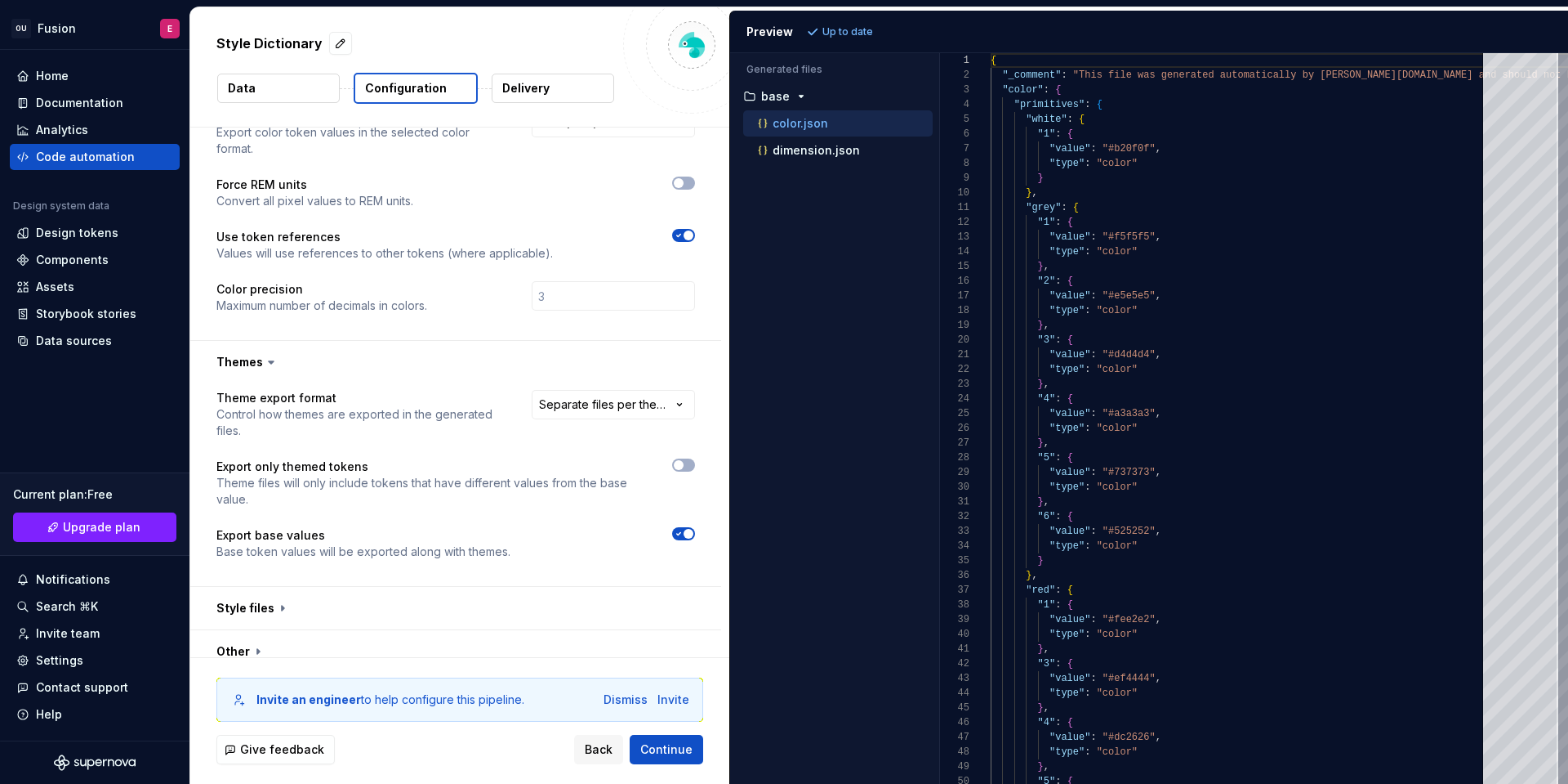
click at [336, 613] on div "Style files" at bounding box center [456, 608] width 531 height 44
click at [348, 599] on button "button" at bounding box center [456, 608] width 531 height 43
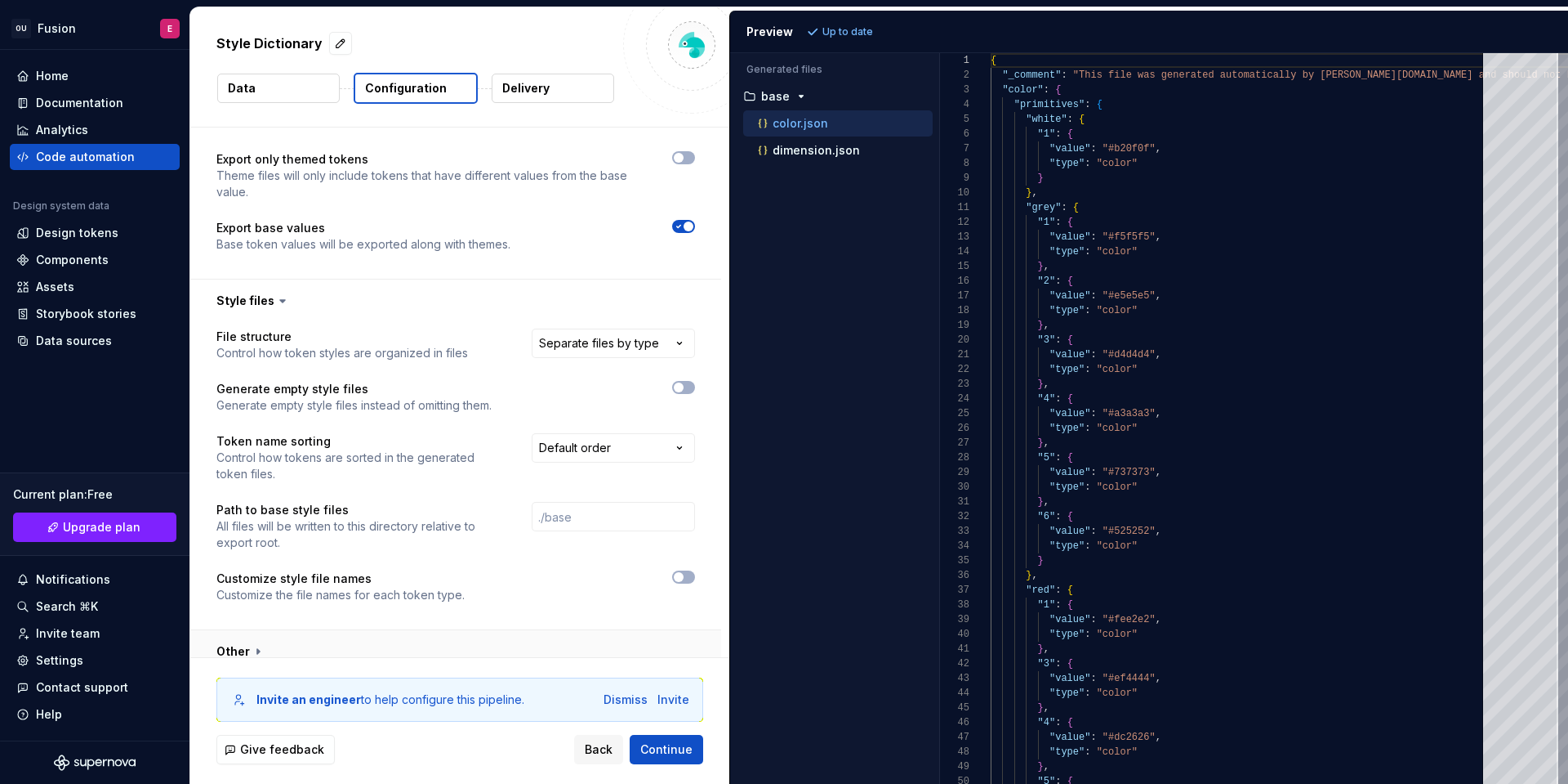
click at [320, 630] on button "button" at bounding box center [456, 651] width 531 height 43
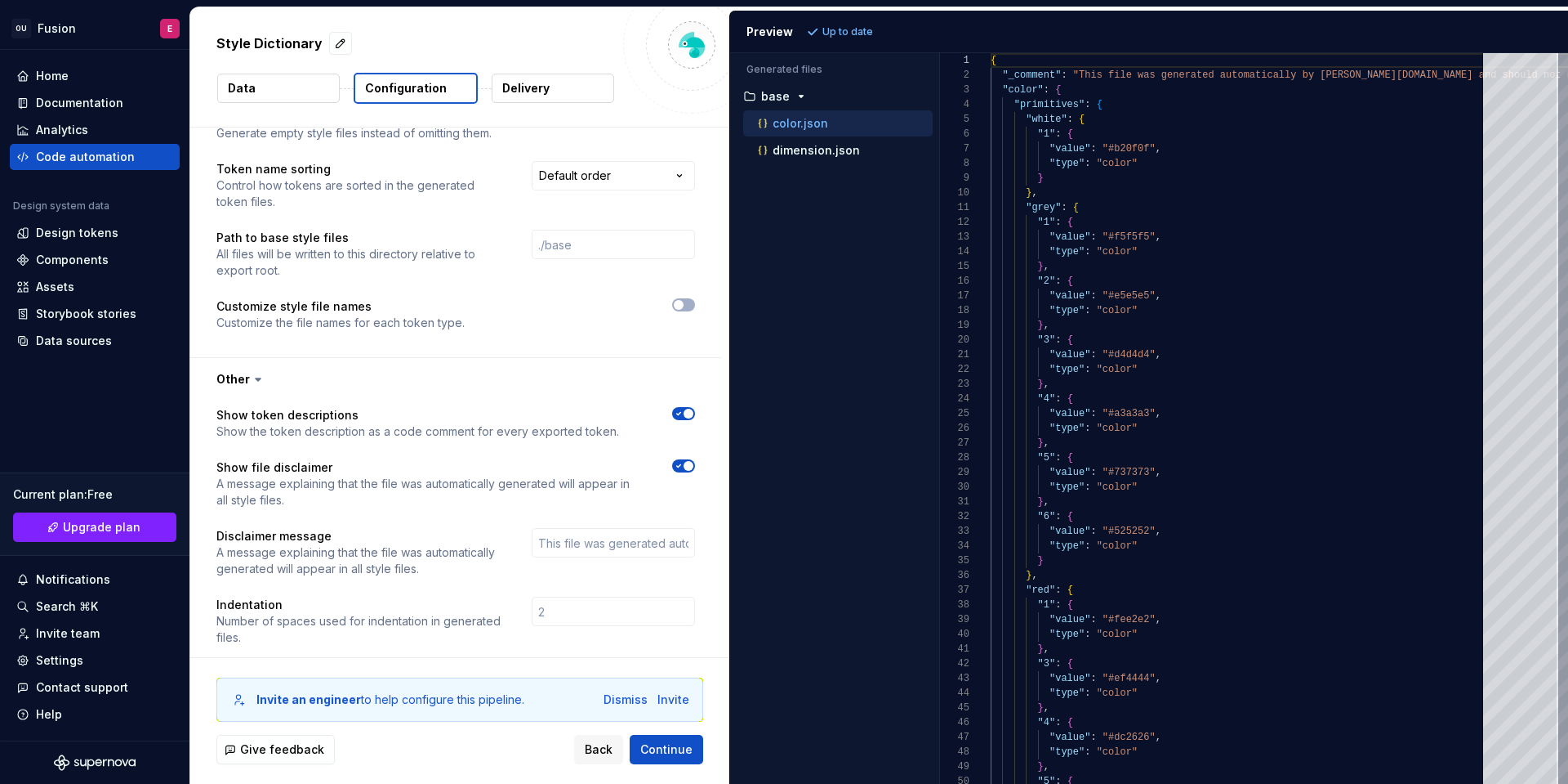
scroll to position [982, 0]
click at [656, 735] on button "Continue" at bounding box center [666, 750] width 73 height 30
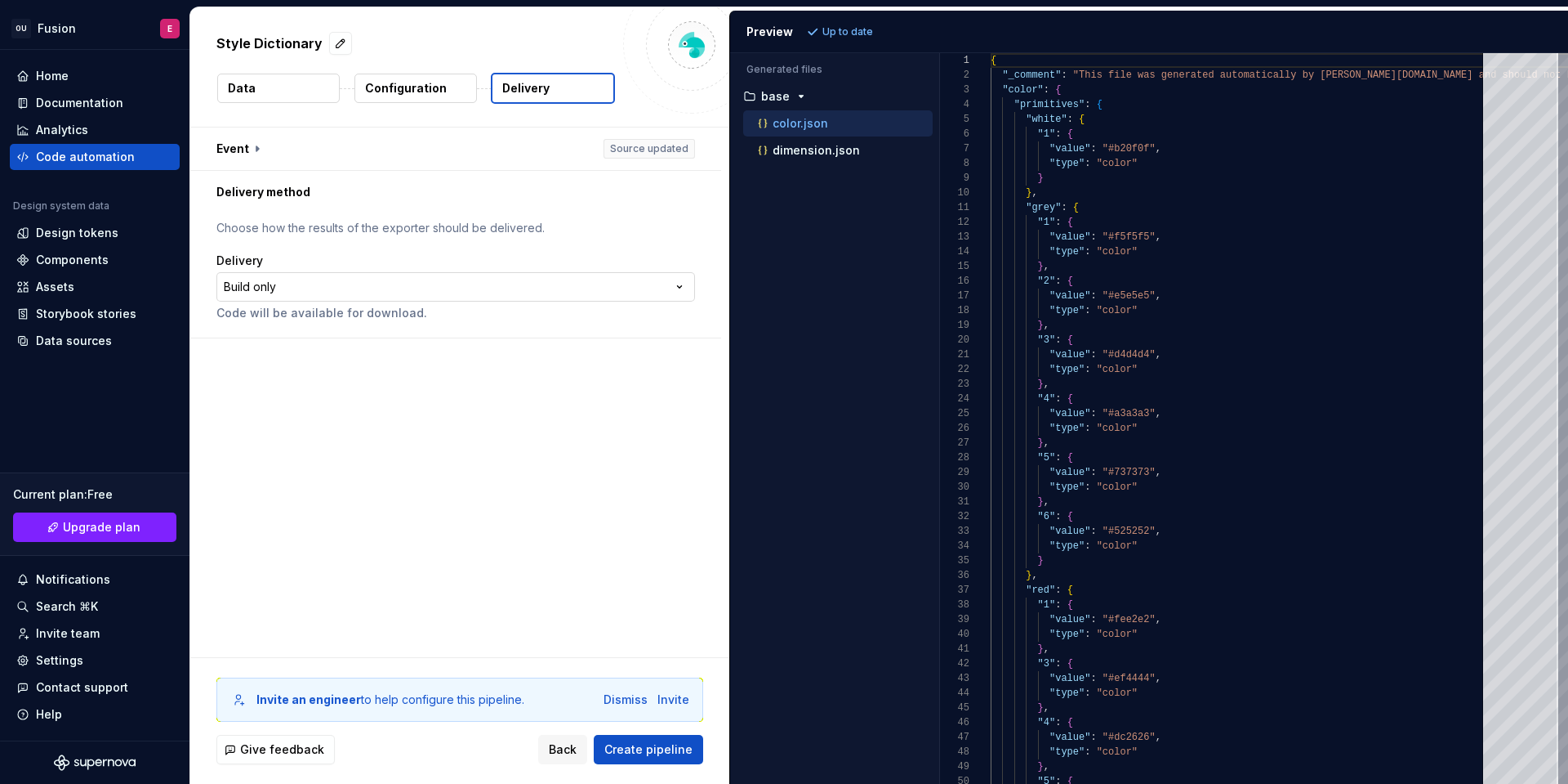
click at [489, 282] on html "**********" at bounding box center [784, 392] width 1568 height 784
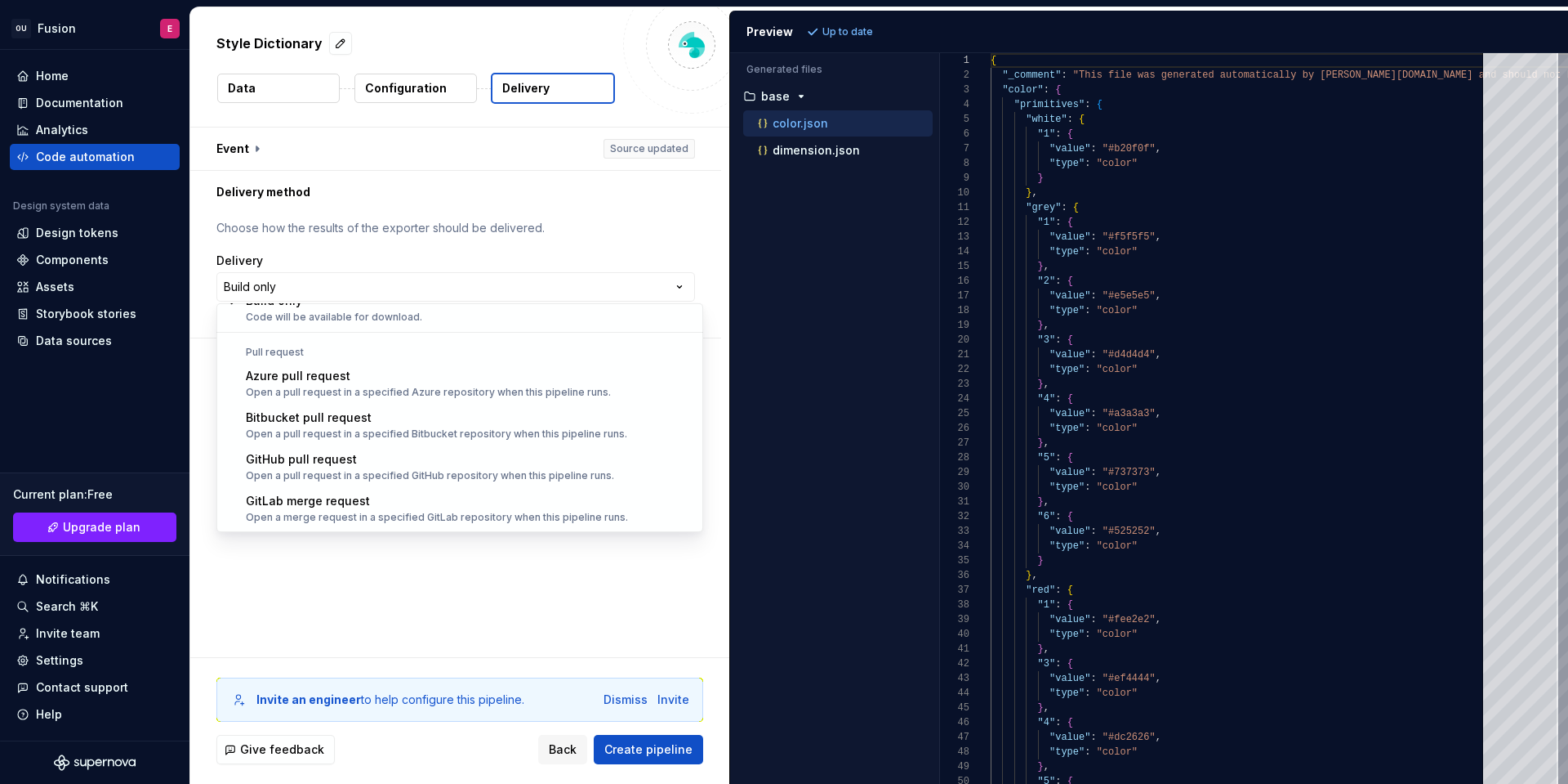
scroll to position [45, 0]
select select "******"
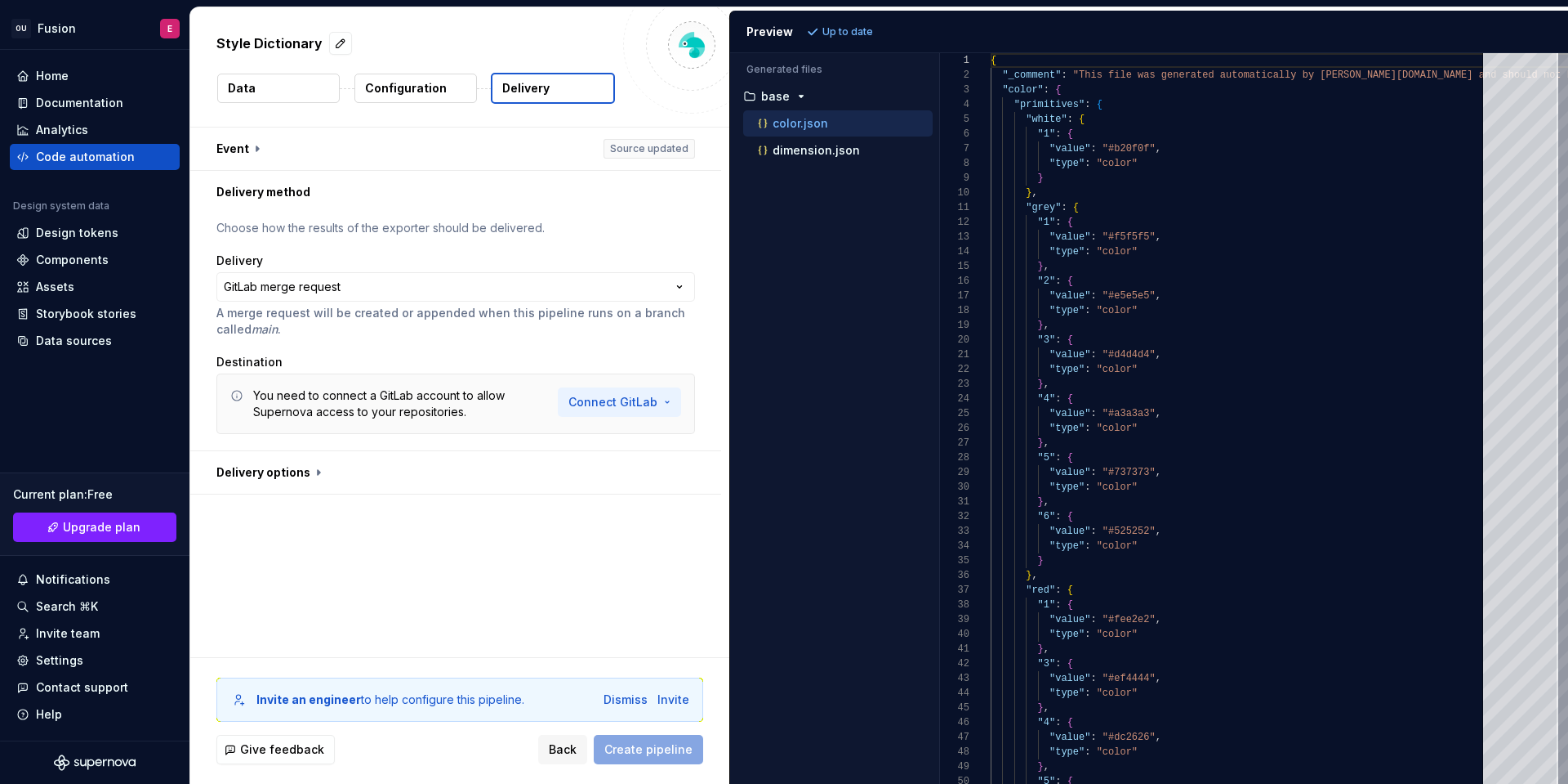
click at [608, 400] on html "**********" at bounding box center [784, 392] width 1568 height 784
click at [648, 432] on span "Connect GitLab account" at bounding box center [684, 438] width 167 height 17
click at [636, 401] on html "**********" at bounding box center [784, 392] width 1568 height 784
click at [720, 461] on span "Add a personal access token" at bounding box center [684, 464] width 167 height 17
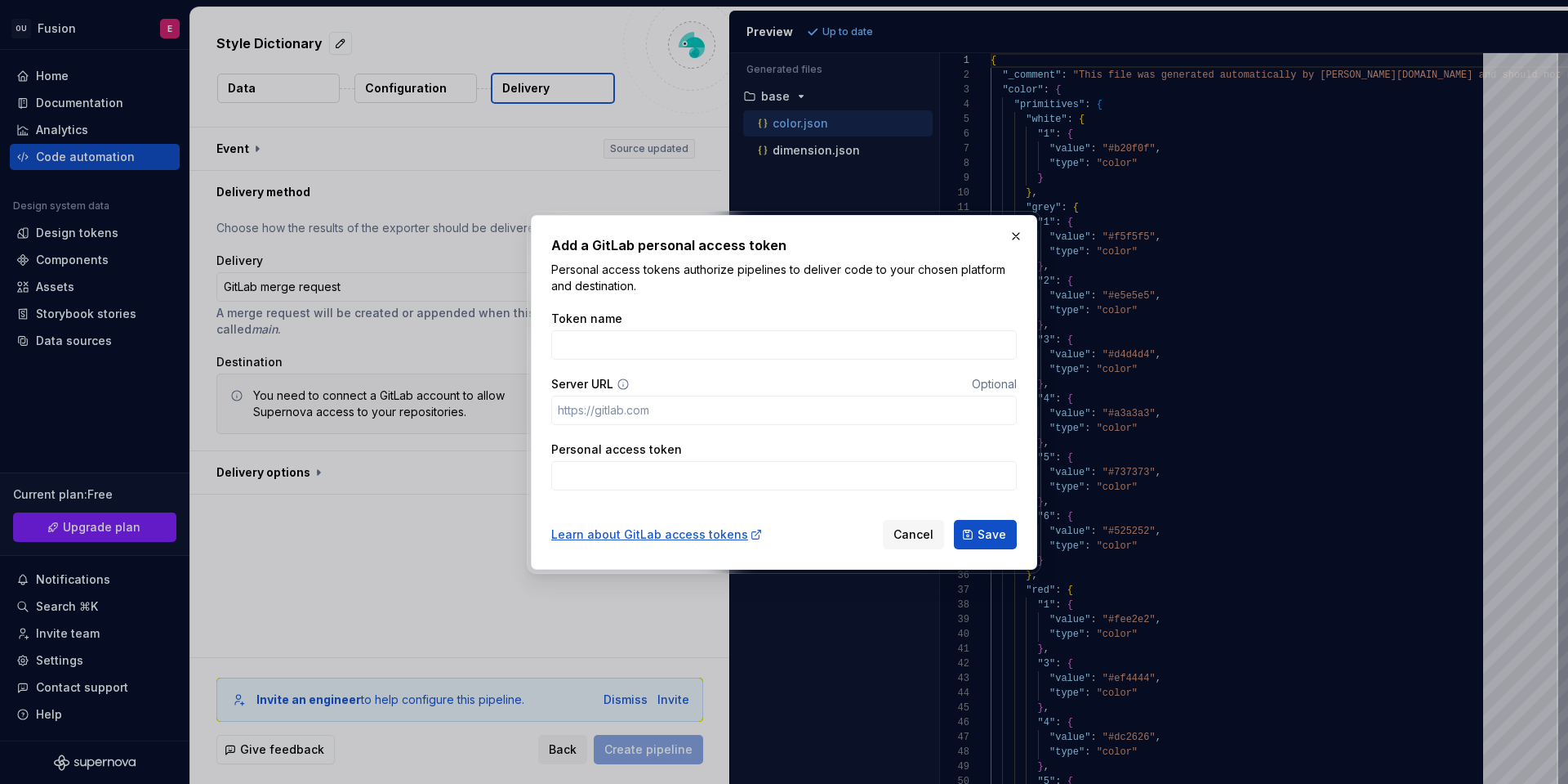
click at [684, 364] on div "Token name Server URL Optional Personal access token" at bounding box center [784, 400] width 466 height 200
click at [695, 352] on input "Token name" at bounding box center [784, 345] width 466 height 30
click at [649, 473] on input "Personal access token" at bounding box center [784, 476] width 466 height 30
